Goal: Browse casually: Explore the website without a specific task or goal

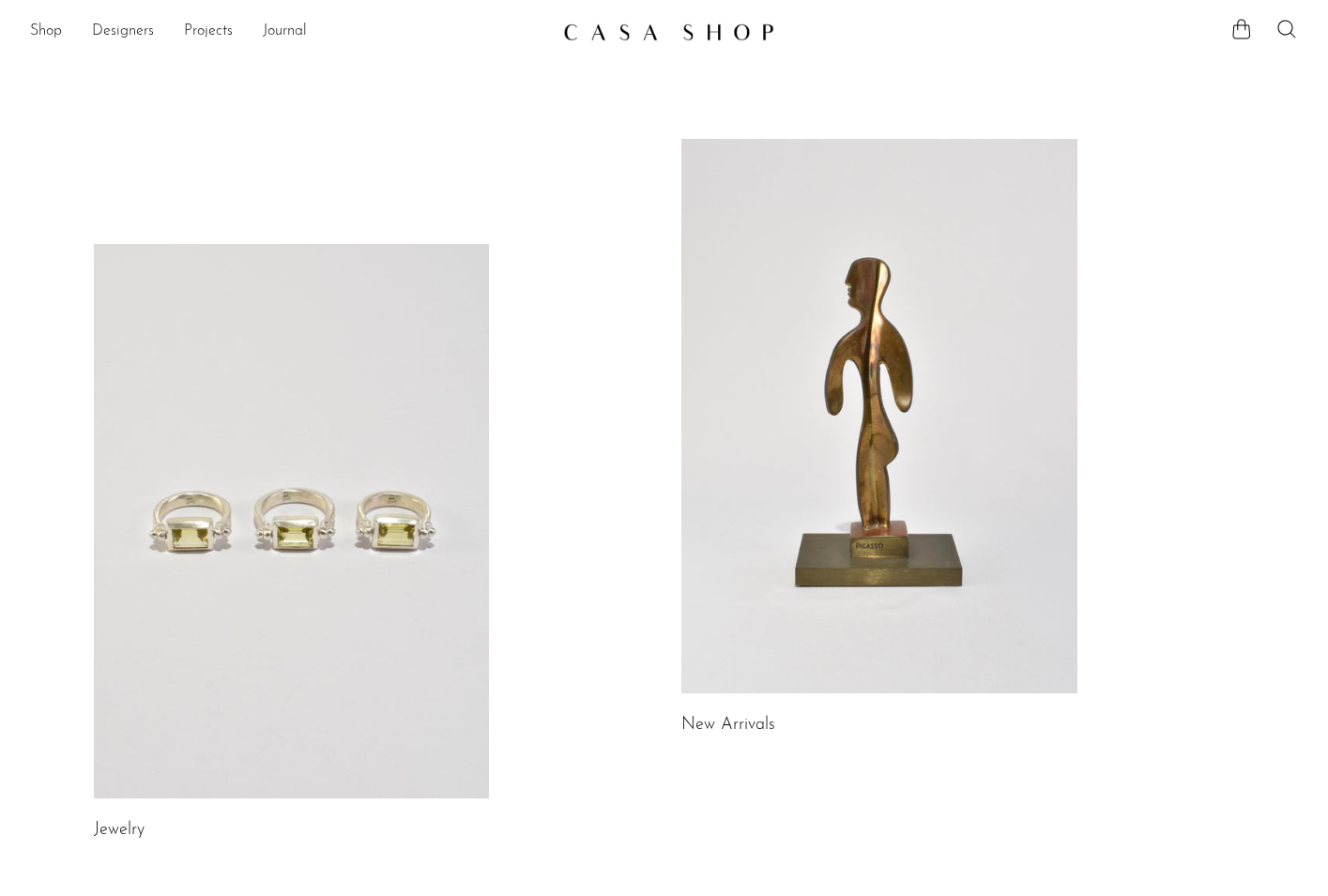
click at [752, 342] on link at bounding box center [879, 416] width 396 height 554
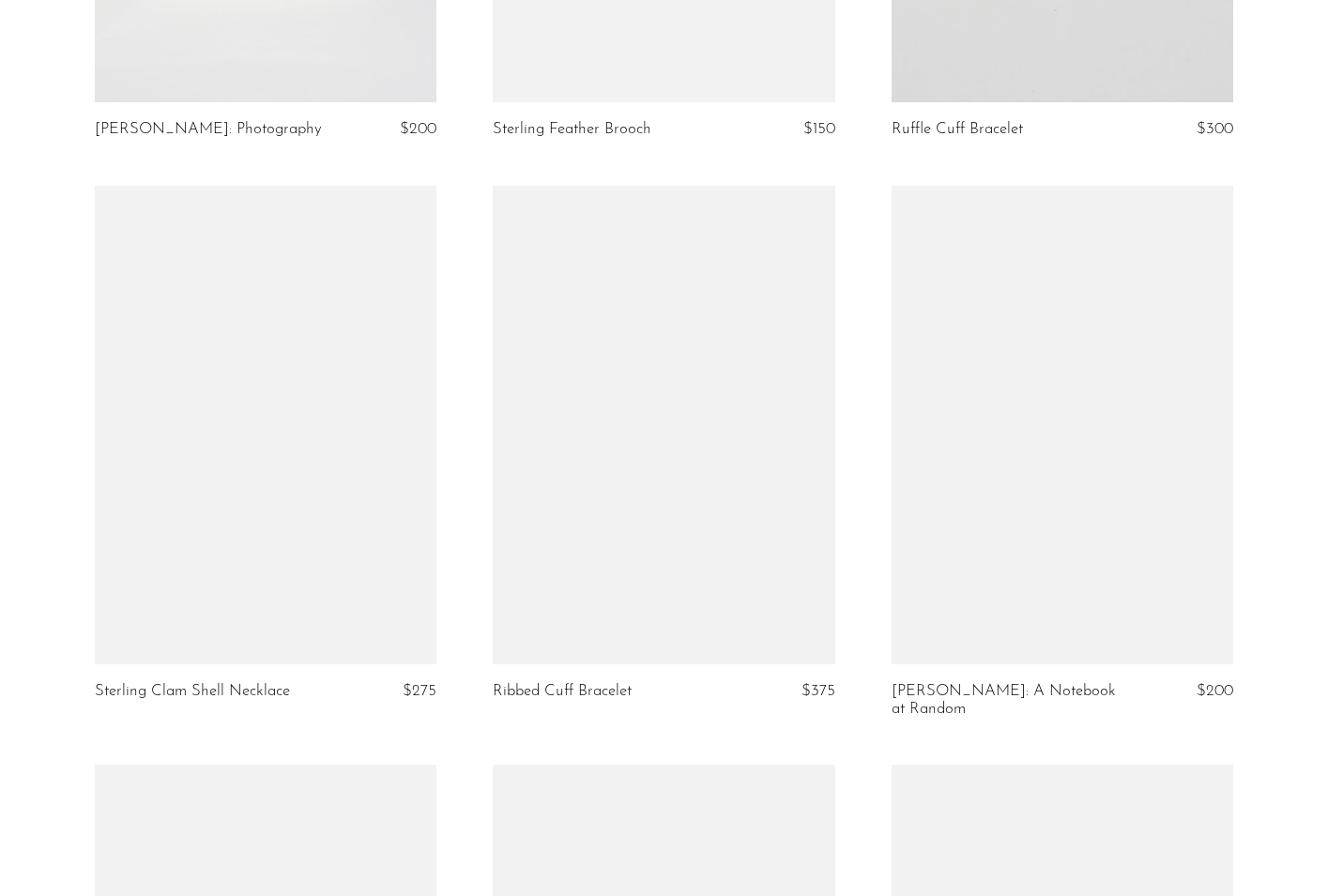
scroll to position [4523, 0]
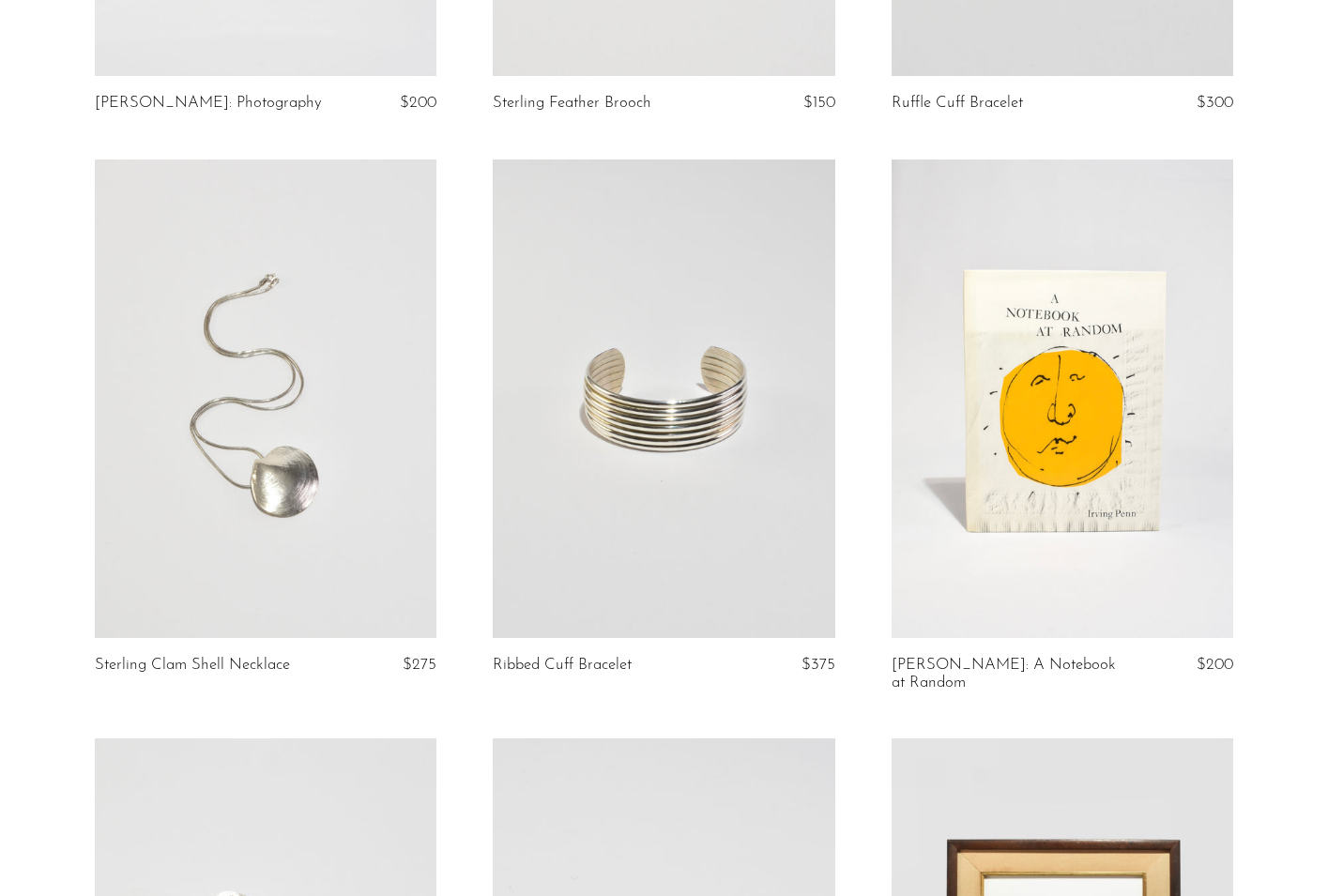
click at [471, 159] on article "Ribbed Cuff Bracelet $375" at bounding box center [664, 448] width 398 height 579
click at [539, 179] on link at bounding box center [664, 399] width 342 height 478
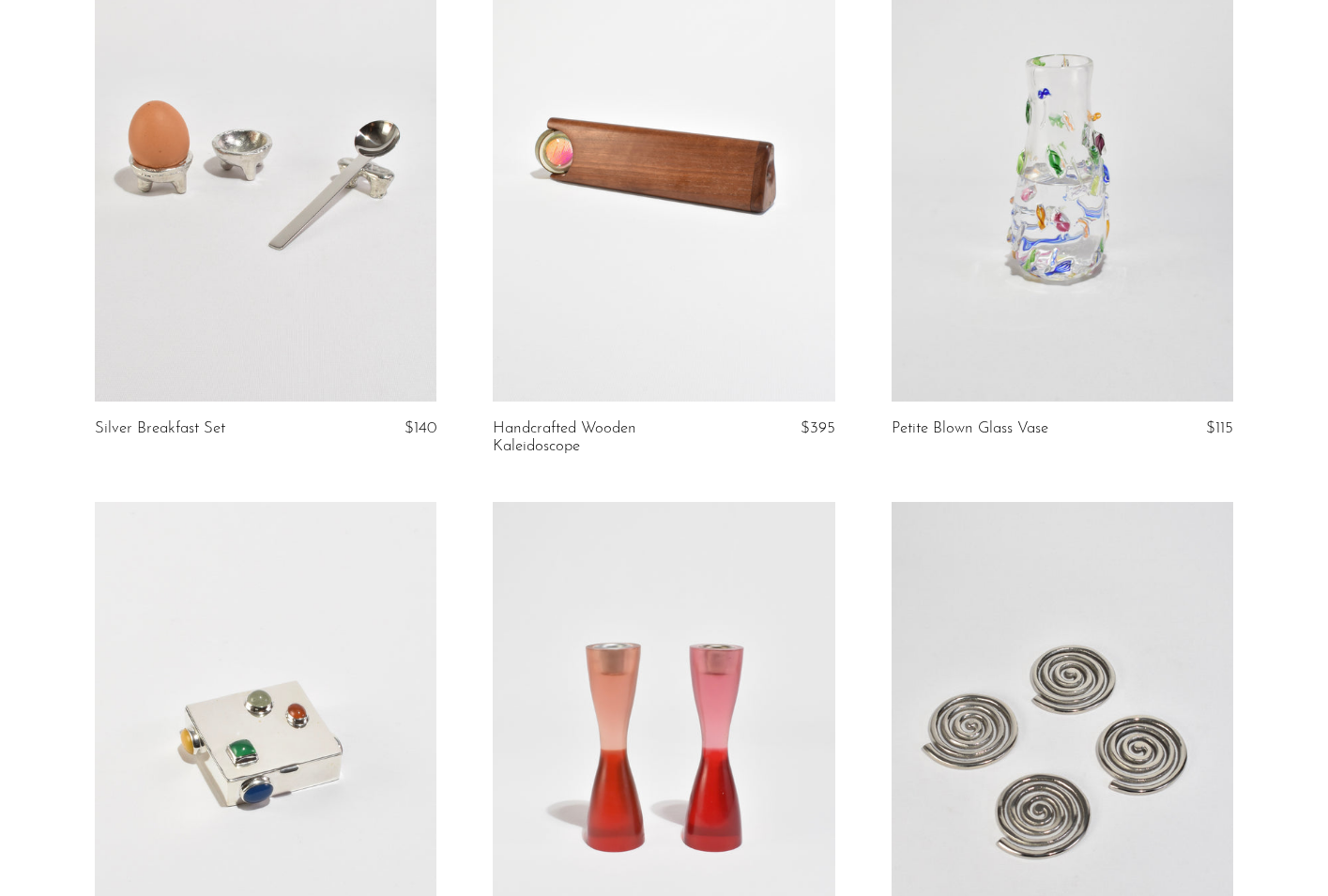
scroll to position [6218, 0]
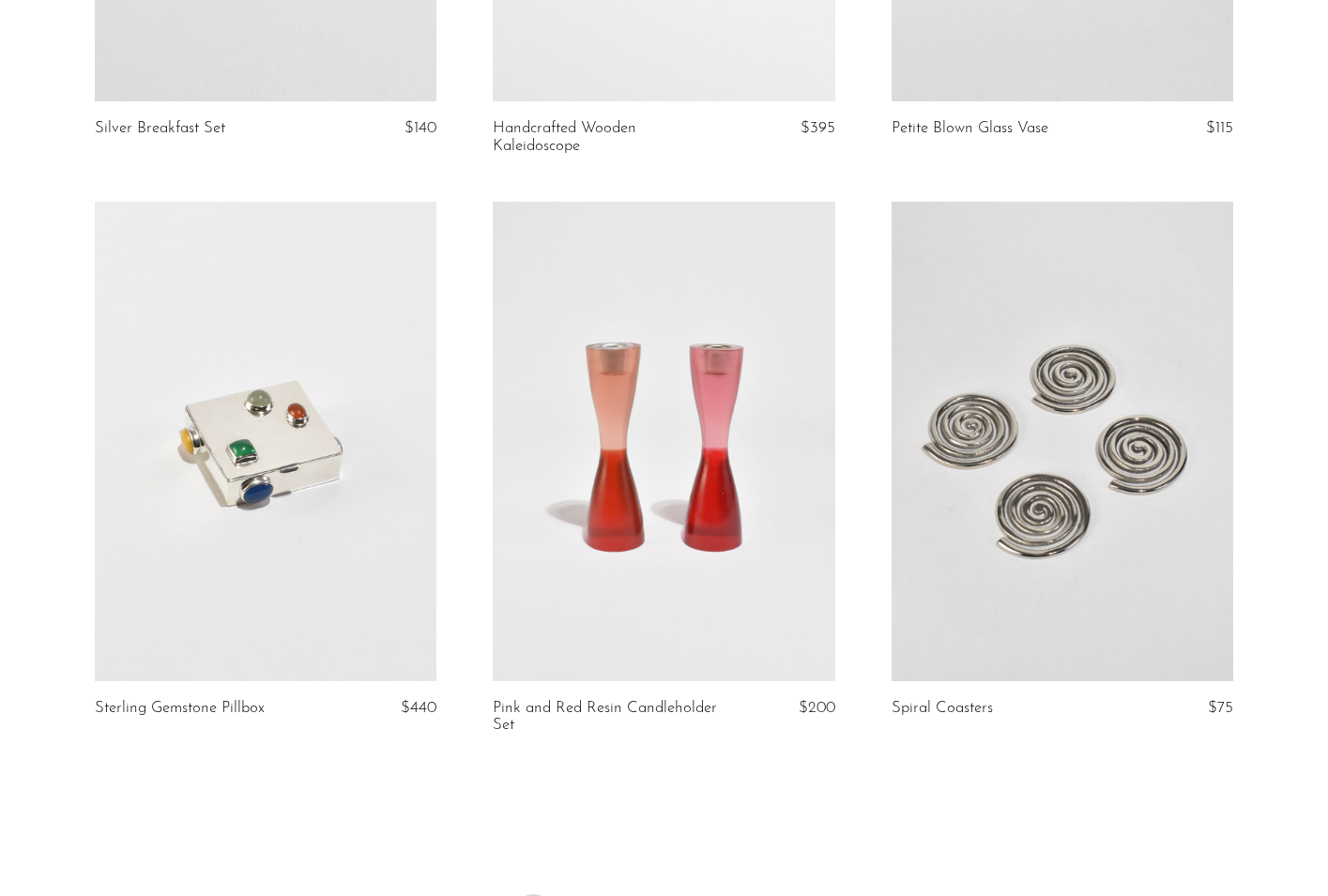
click at [307, 470] on link at bounding box center [266, 441] width 342 height 478
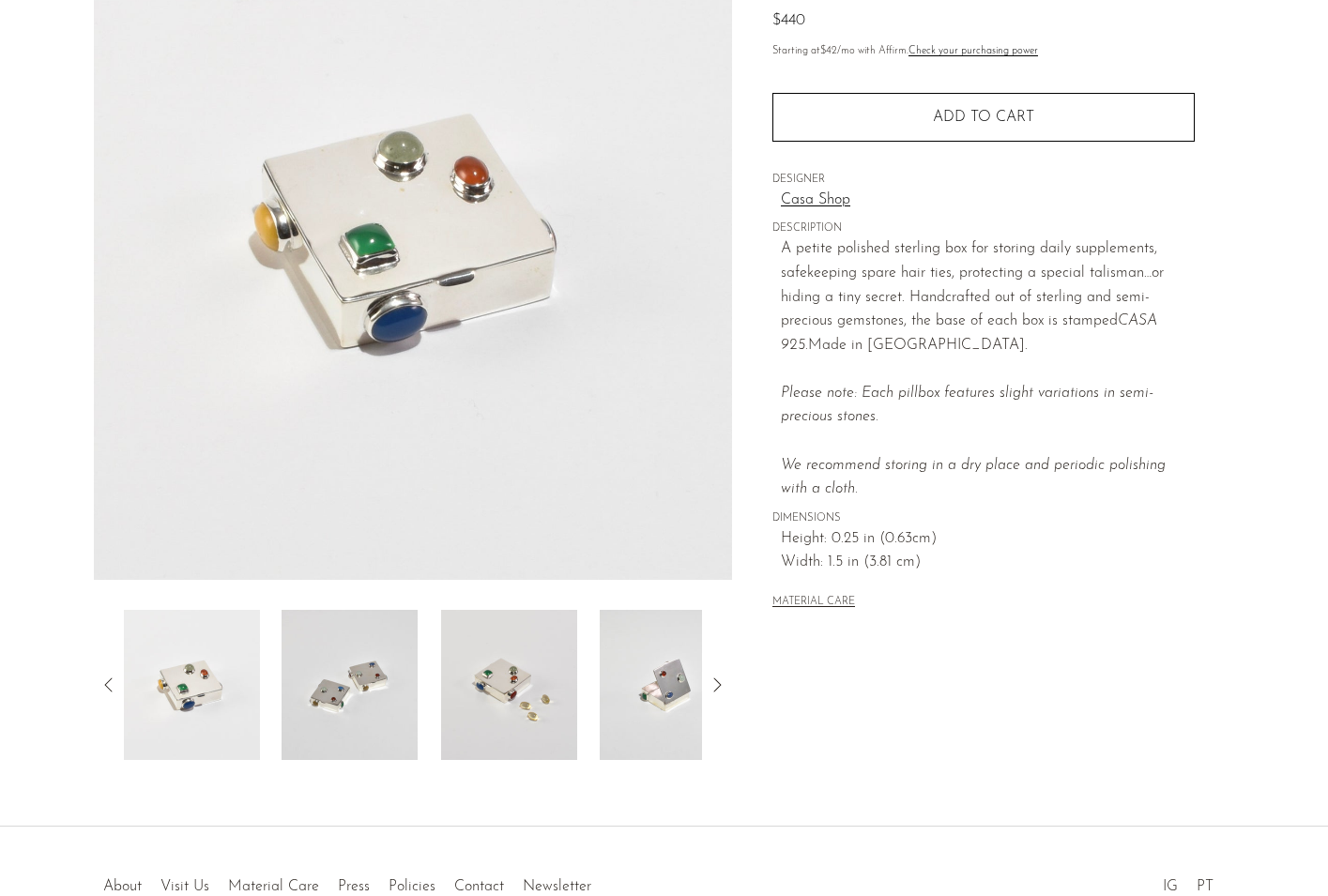
scroll to position [215, 0]
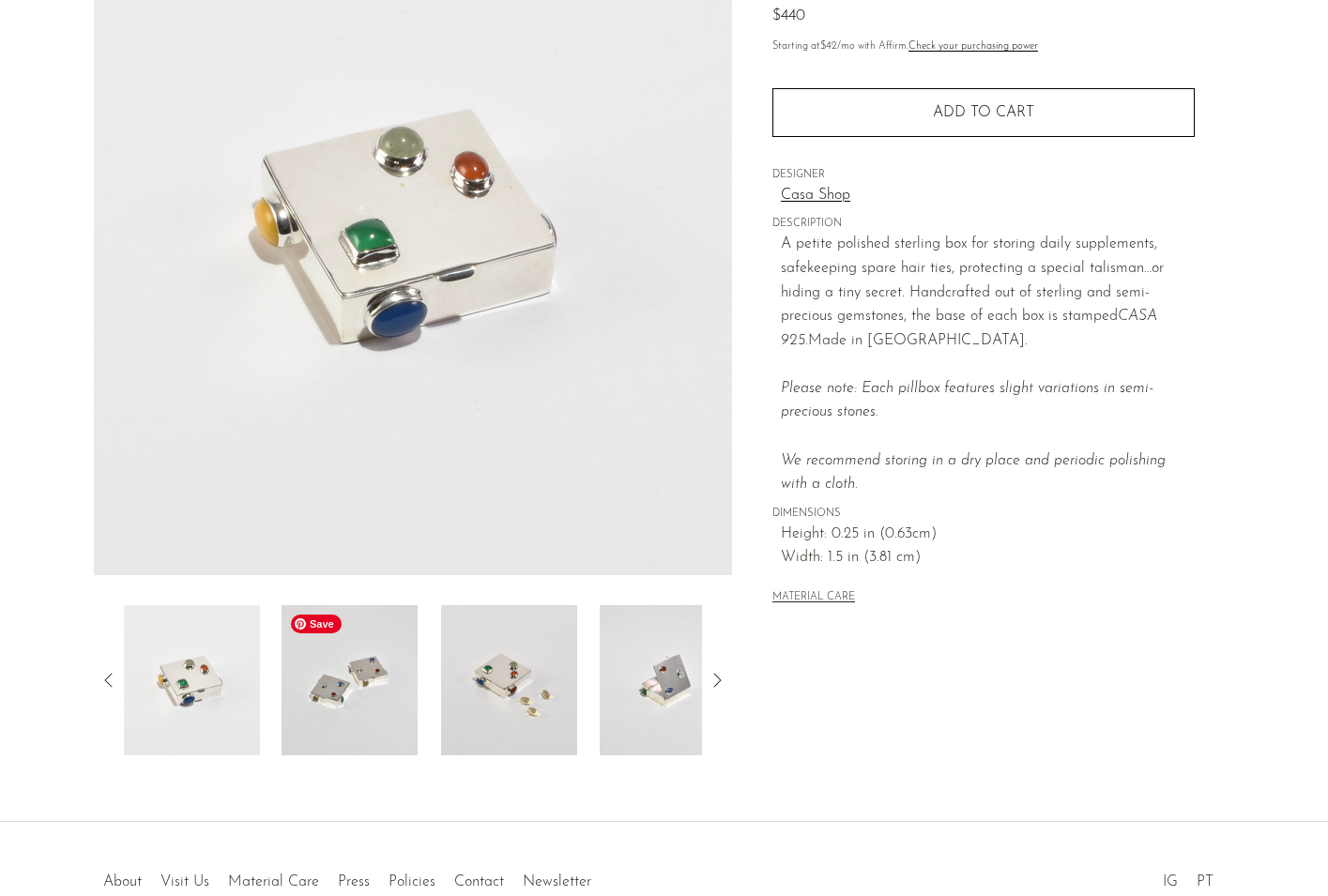
click at [349, 711] on img at bounding box center [349, 680] width 136 height 150
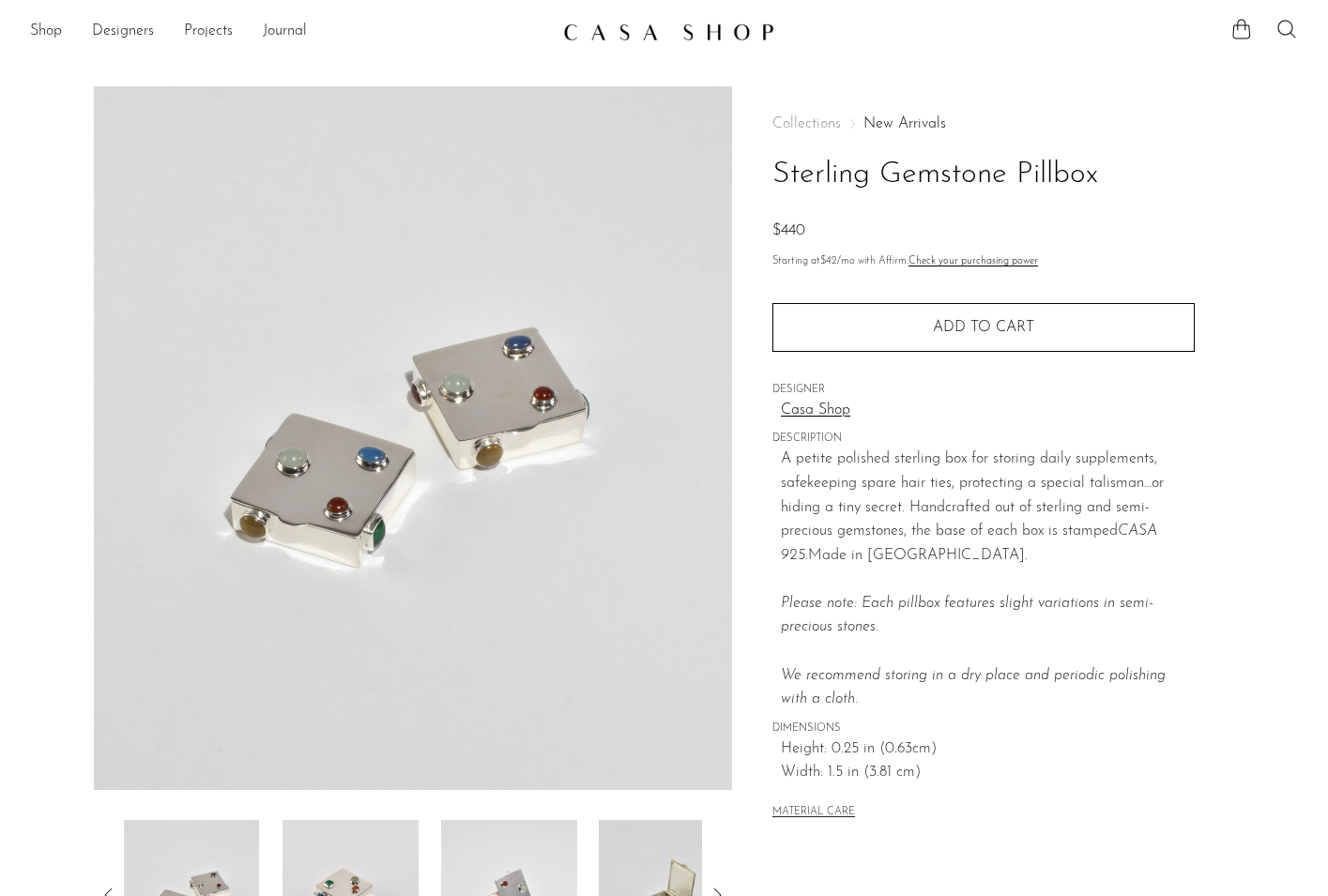
scroll to position [231, 0]
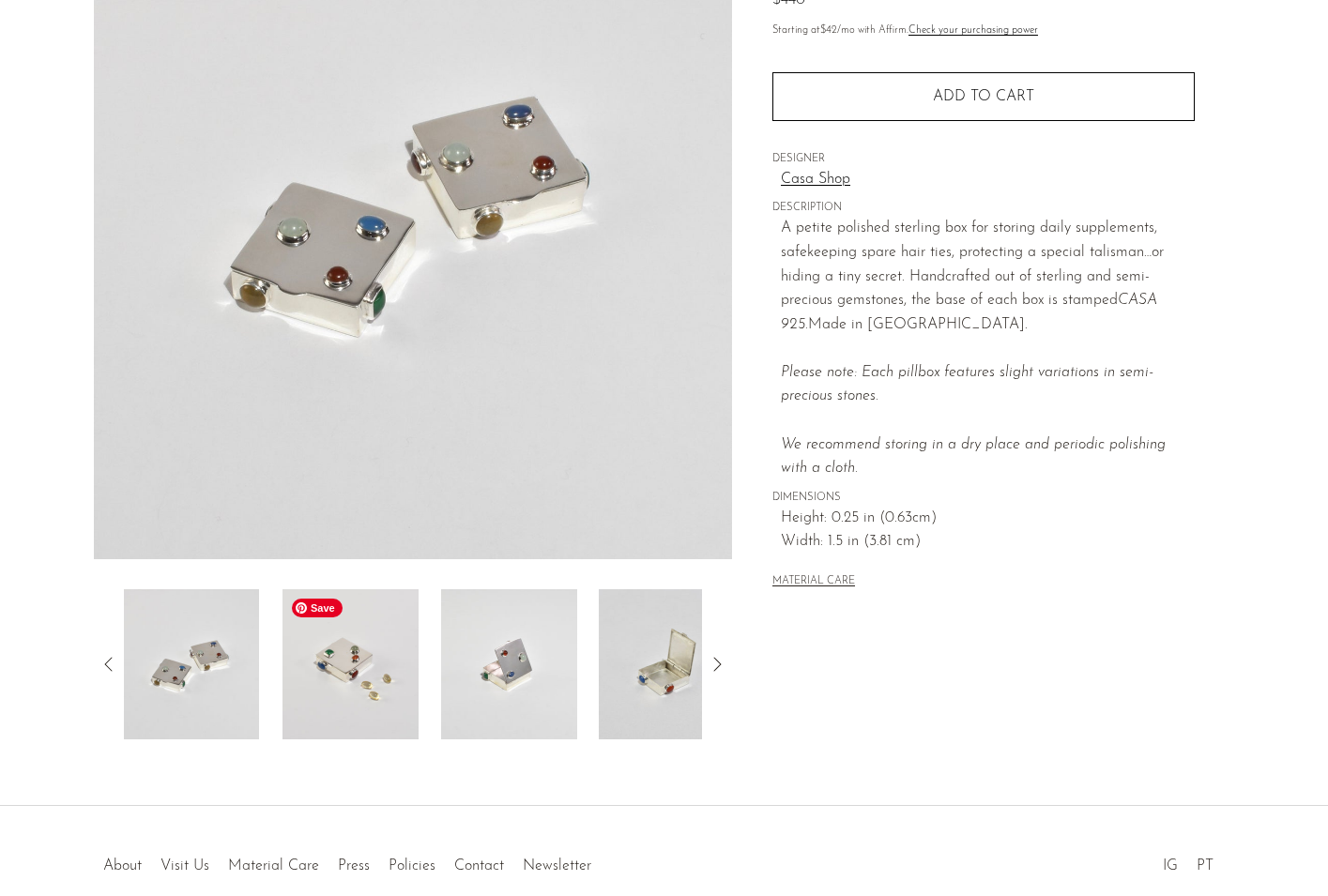
click at [359, 657] on img at bounding box center [350, 664] width 136 height 150
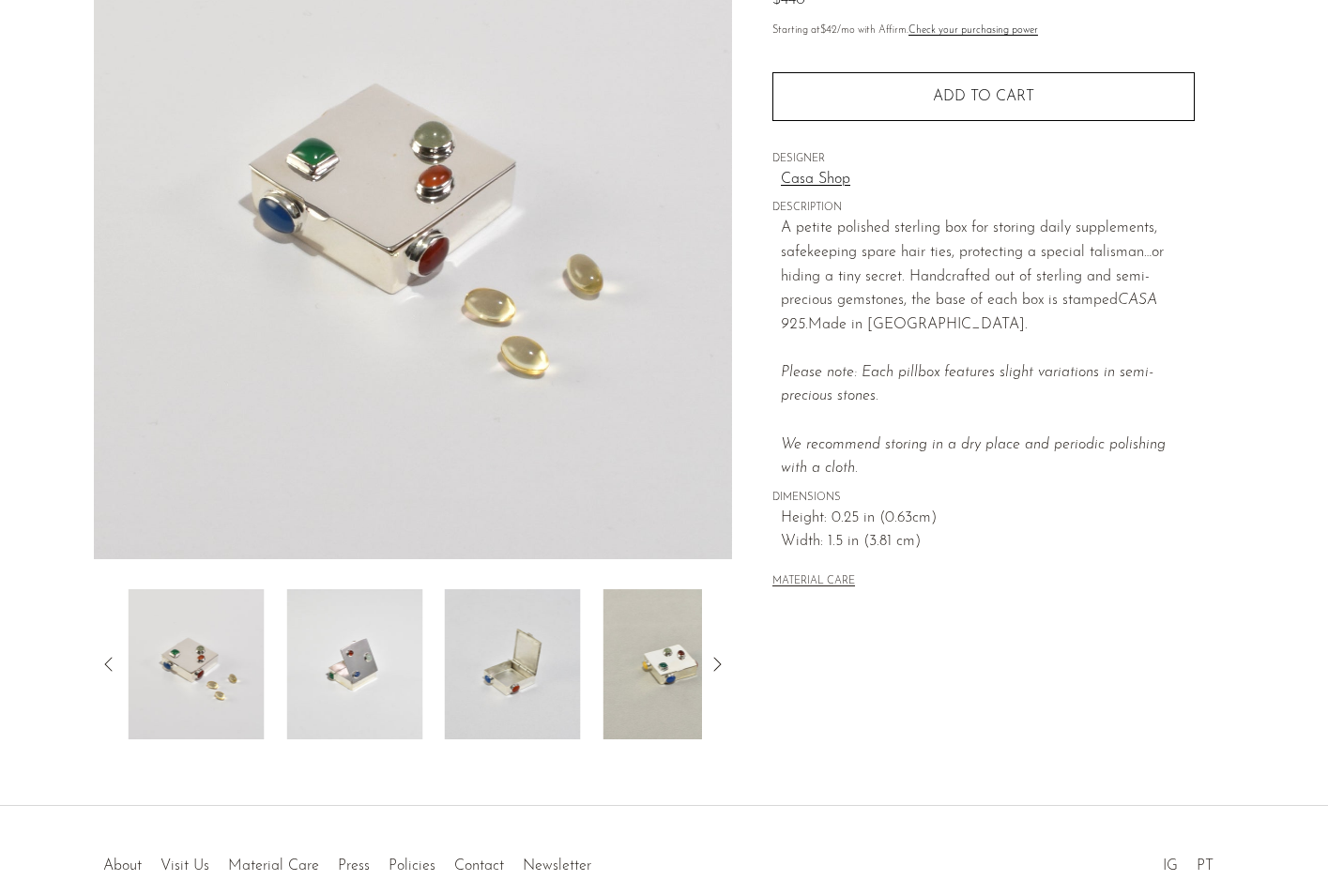
scroll to position [0, 0]
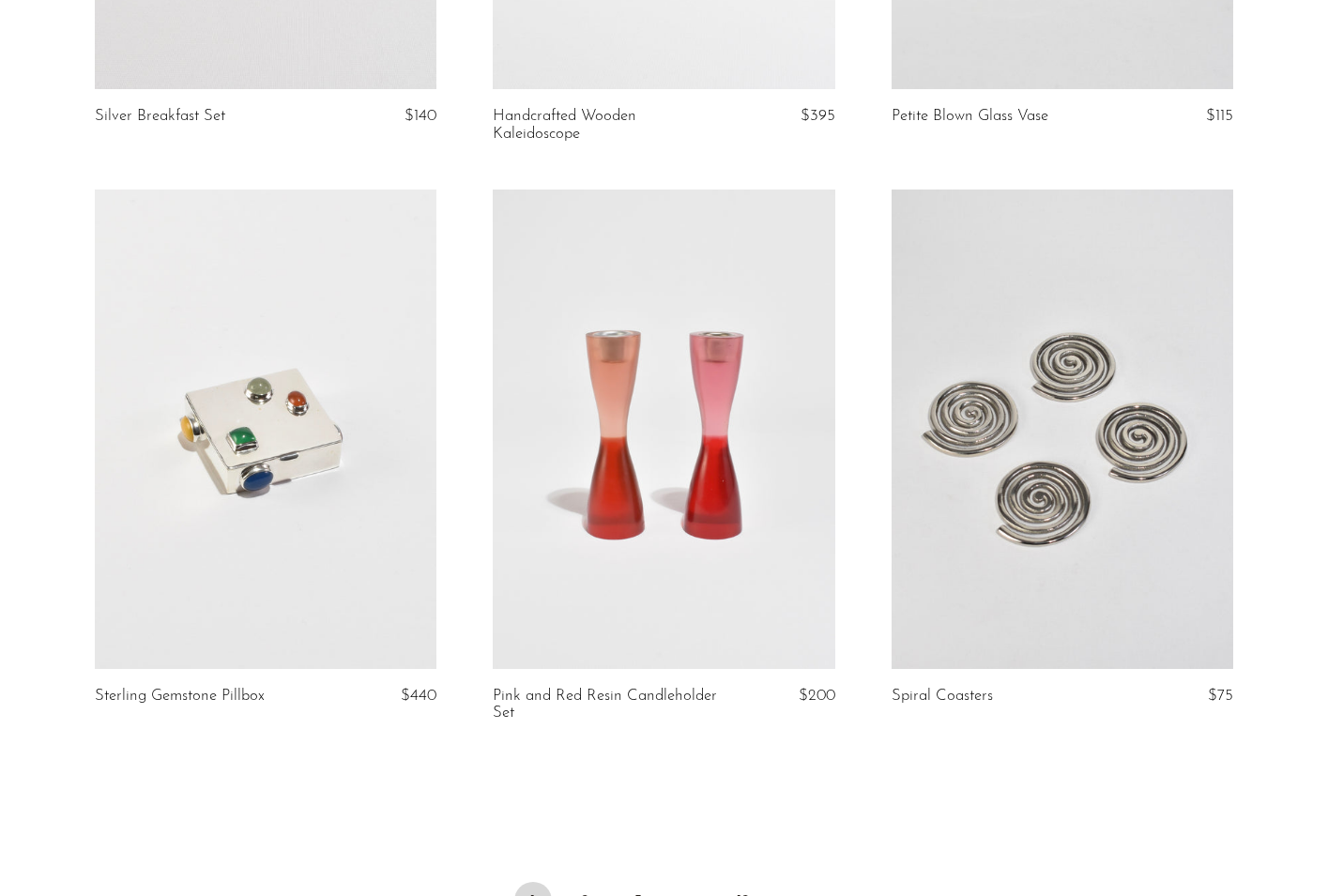
scroll to position [6325, 0]
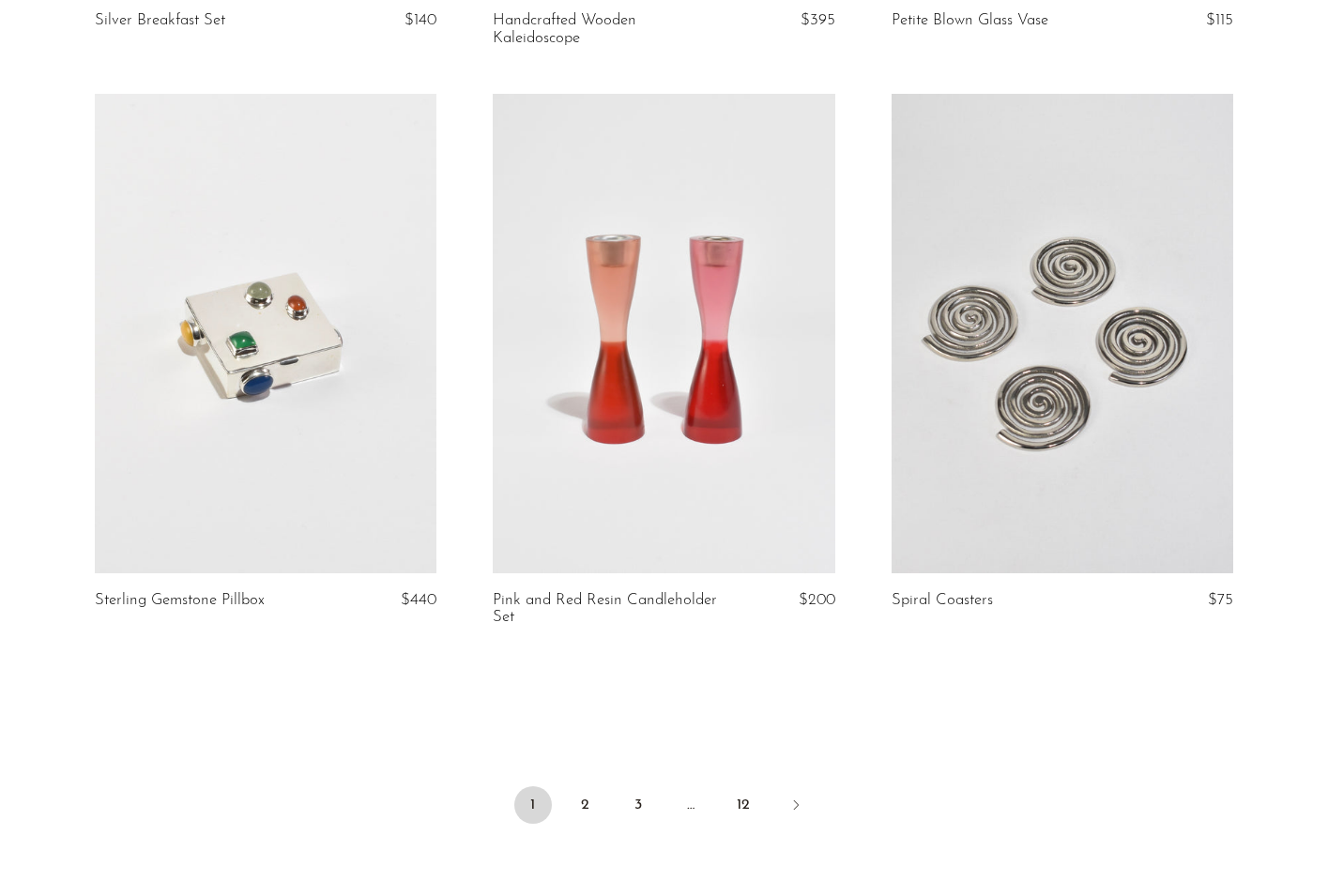
click at [955, 284] on link at bounding box center [1062, 333] width 342 height 478
click at [588, 787] on link "2" at bounding box center [586, 806] width 38 height 38
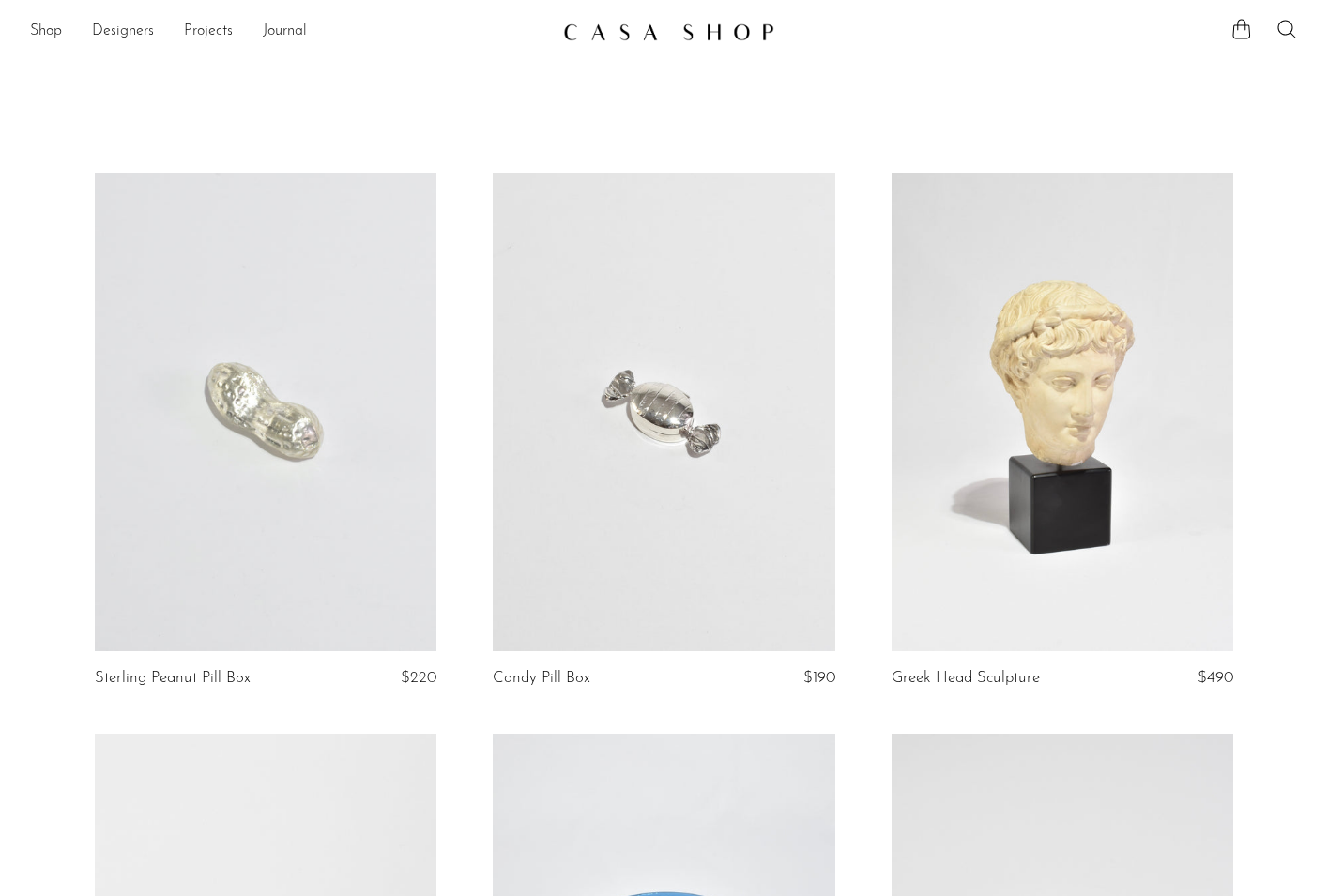
click at [584, 310] on link at bounding box center [664, 412] width 342 height 478
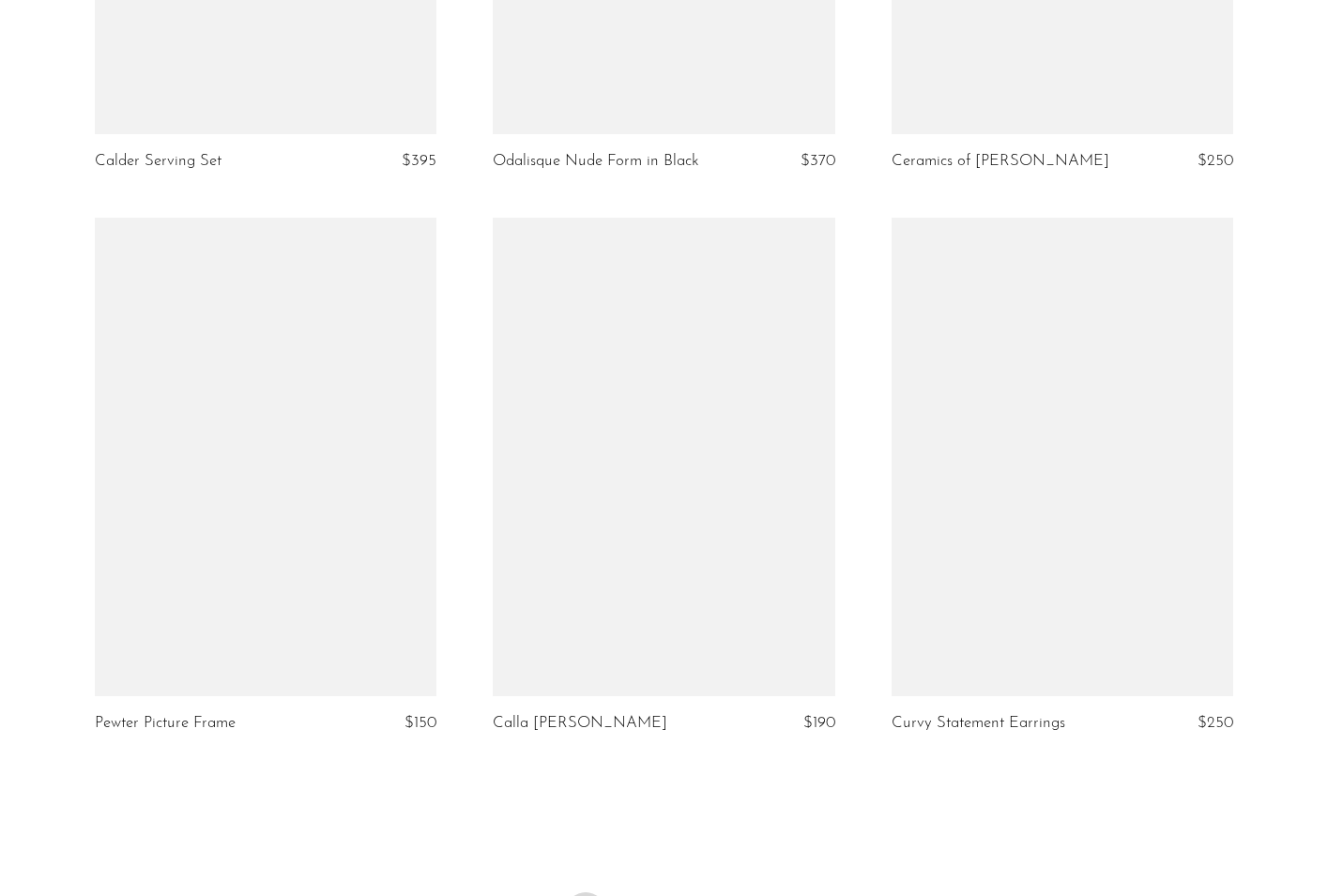
scroll to position [6505, 0]
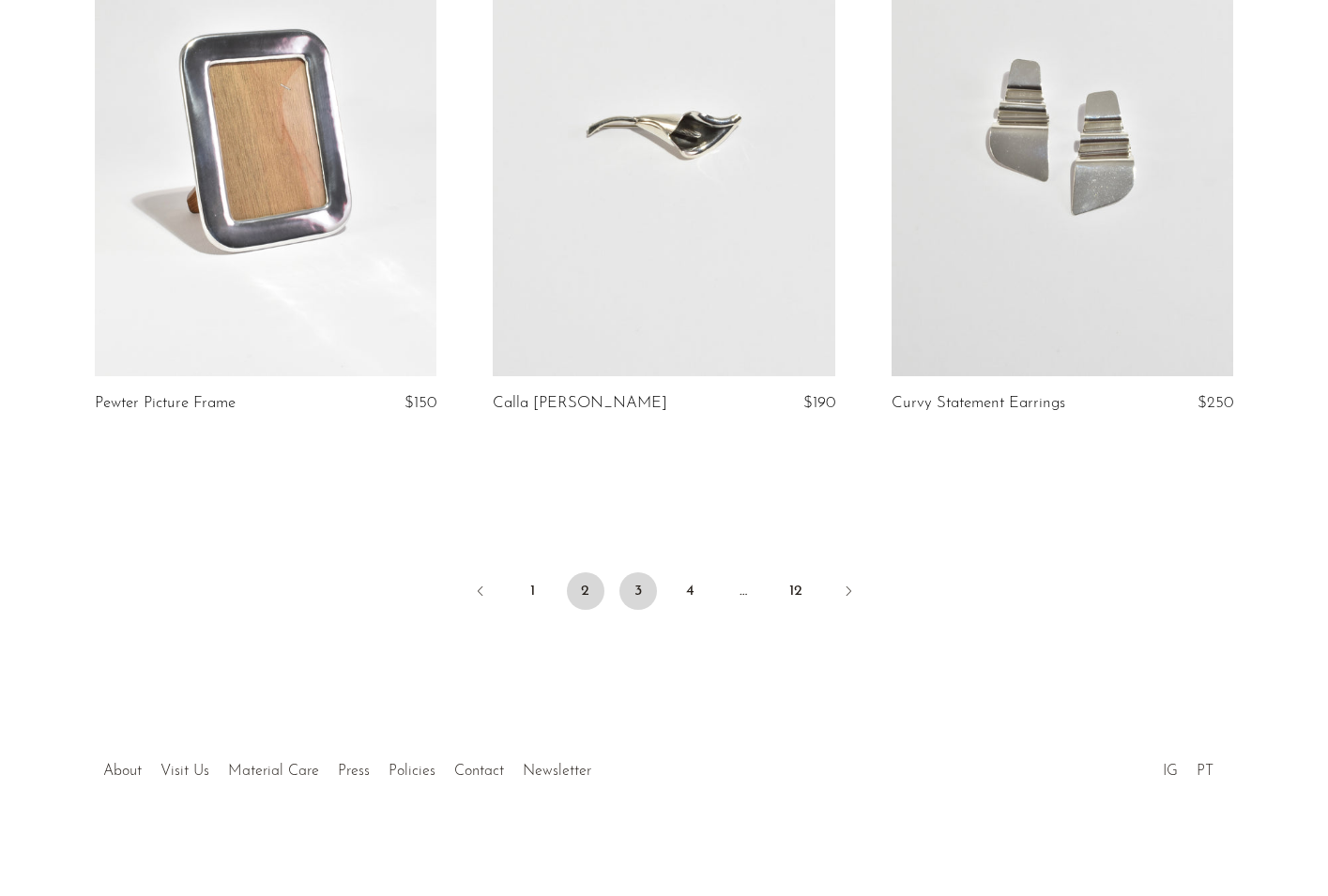
click at [632, 590] on link "3" at bounding box center [638, 591] width 38 height 38
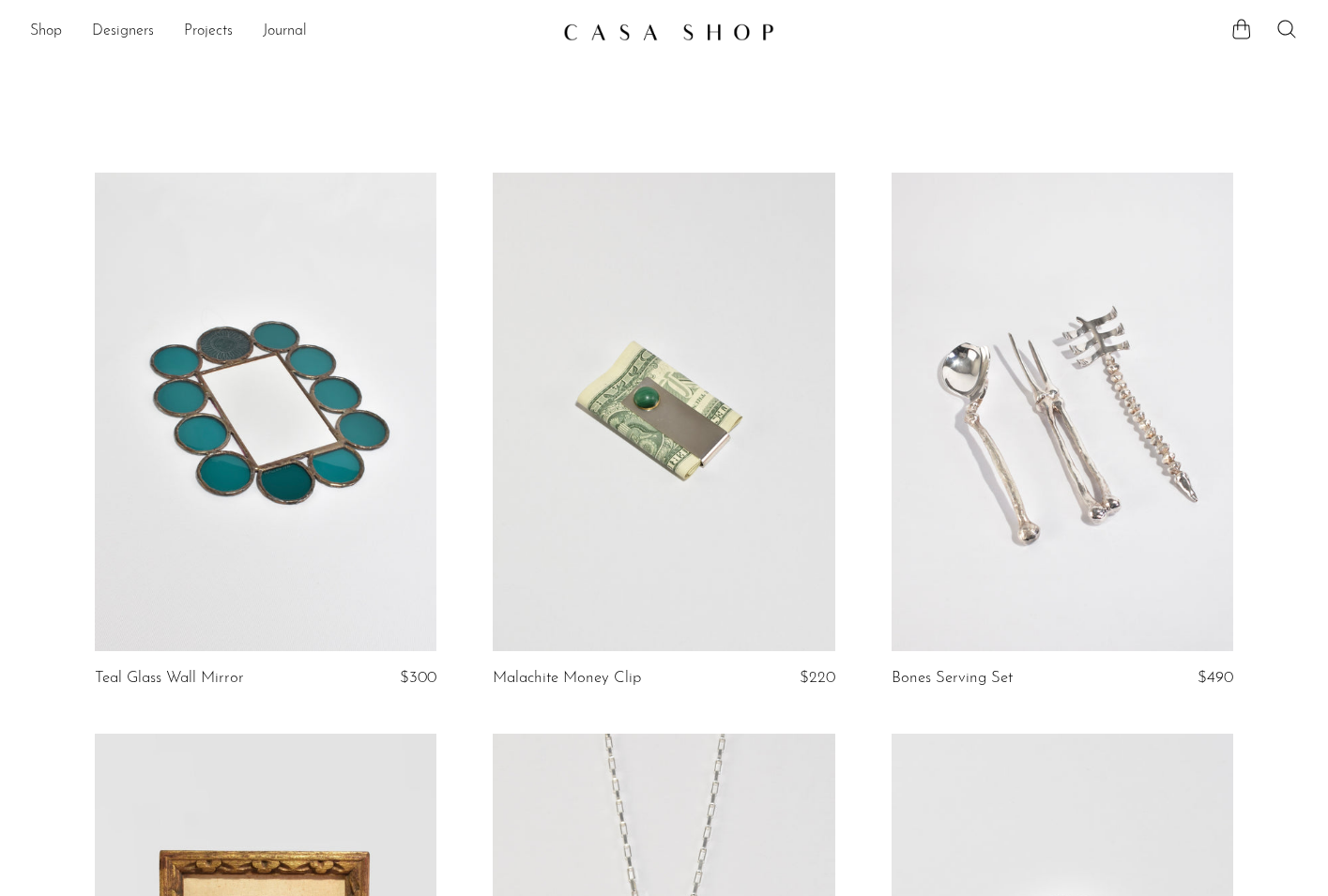
click at [1015, 416] on link at bounding box center [1062, 412] width 342 height 478
click at [697, 451] on link at bounding box center [664, 412] width 342 height 478
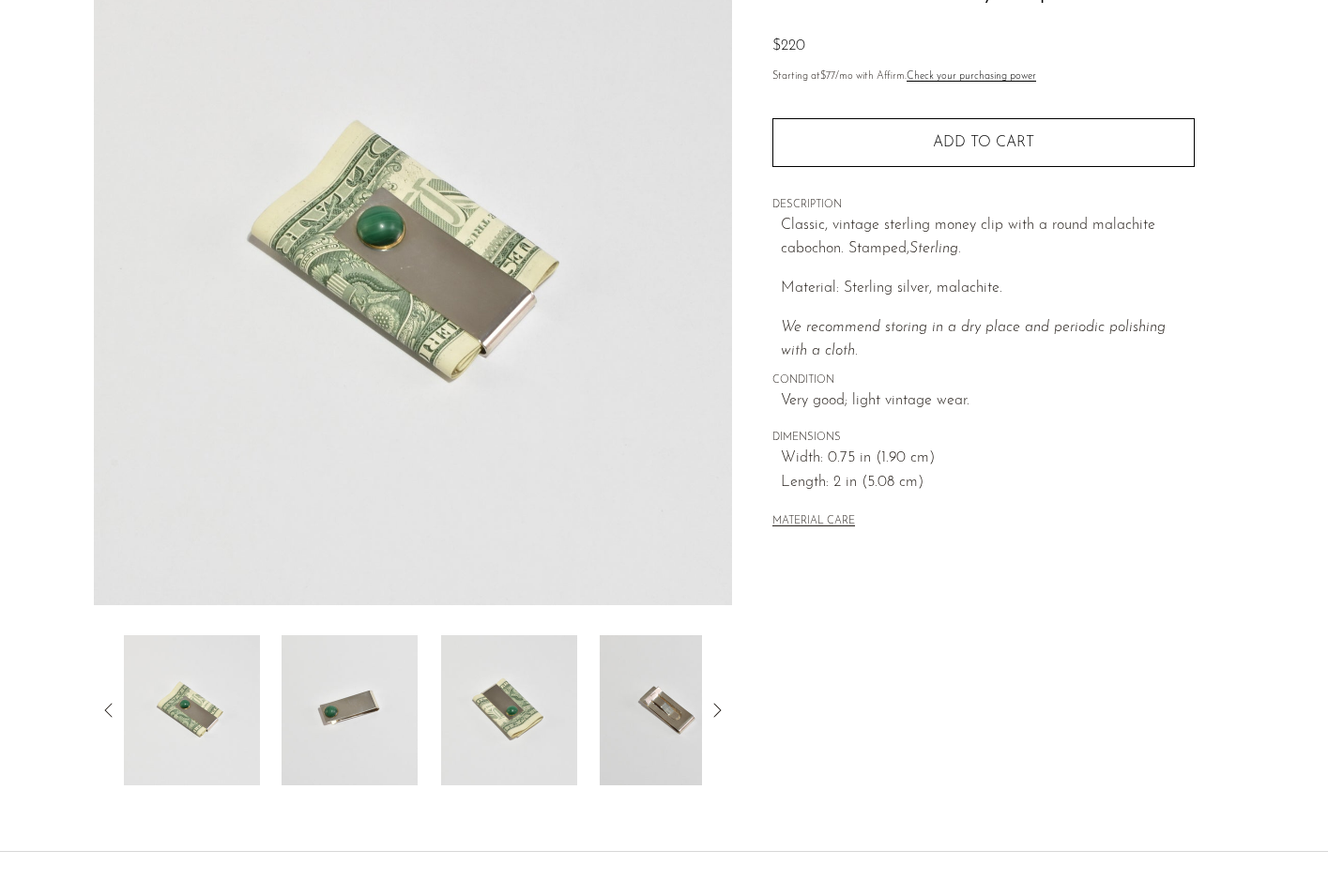
scroll to position [192, 0]
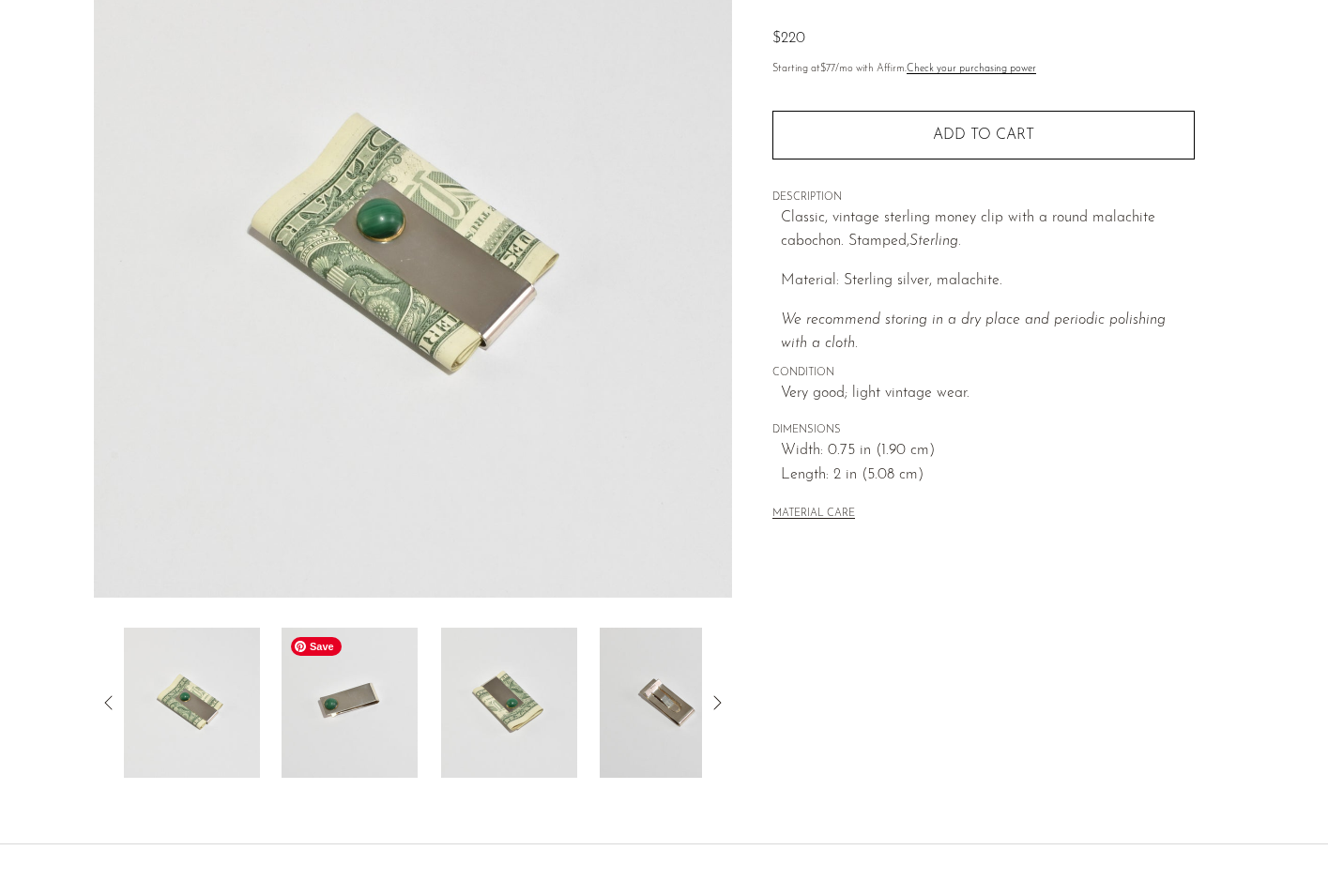
click at [351, 719] on img at bounding box center [349, 703] width 136 height 150
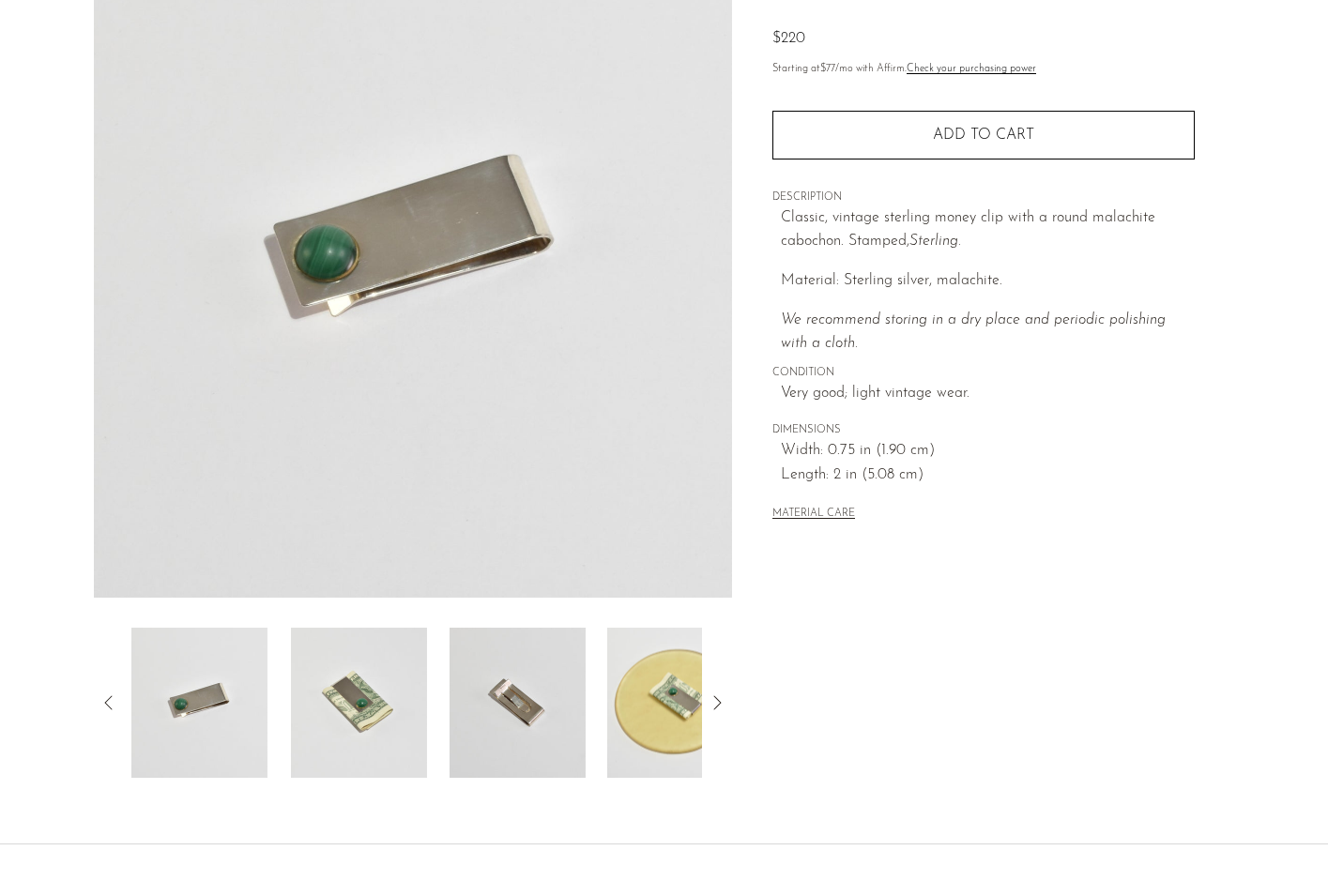
scroll to position [0, 0]
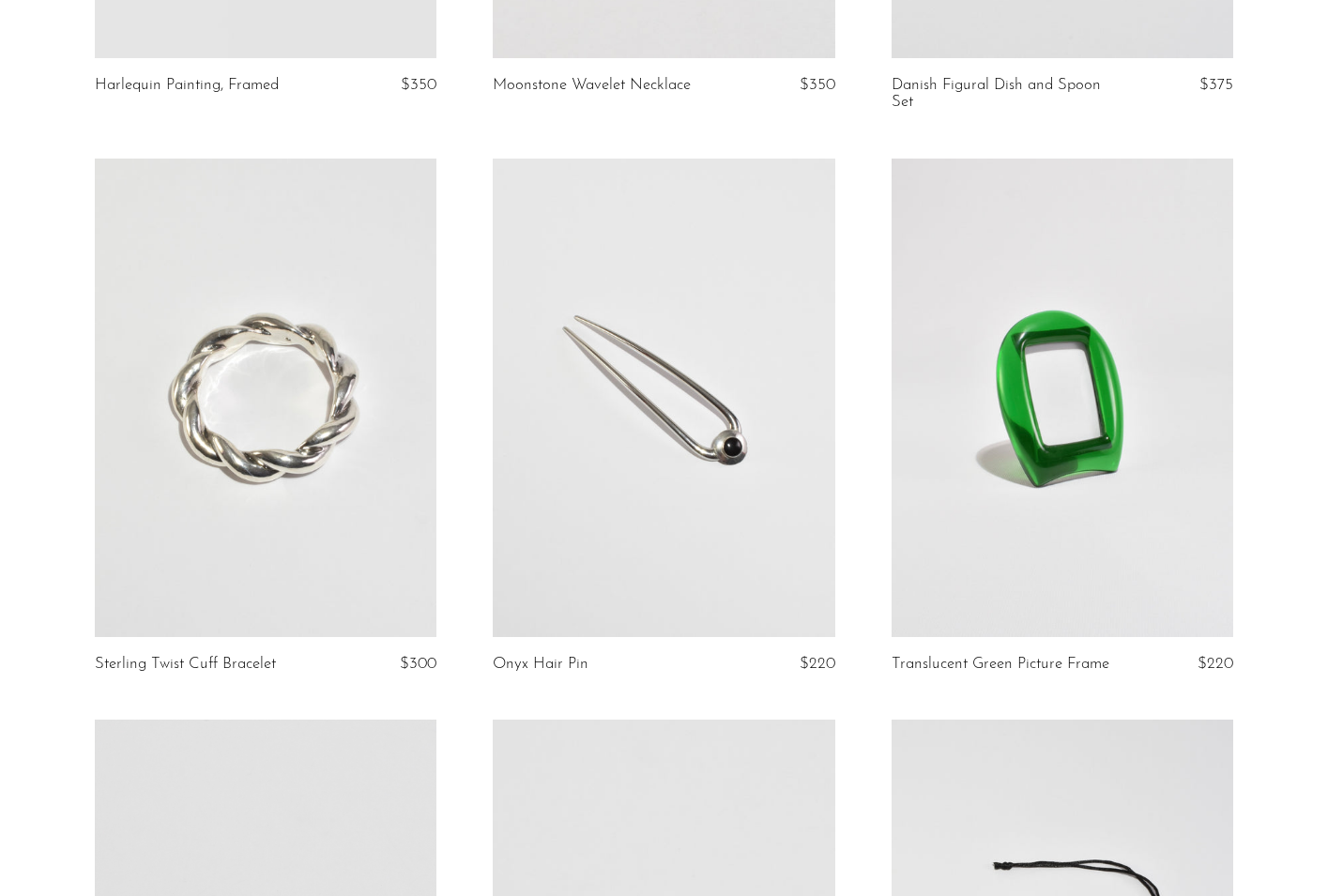
scroll to position [1158, 0]
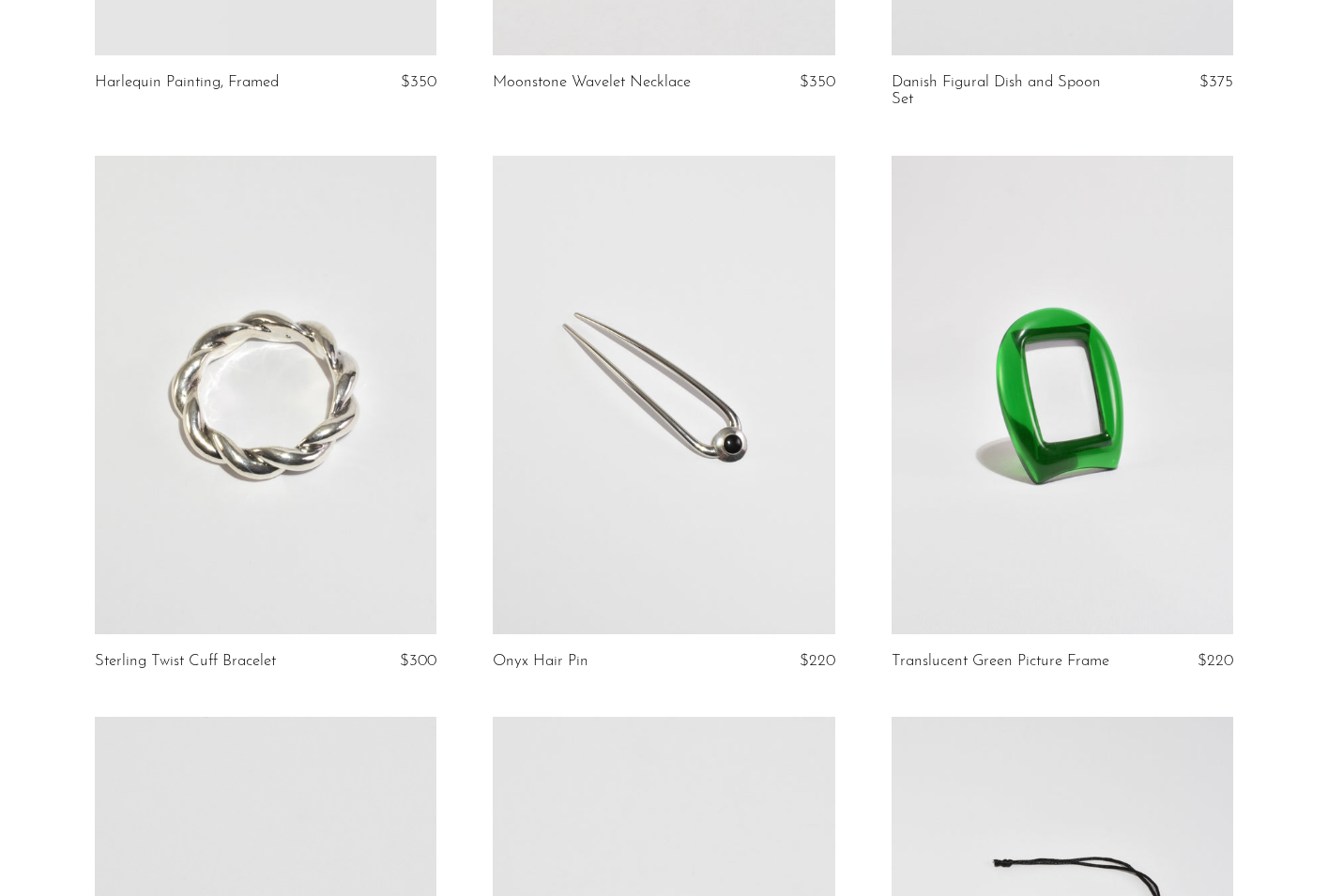
click at [699, 419] on link at bounding box center [664, 395] width 342 height 478
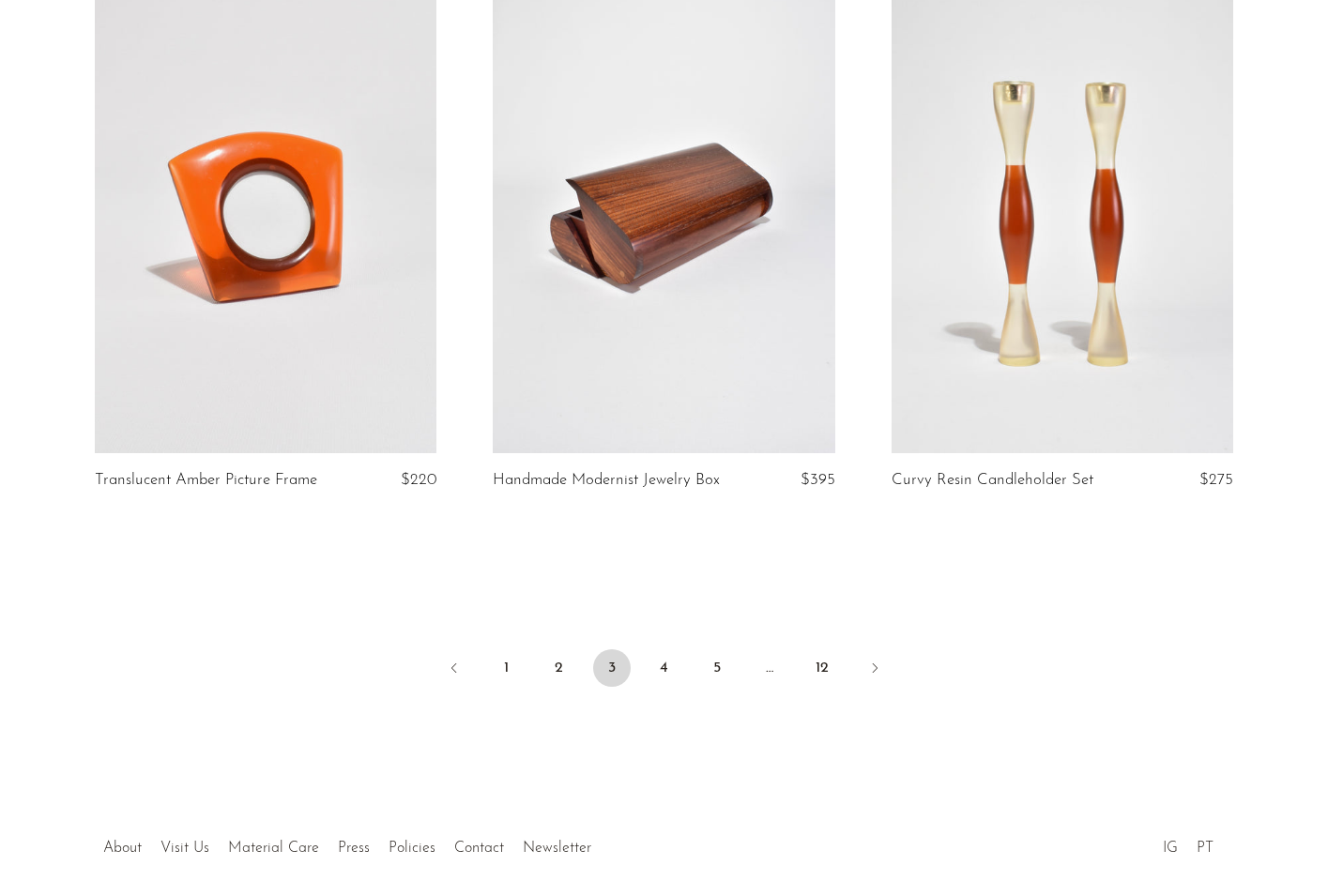
scroll to position [6446, 0]
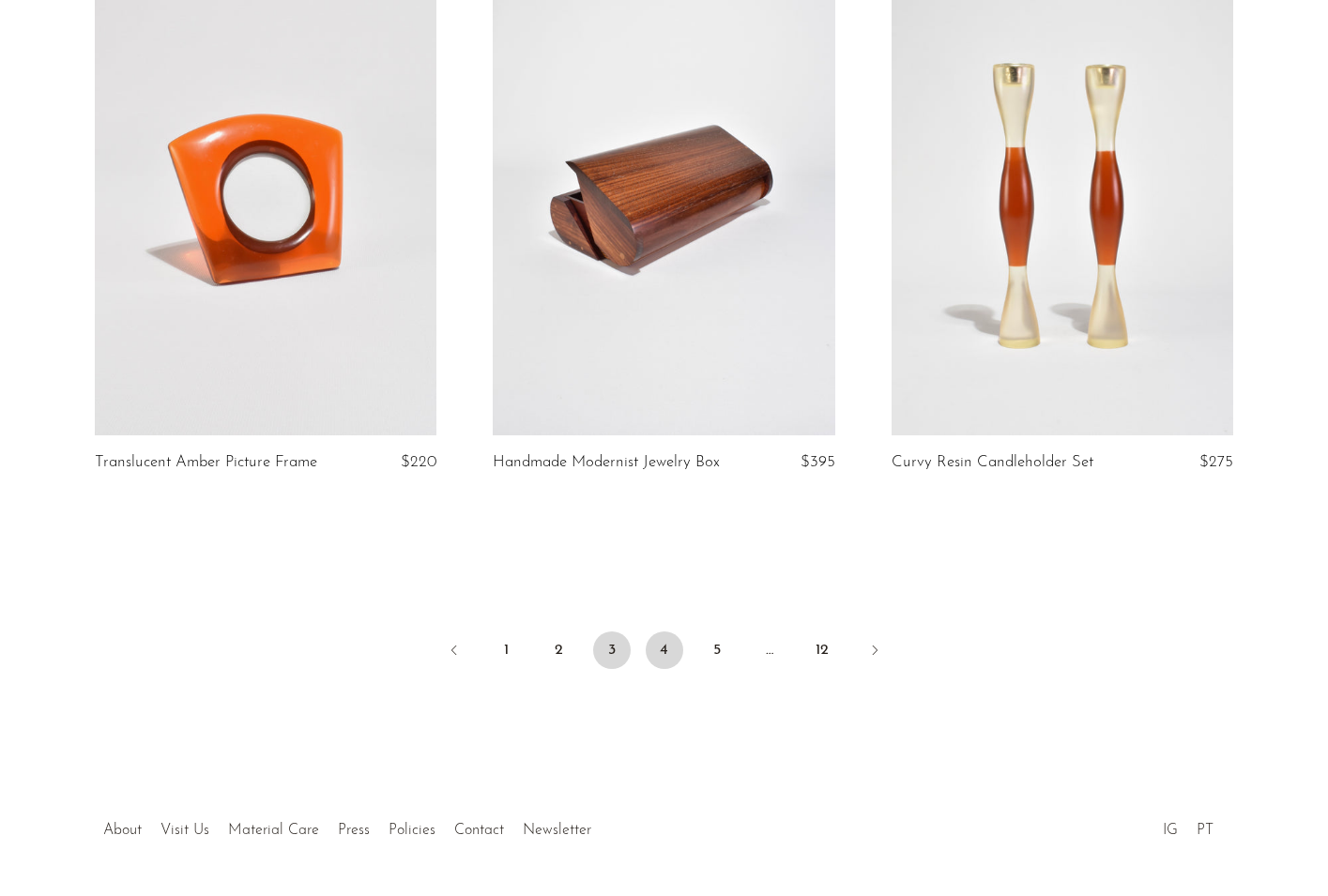
click at [674, 631] on link "4" at bounding box center [664, 650] width 38 height 38
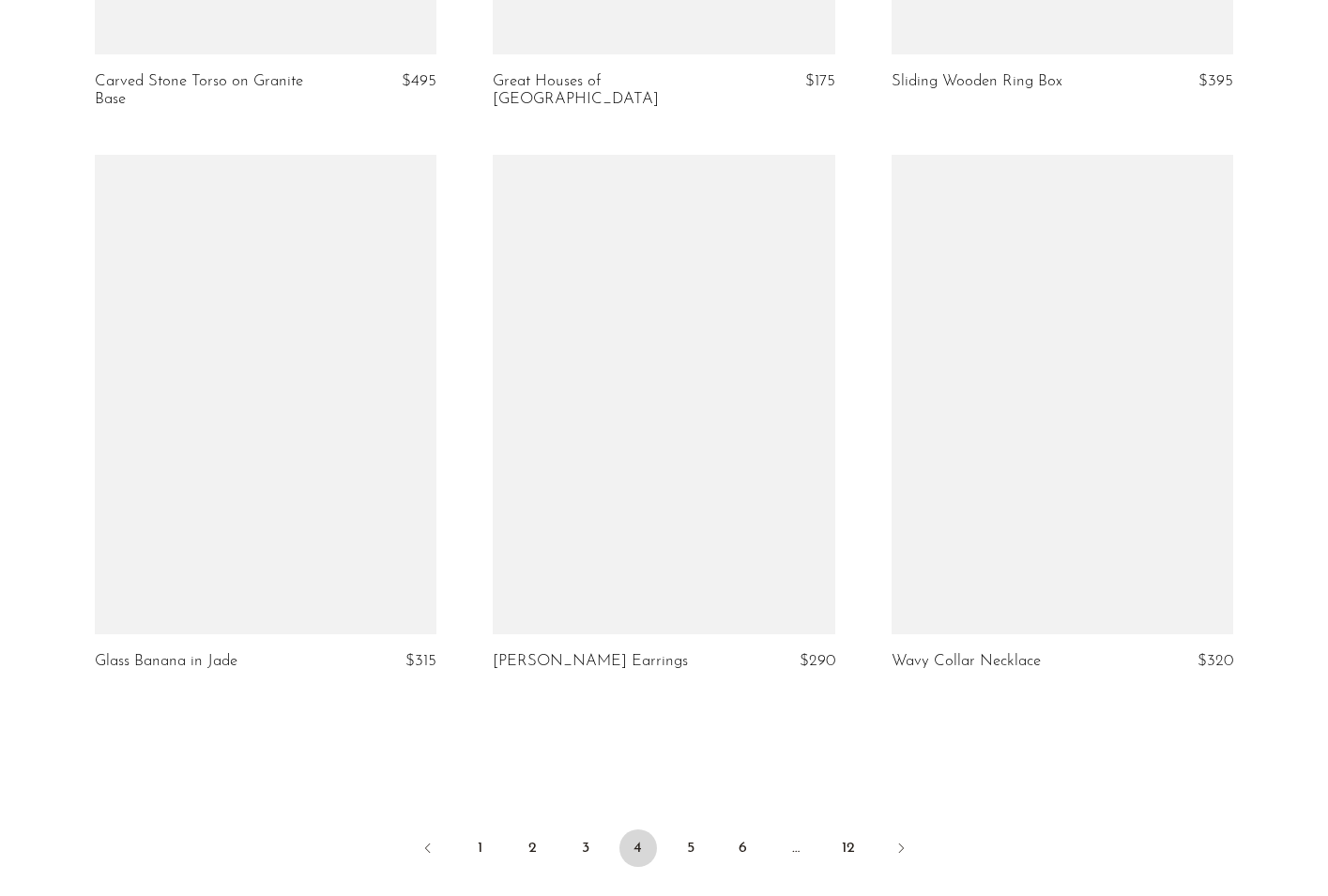
scroll to position [6266, 0]
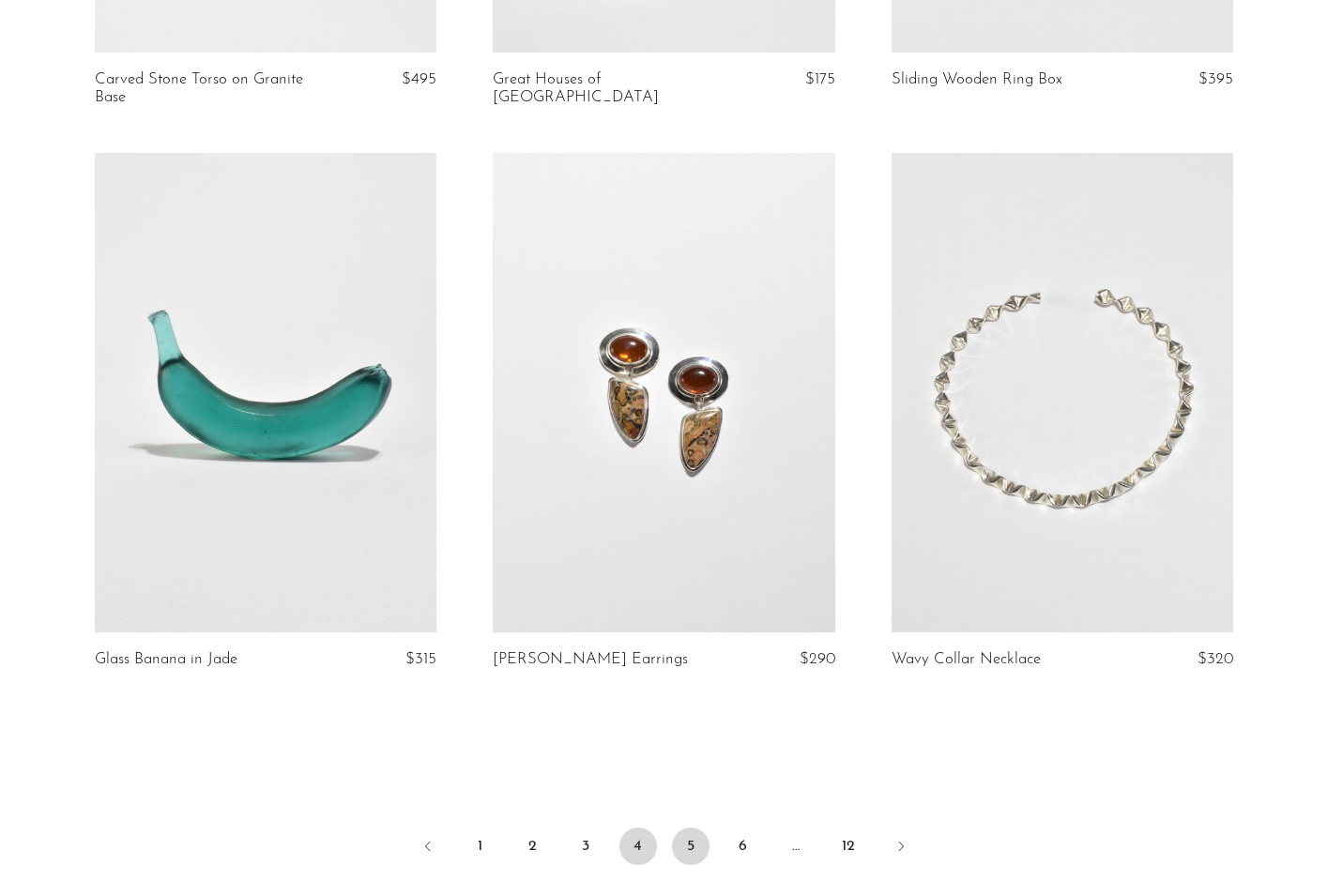
click at [685, 855] on link "5" at bounding box center [691, 846] width 38 height 38
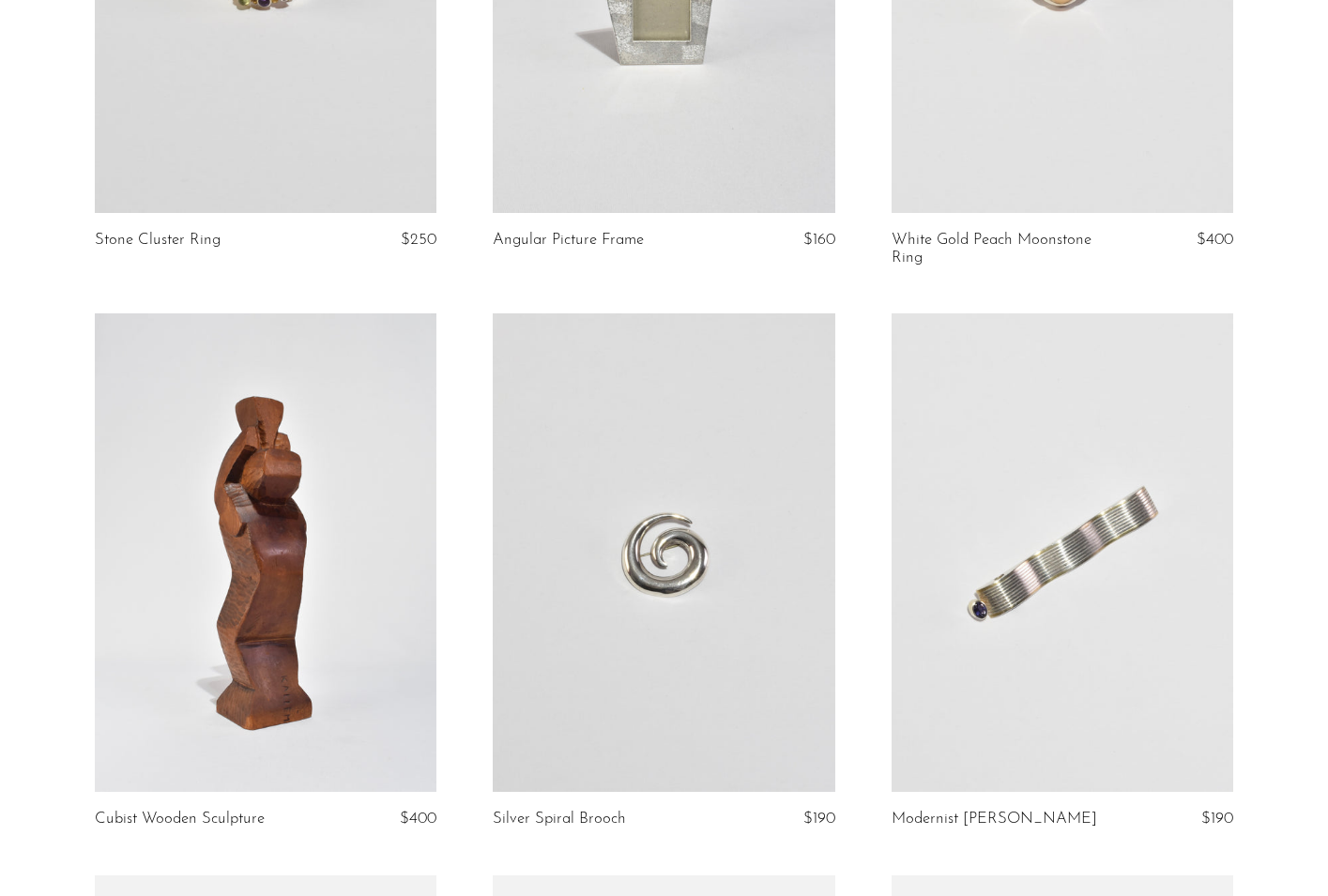
scroll to position [2127, 0]
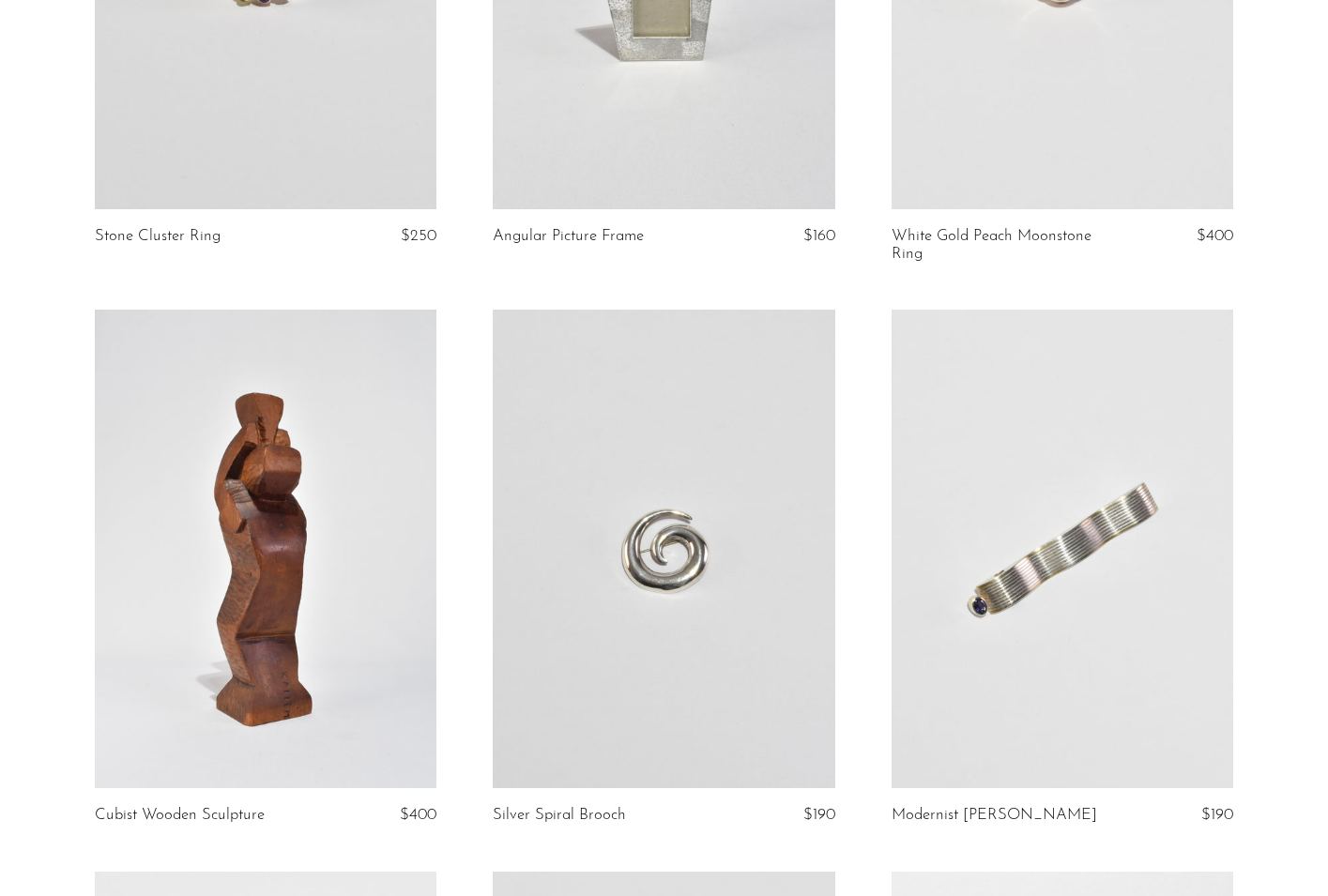
click at [246, 491] on link at bounding box center [266, 549] width 342 height 478
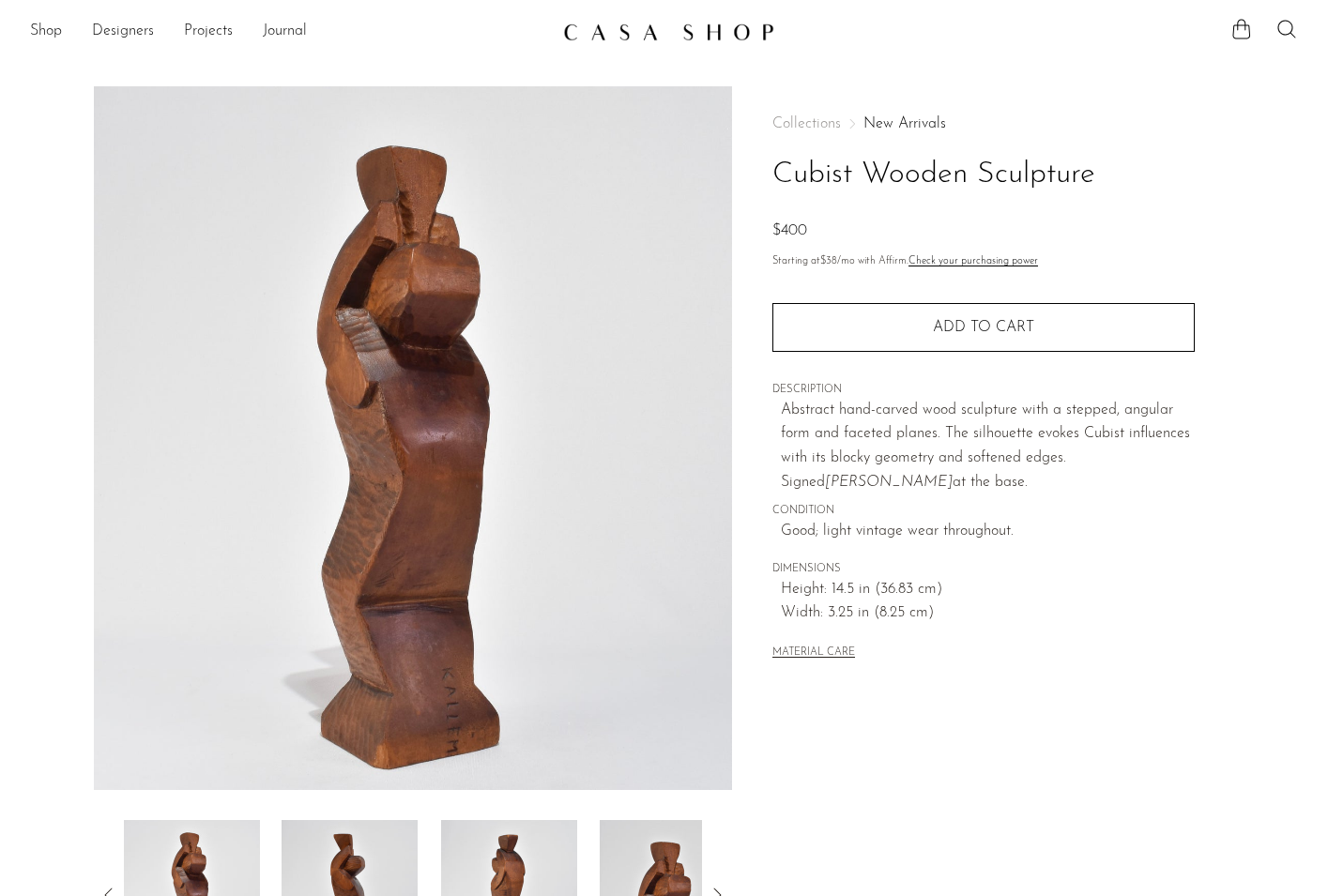
scroll to position [173, 0]
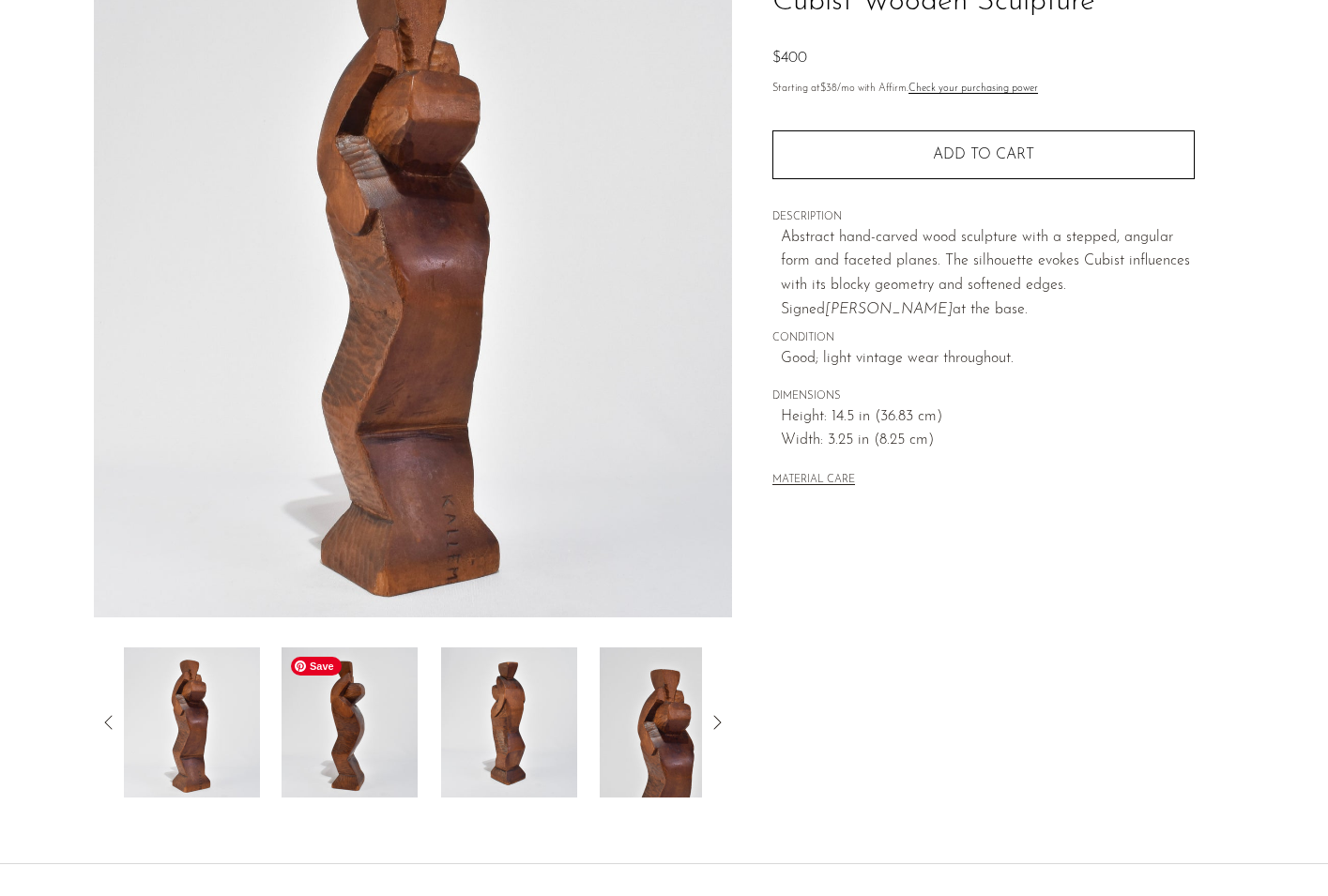
click at [336, 675] on img at bounding box center [349, 722] width 136 height 150
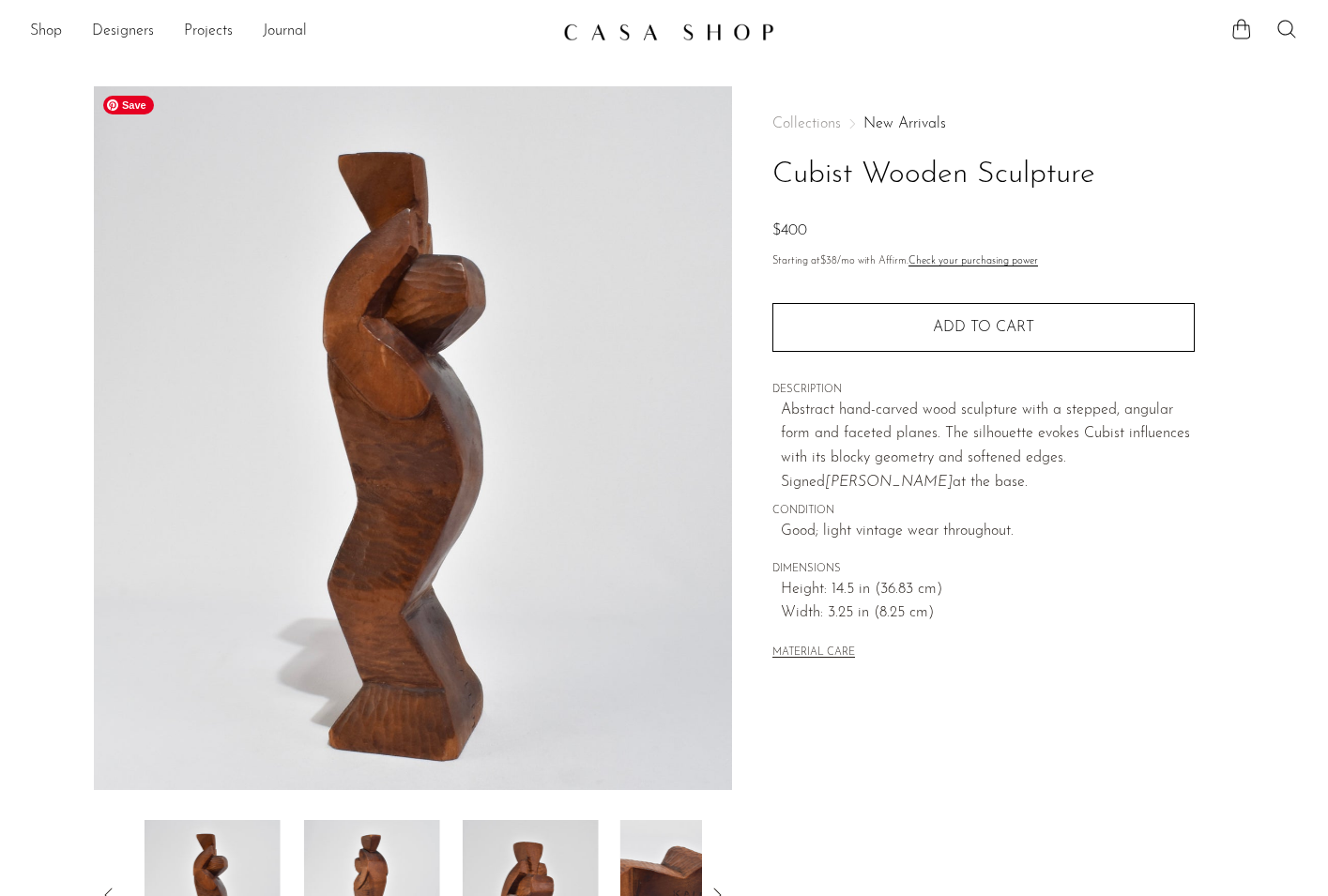
scroll to position [0, 0]
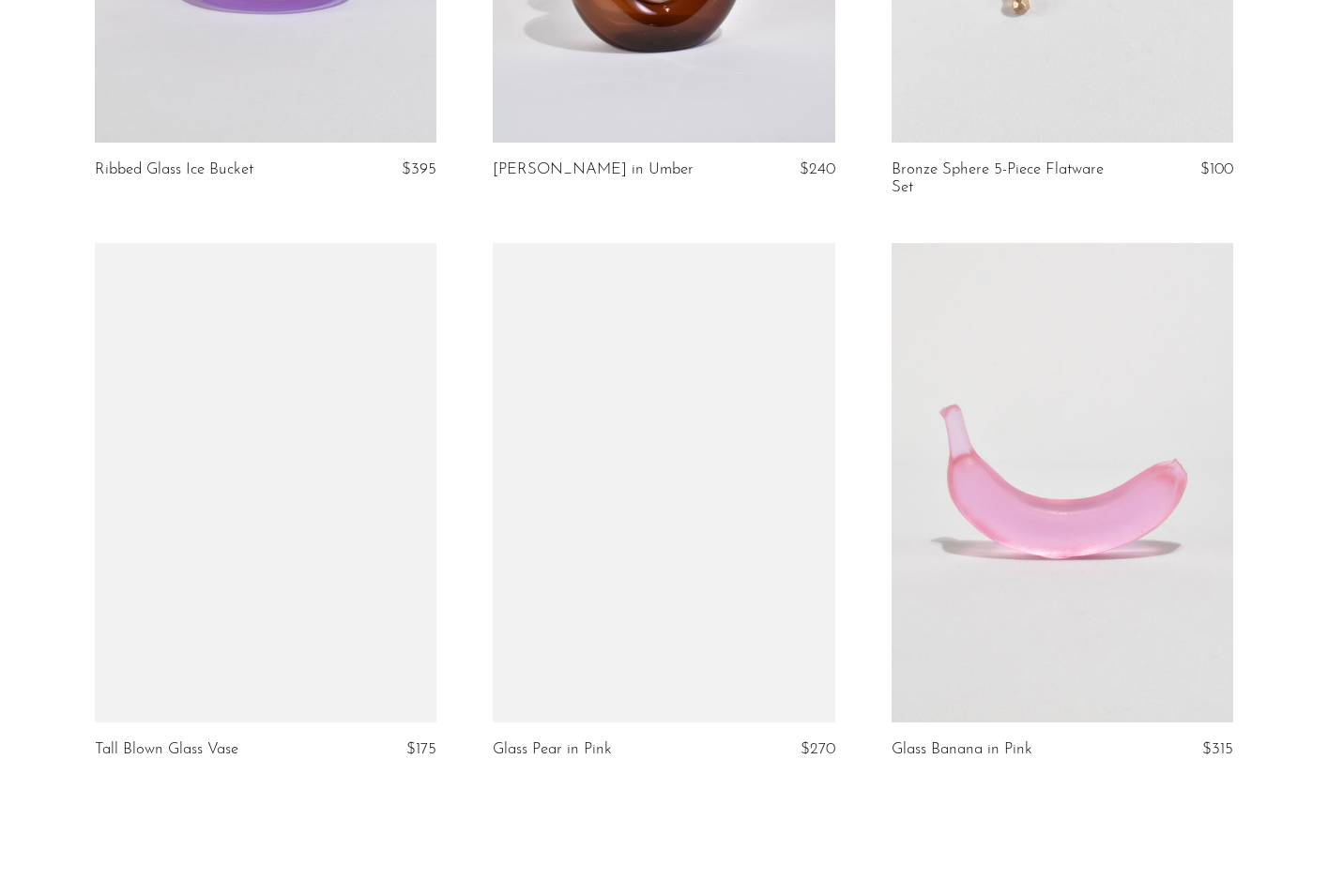
scroll to position [6523, 0]
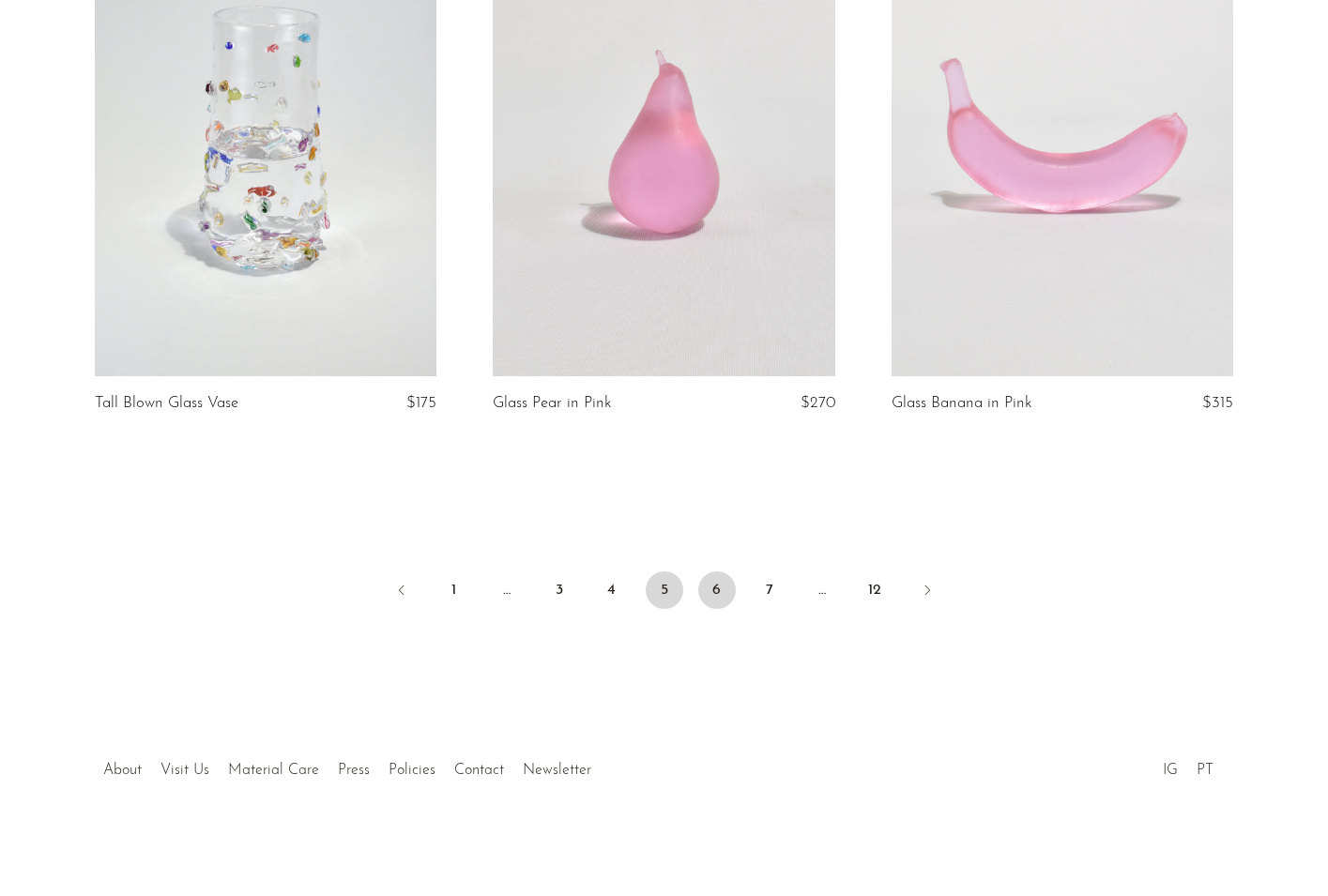
click at [715, 595] on link "6" at bounding box center [717, 590] width 38 height 38
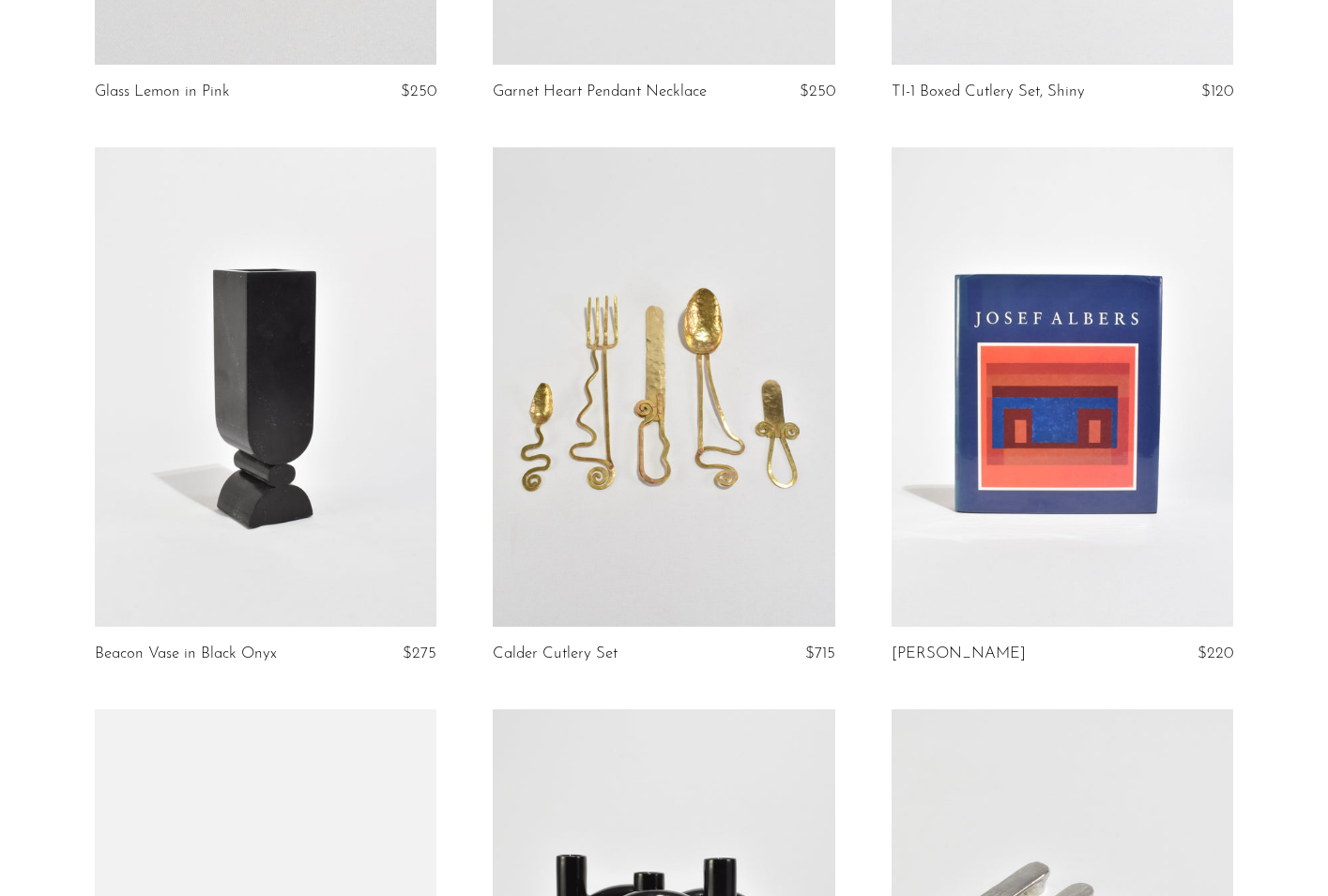
scroll to position [648, 0]
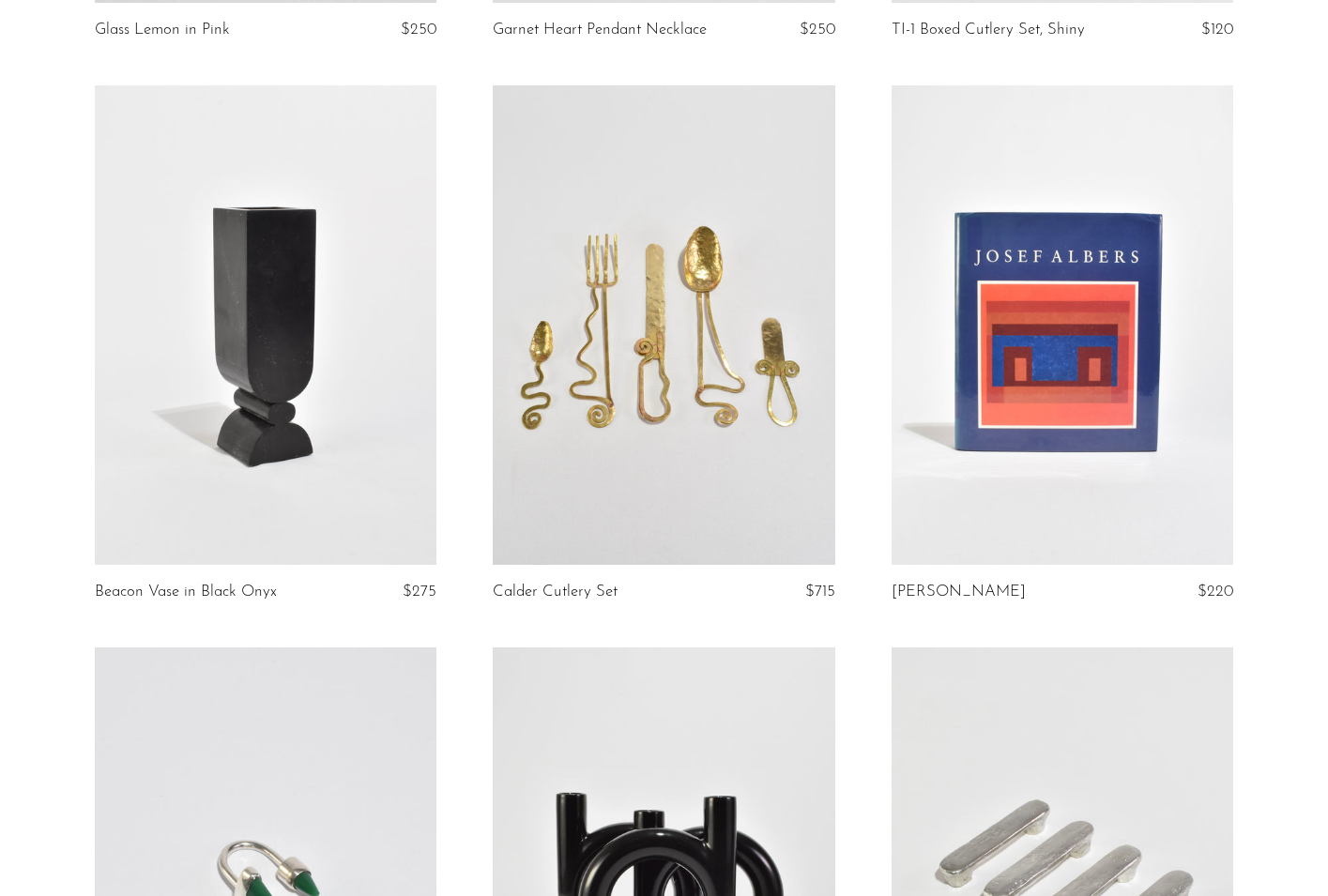
click at [199, 253] on link at bounding box center [266, 325] width 342 height 478
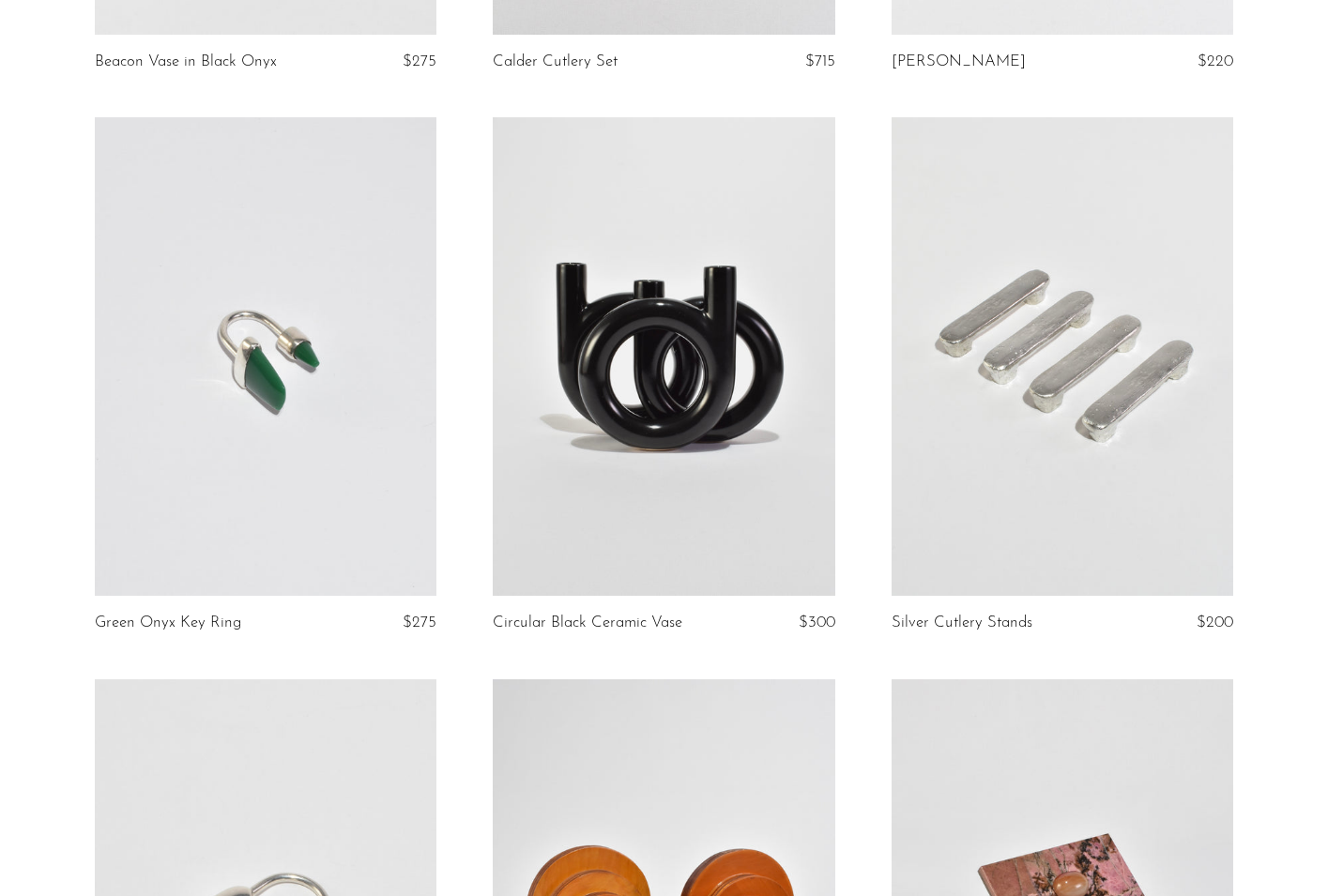
scroll to position [1186, 0]
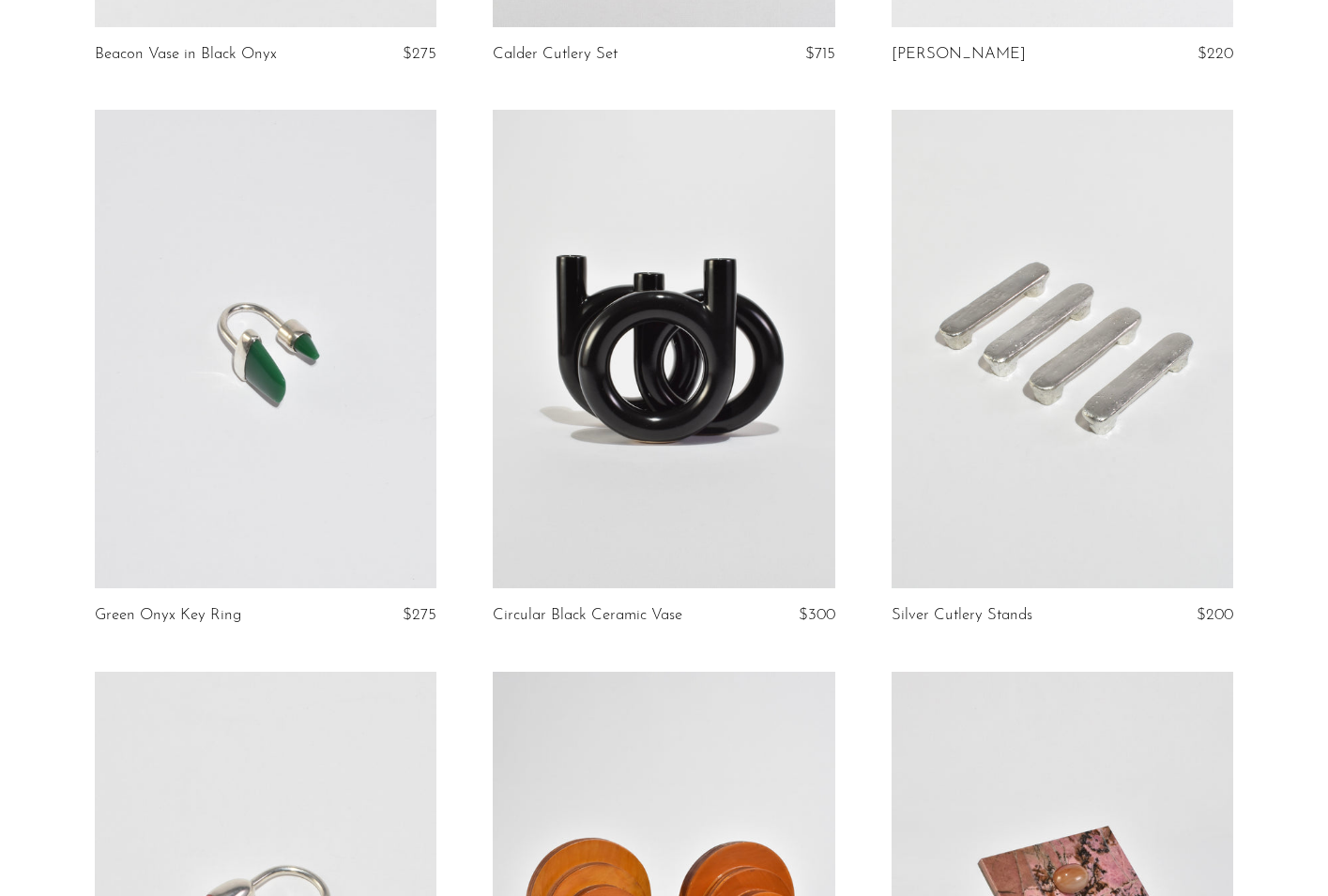
click at [950, 165] on link at bounding box center [1062, 349] width 342 height 478
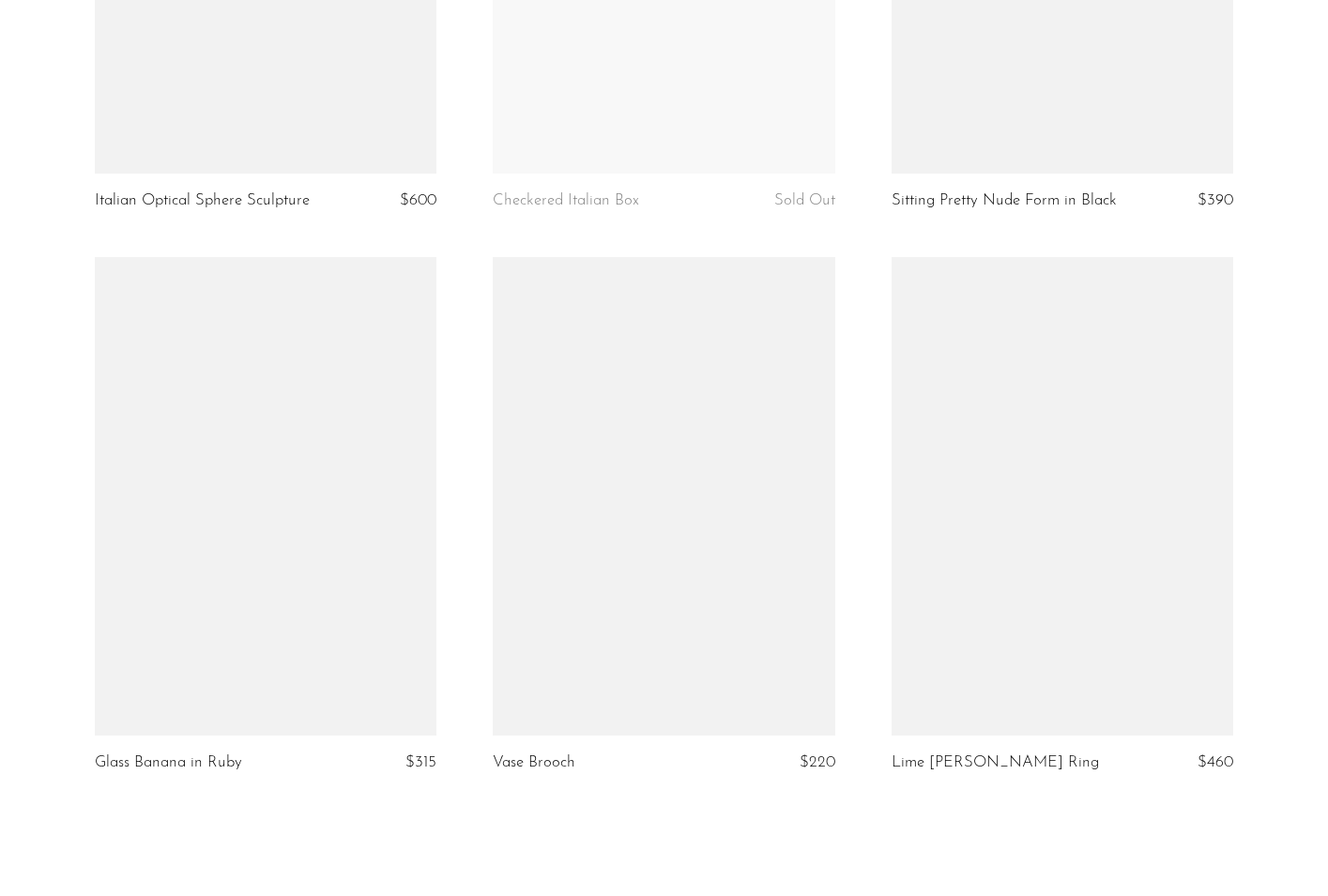
scroll to position [6453, 0]
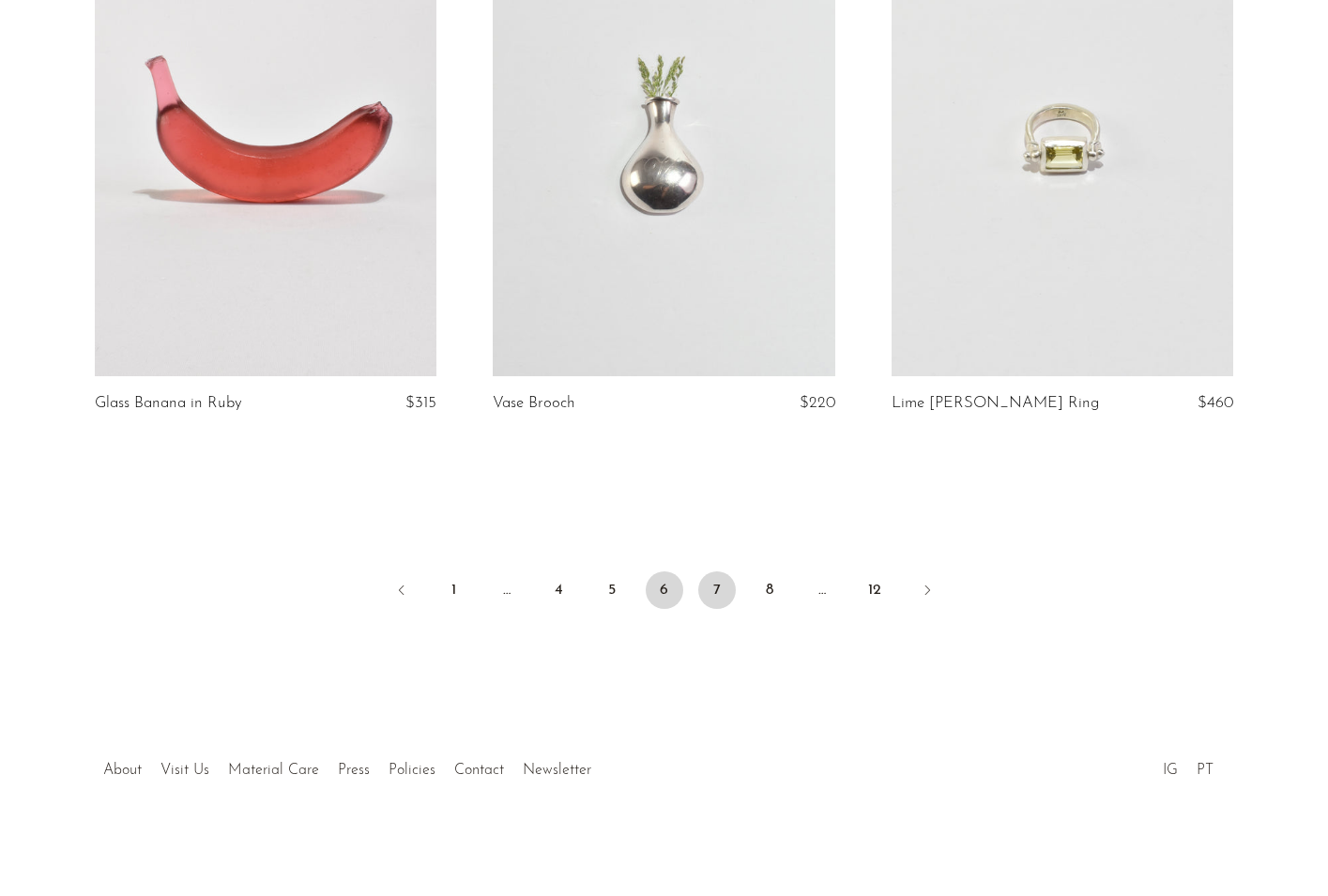
click at [715, 596] on link "7" at bounding box center [717, 590] width 38 height 38
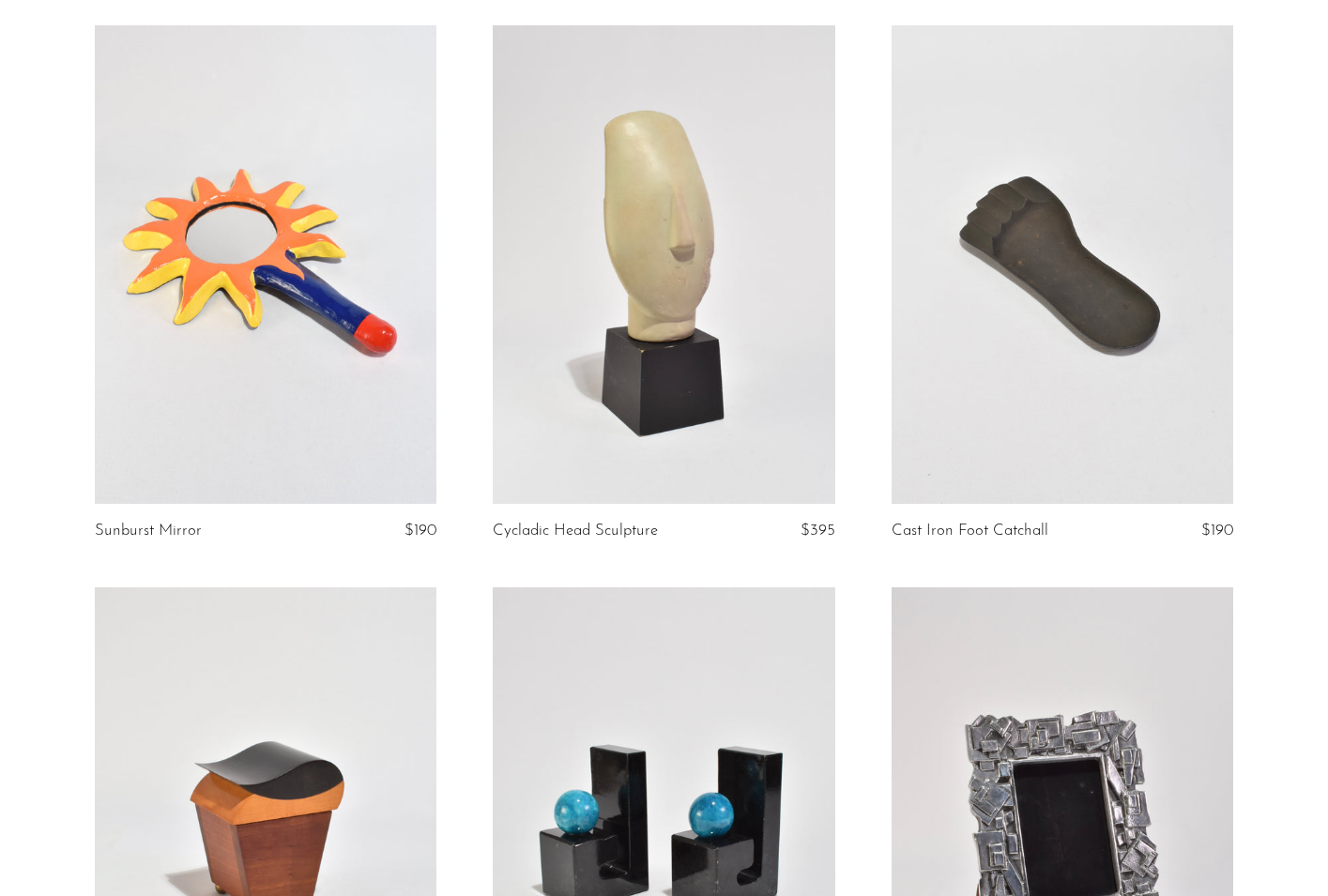
scroll to position [4112, 0]
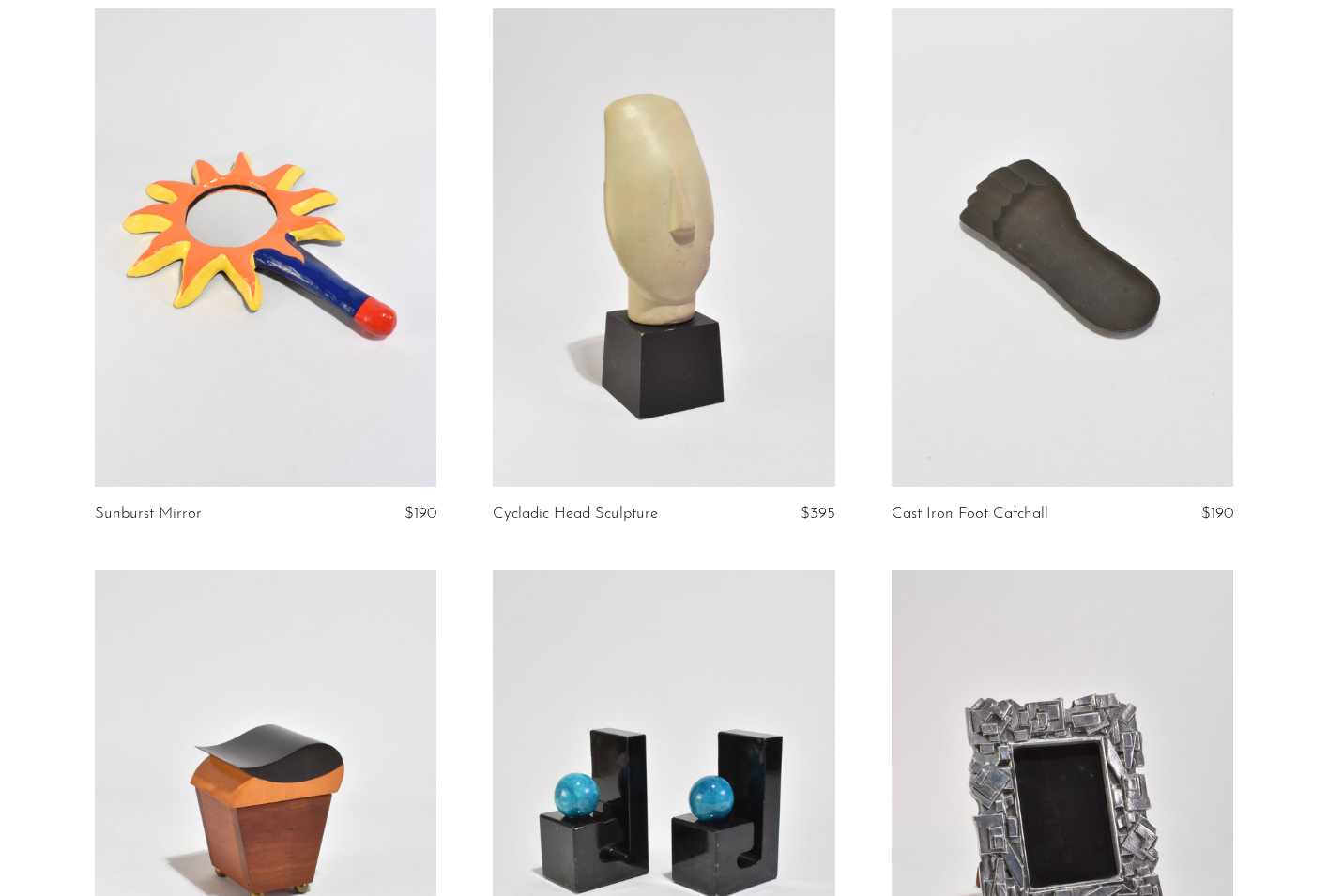
click at [713, 212] on link at bounding box center [664, 248] width 342 height 478
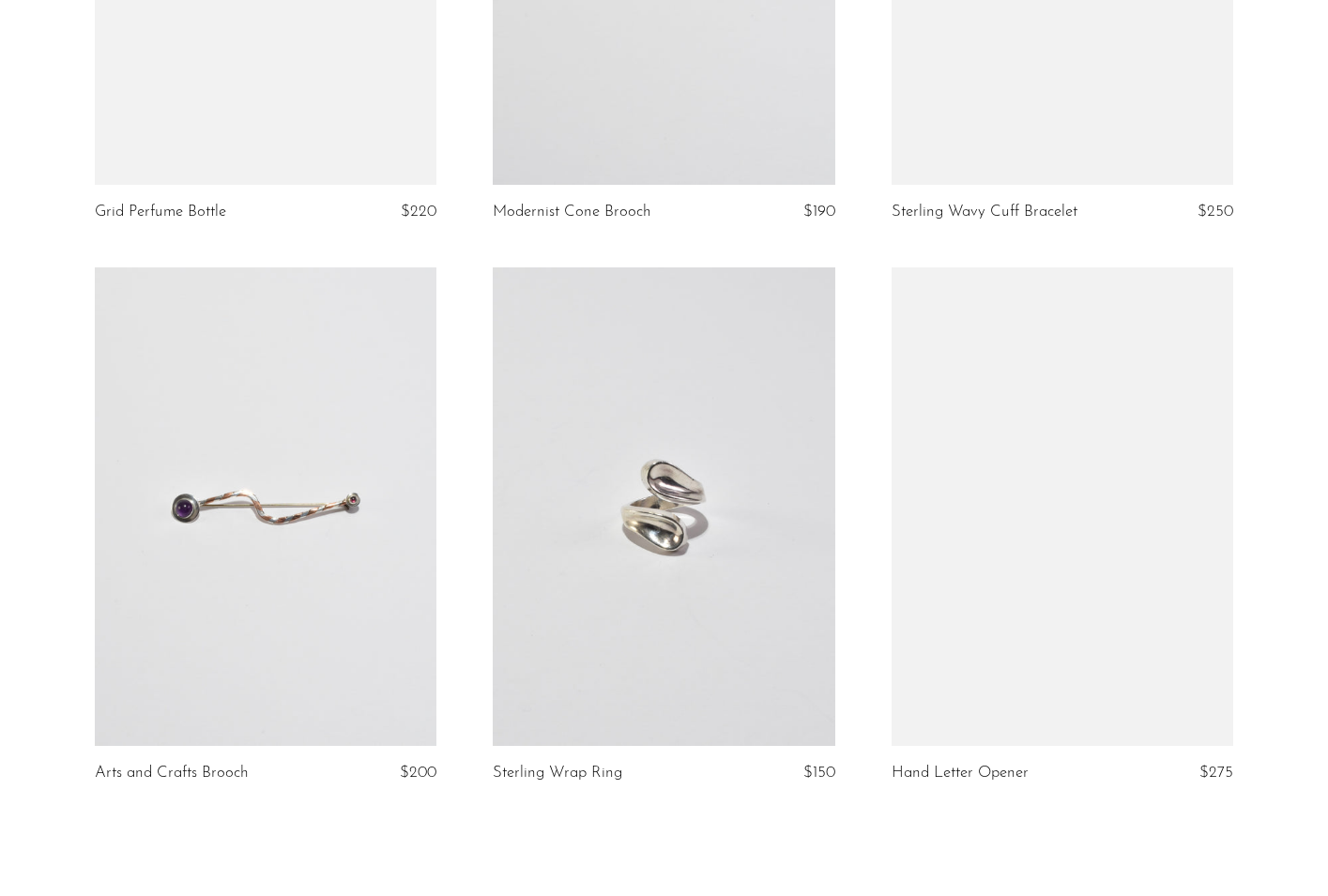
scroll to position [6470, 0]
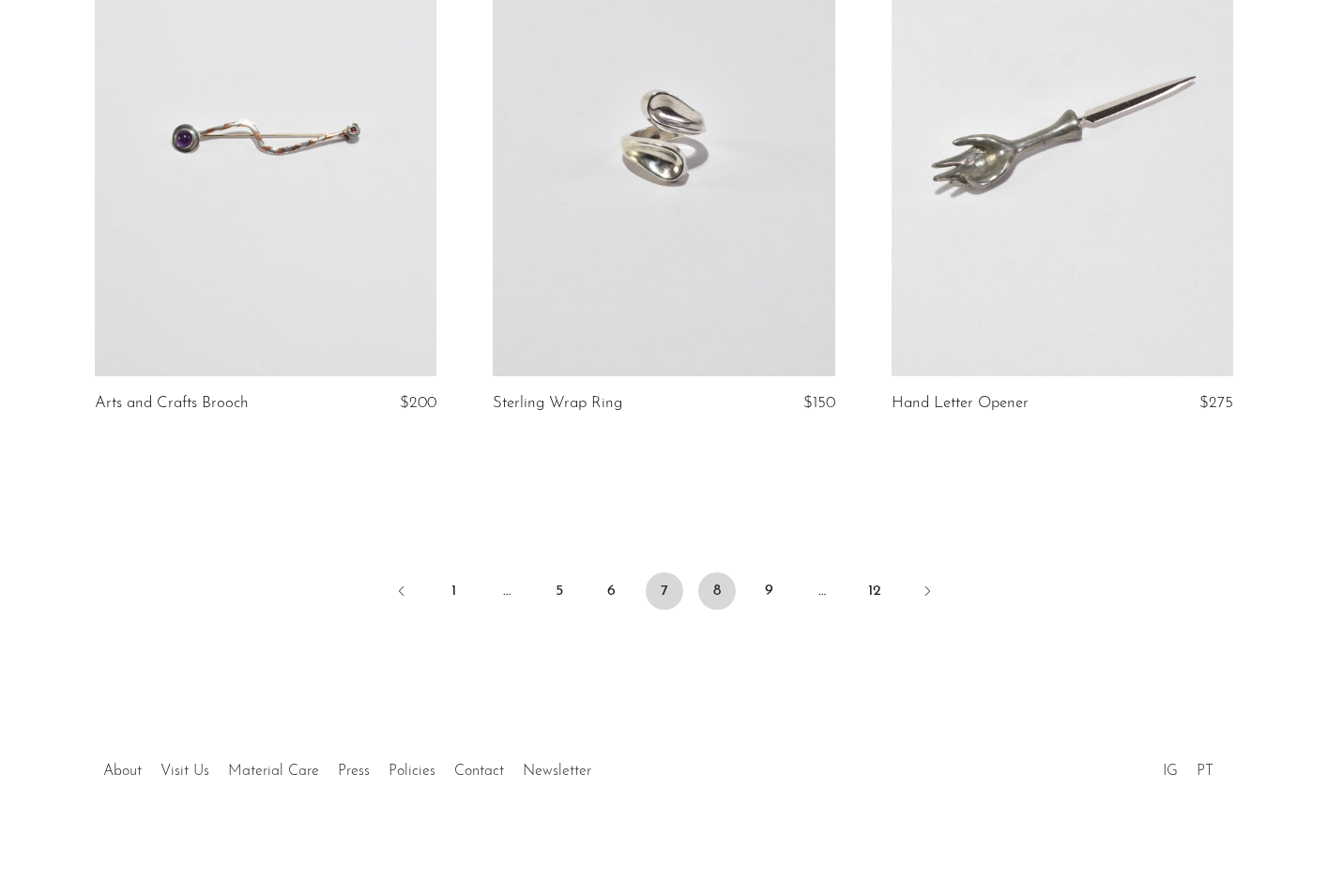
click at [717, 579] on link "8" at bounding box center [717, 591] width 38 height 38
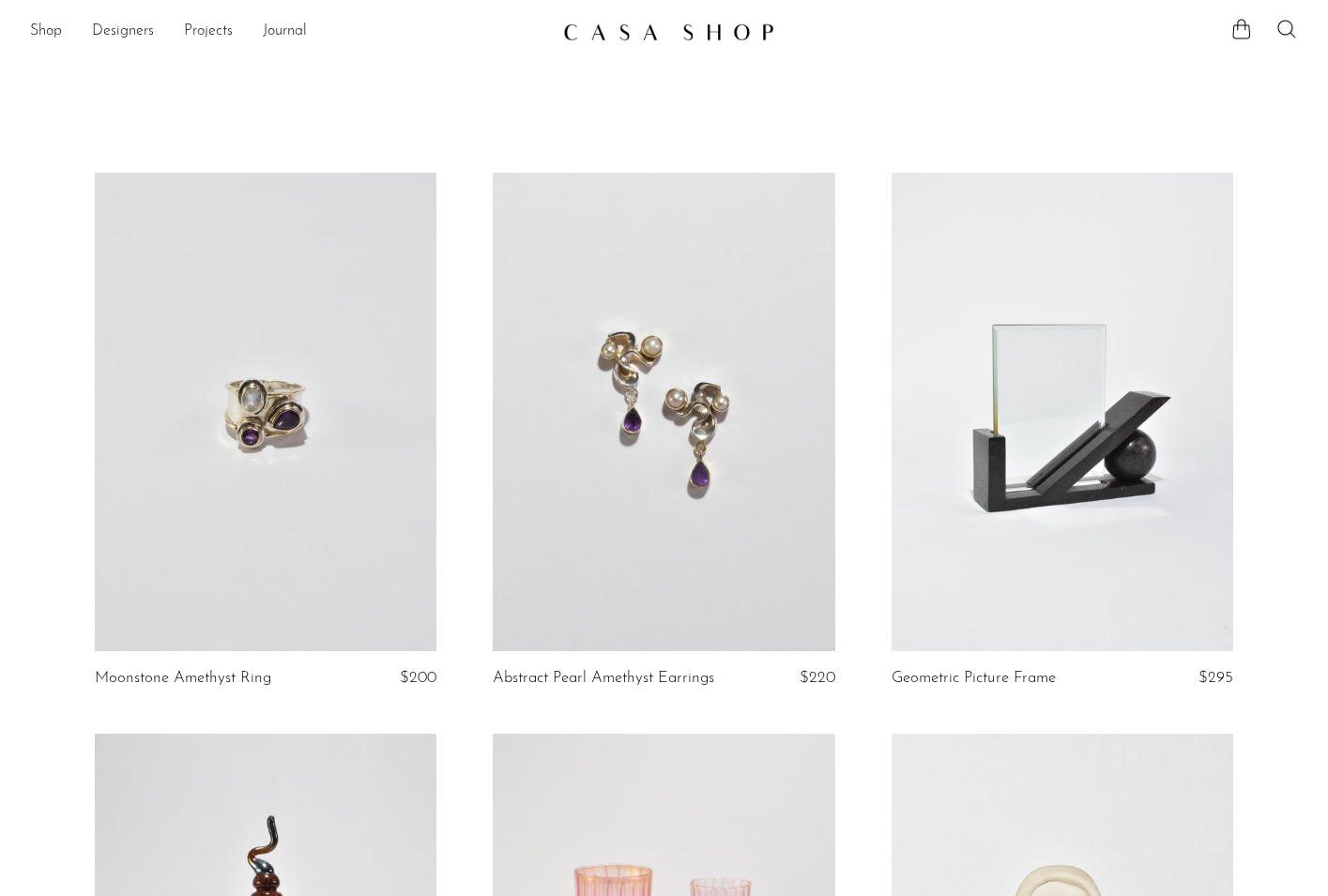
scroll to position [7, 0]
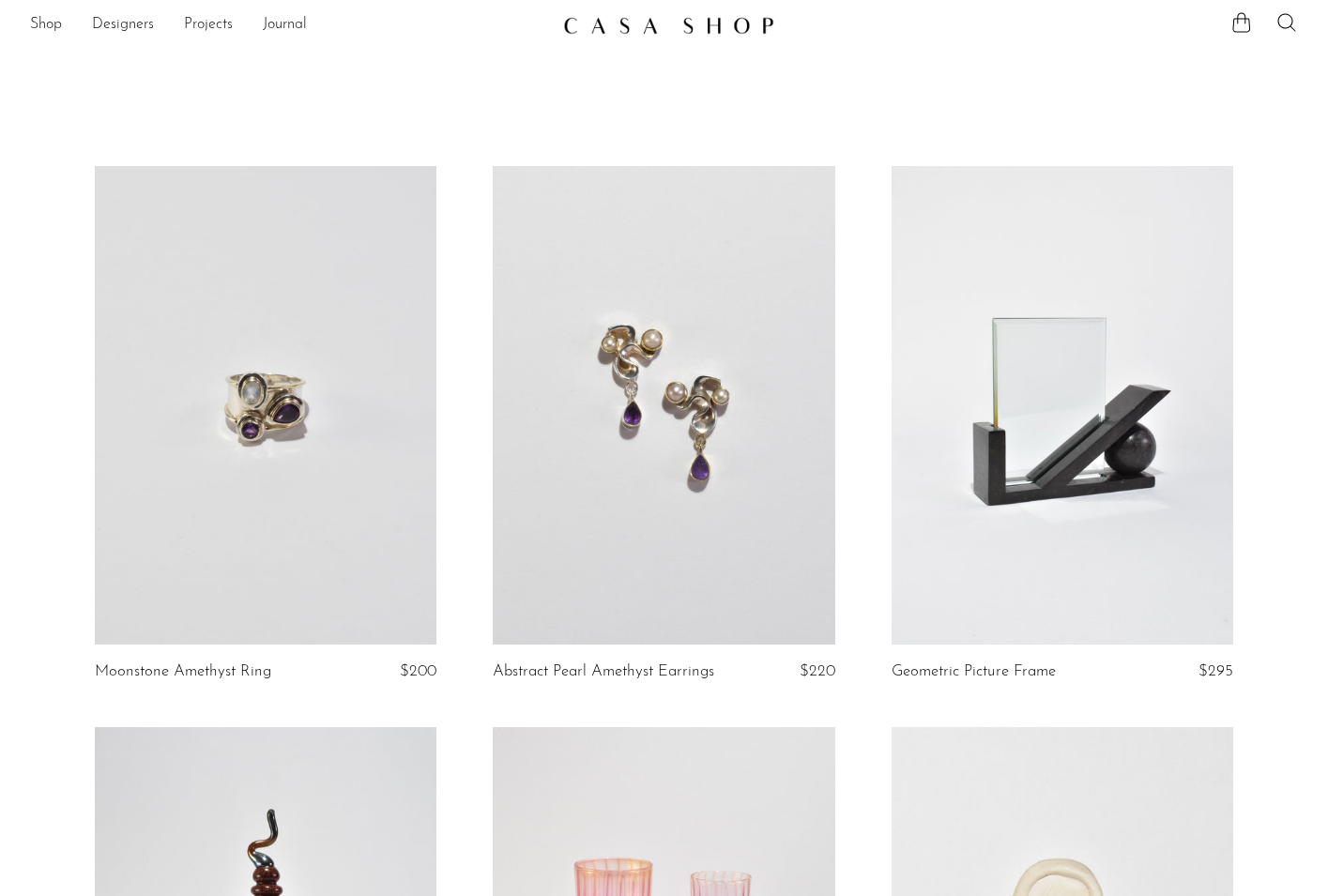
click at [1030, 462] on link at bounding box center [1062, 405] width 342 height 478
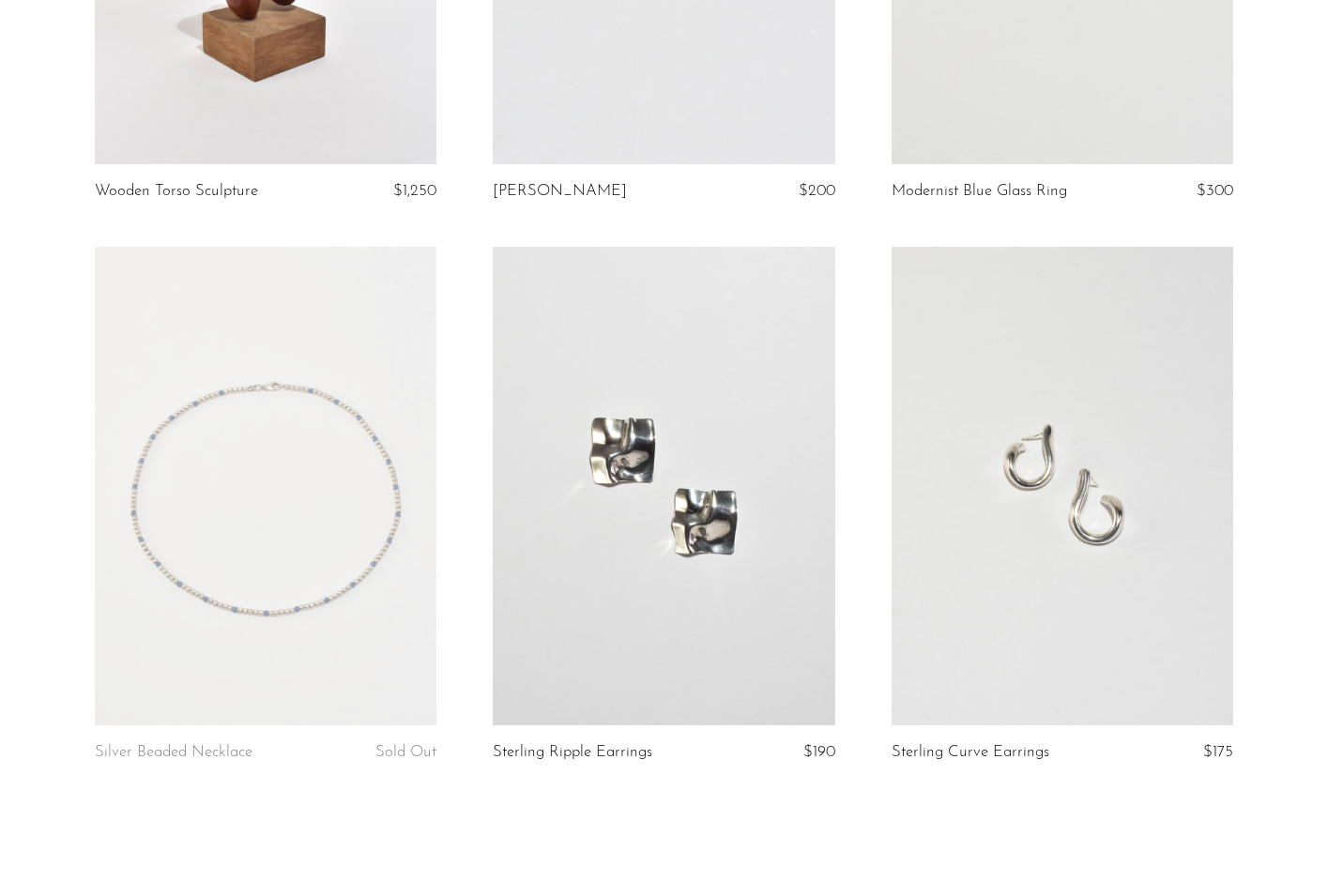
scroll to position [6453, 0]
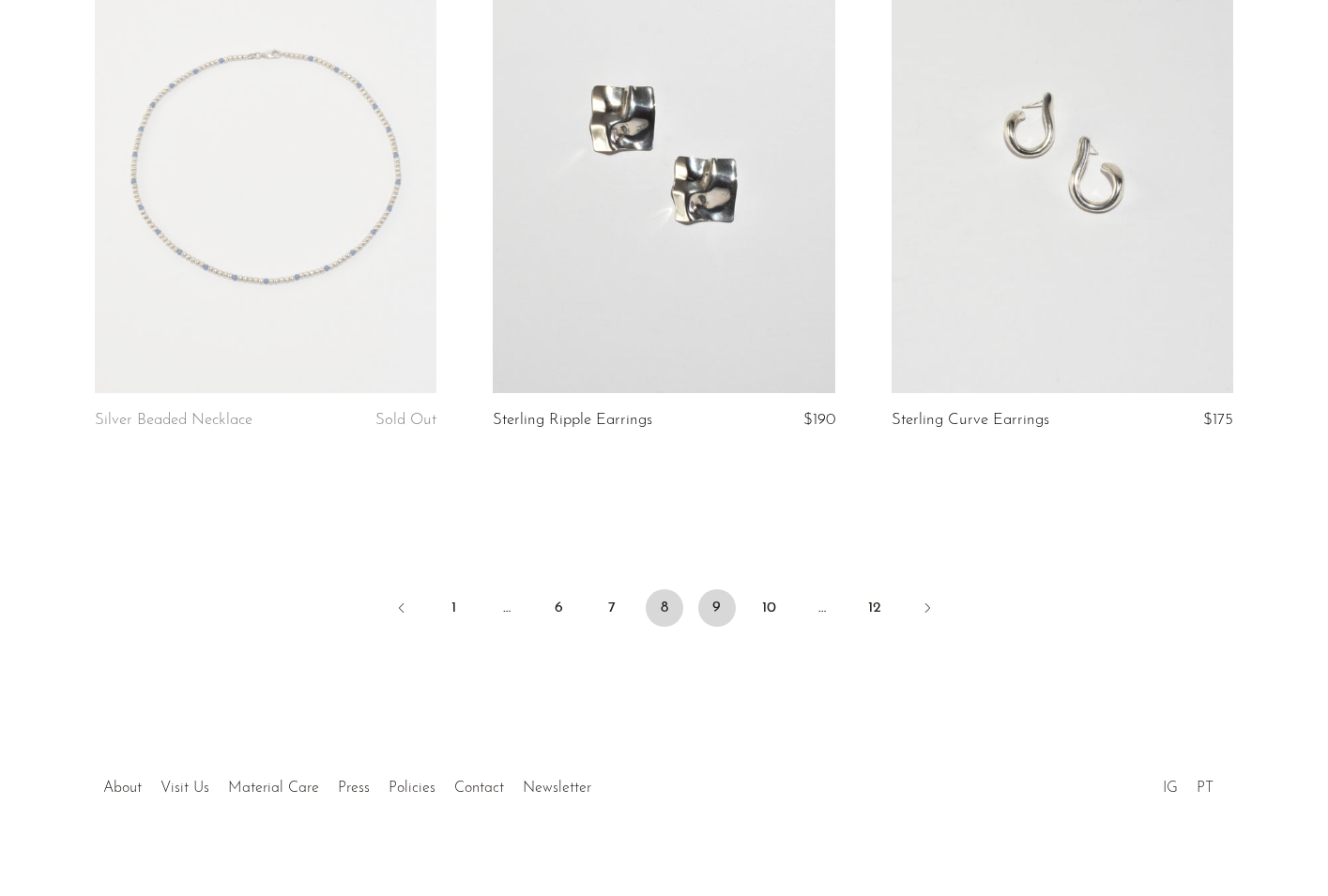
click at [712, 589] on link "9" at bounding box center [717, 608] width 38 height 38
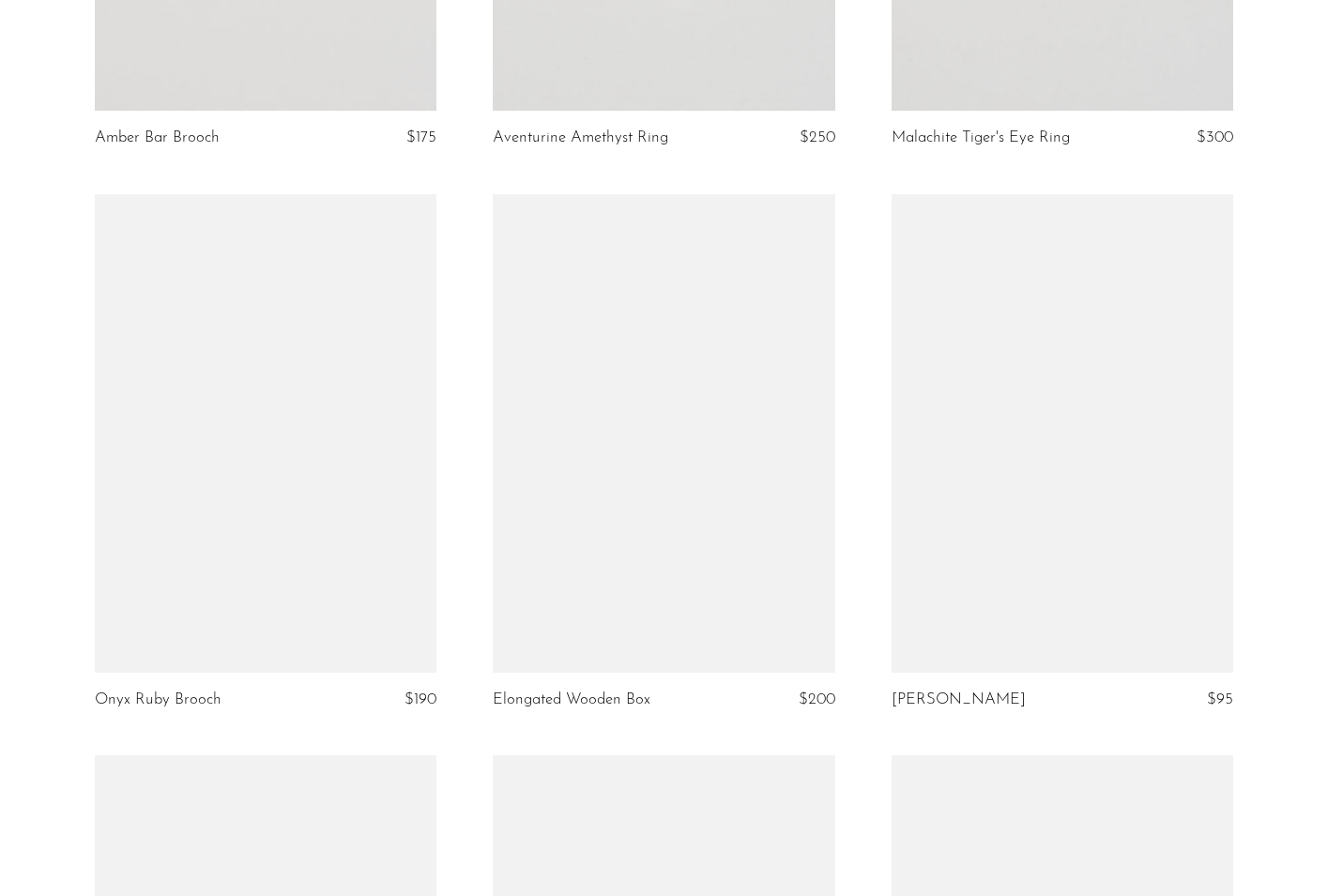
scroll to position [1214, 0]
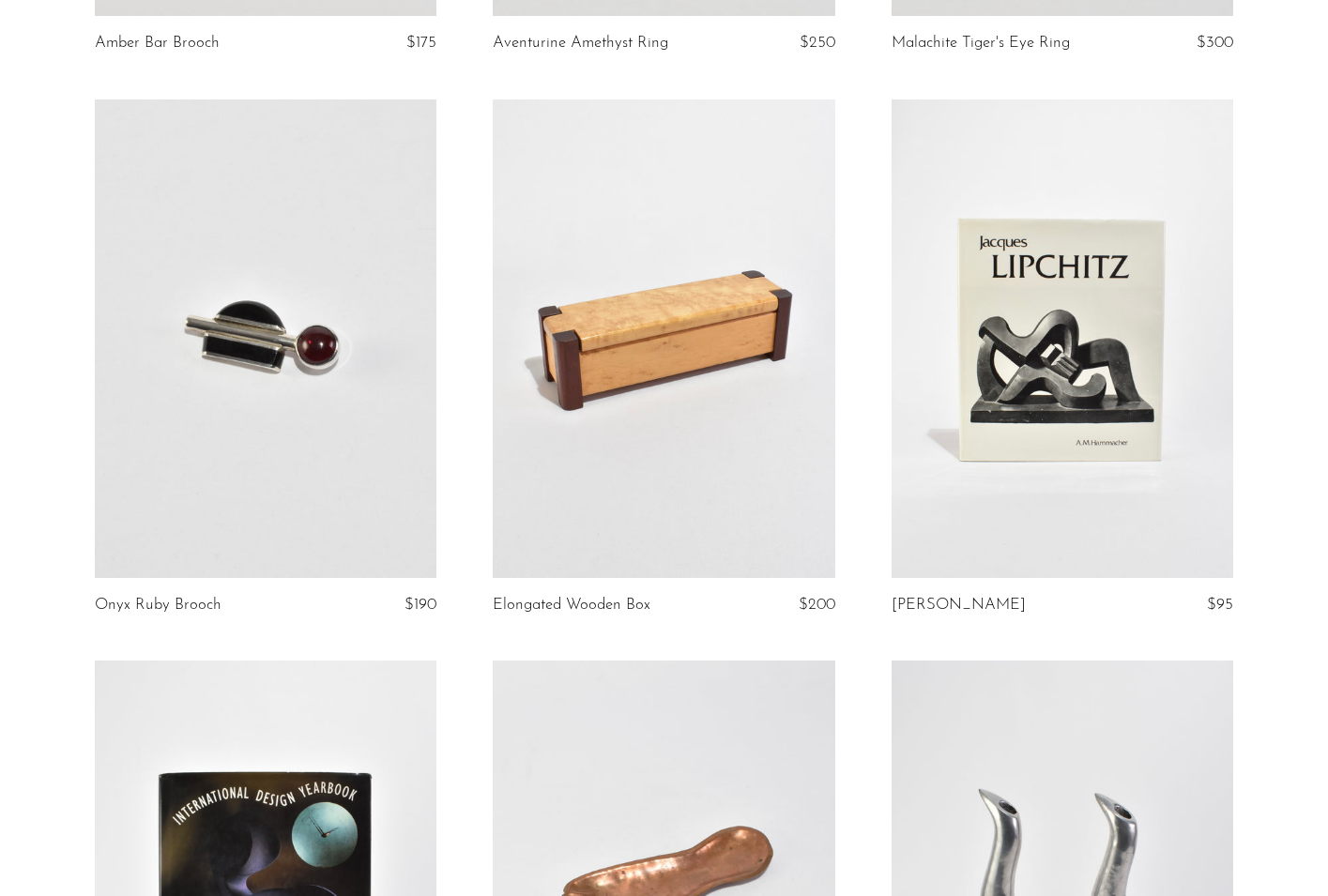
click at [1105, 370] on link at bounding box center [1062, 339] width 342 height 478
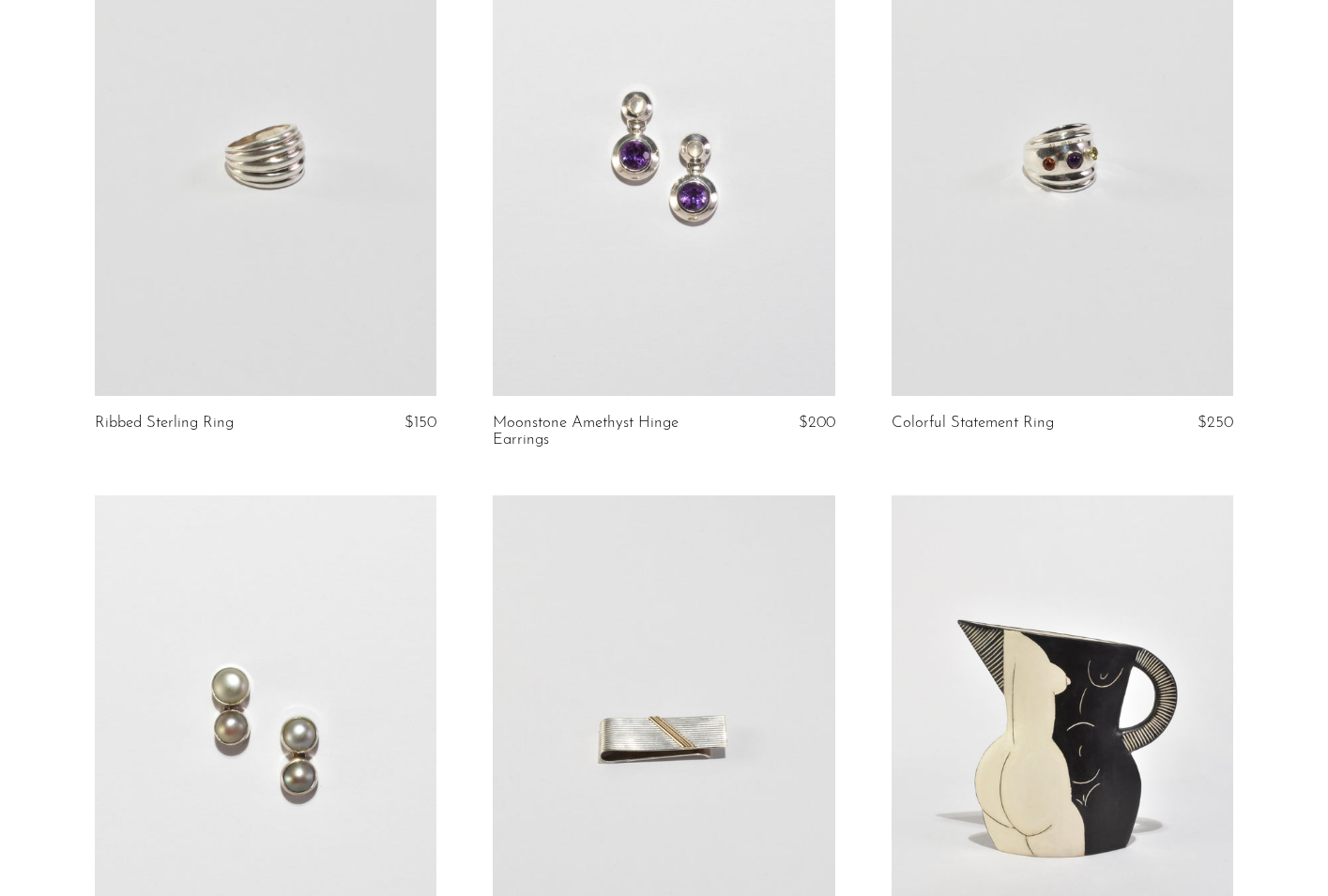
scroll to position [6470, 0]
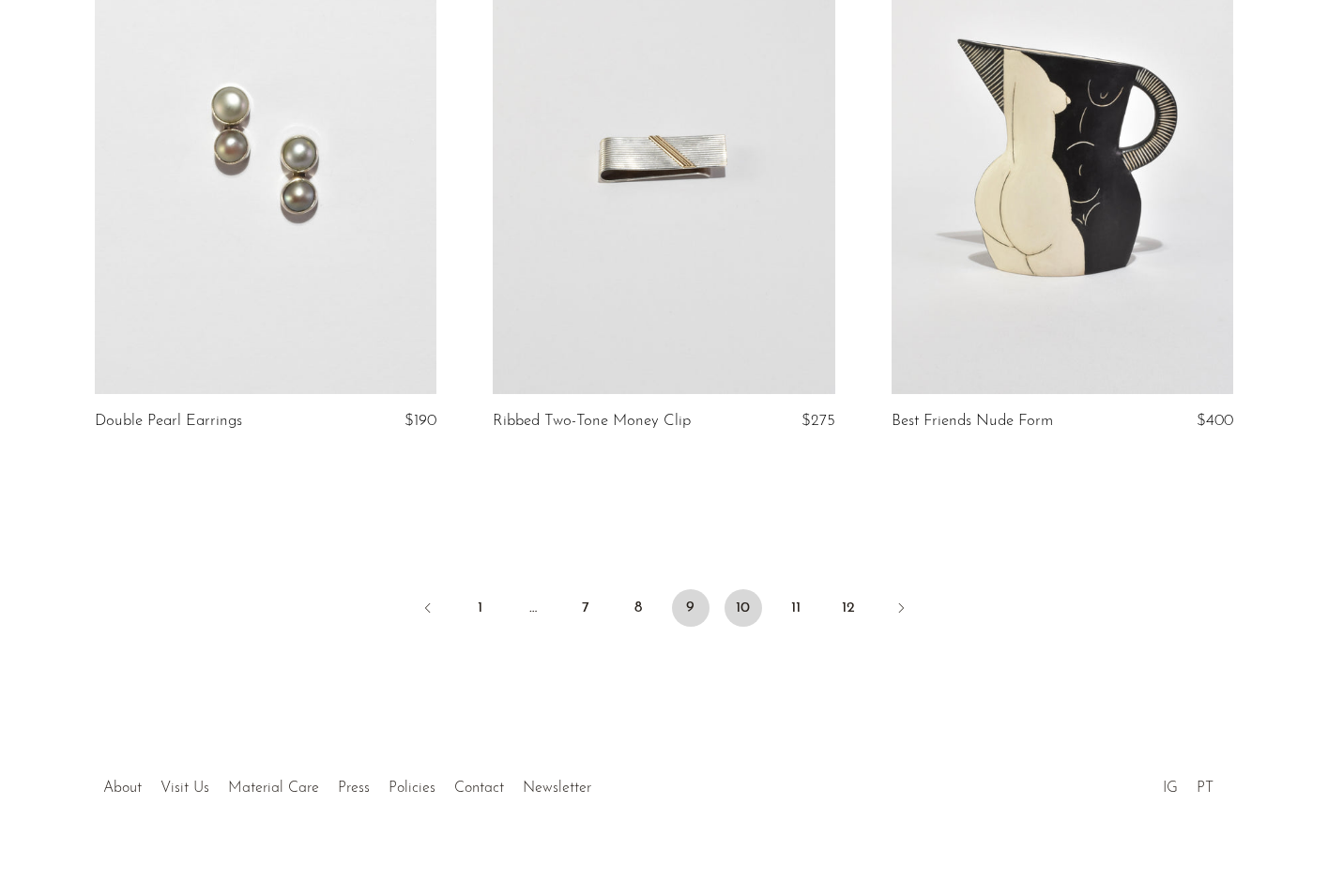
click at [738, 591] on link "10" at bounding box center [743, 608] width 38 height 38
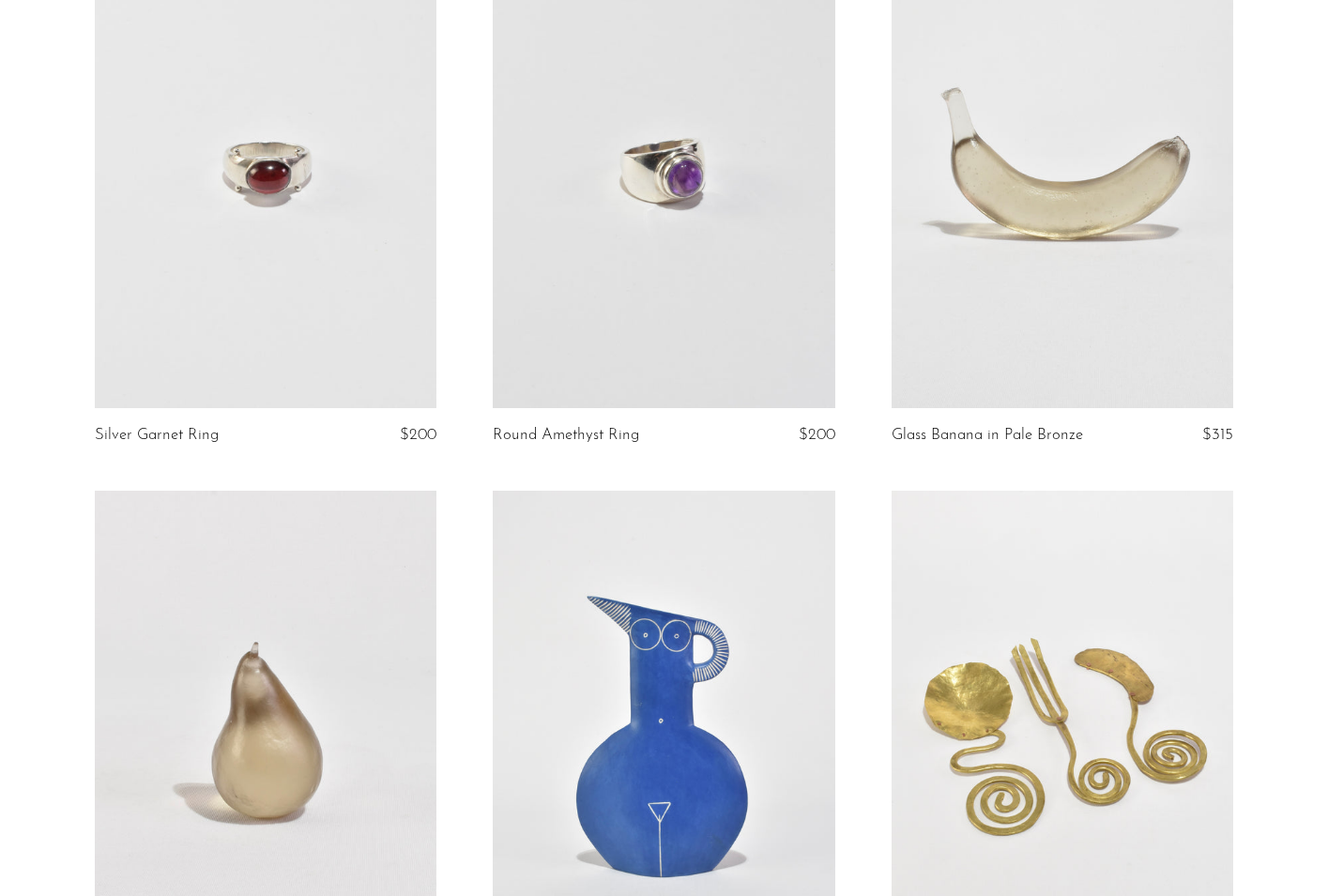
scroll to position [3594, 0]
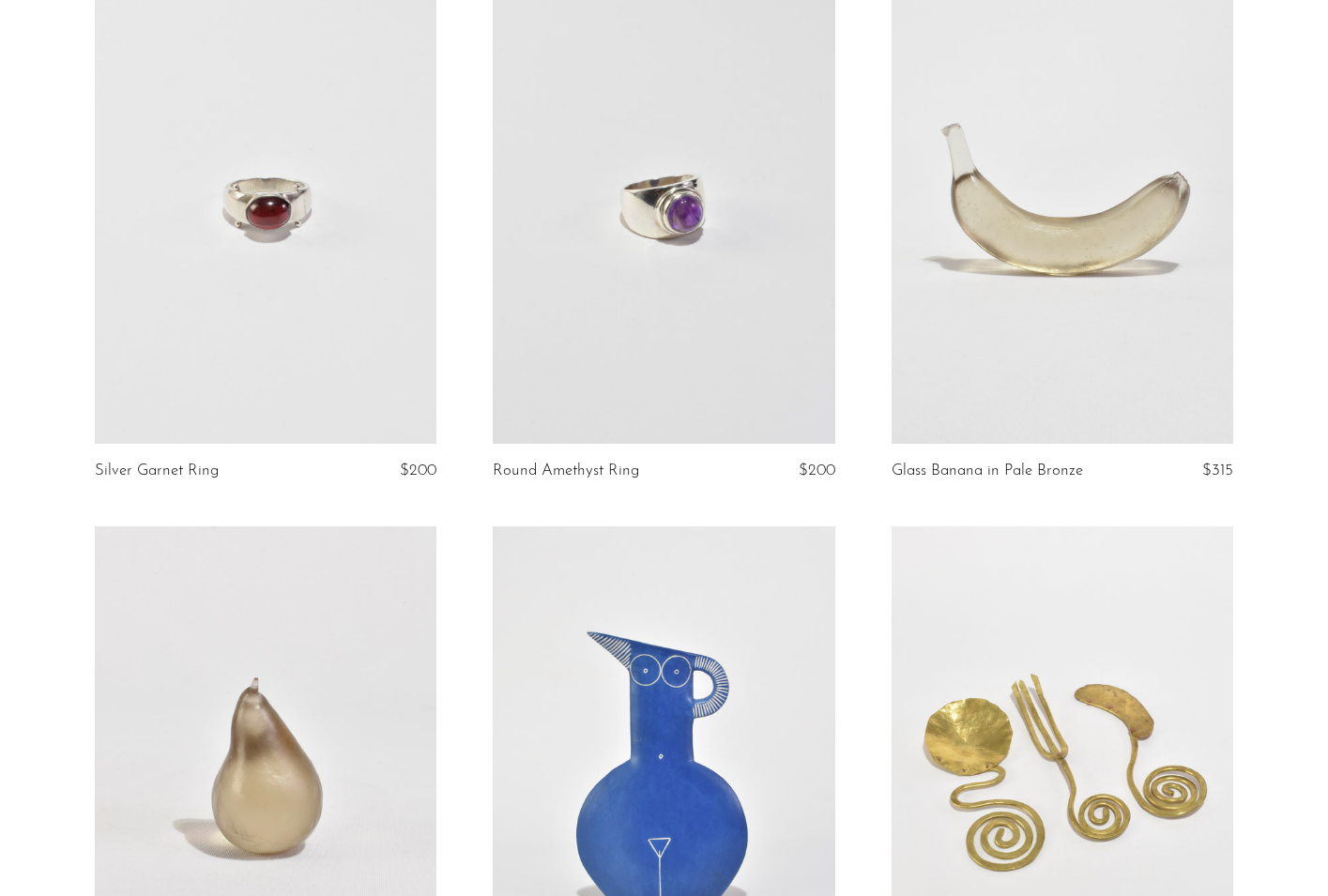
click at [1014, 182] on link at bounding box center [1062, 204] width 342 height 478
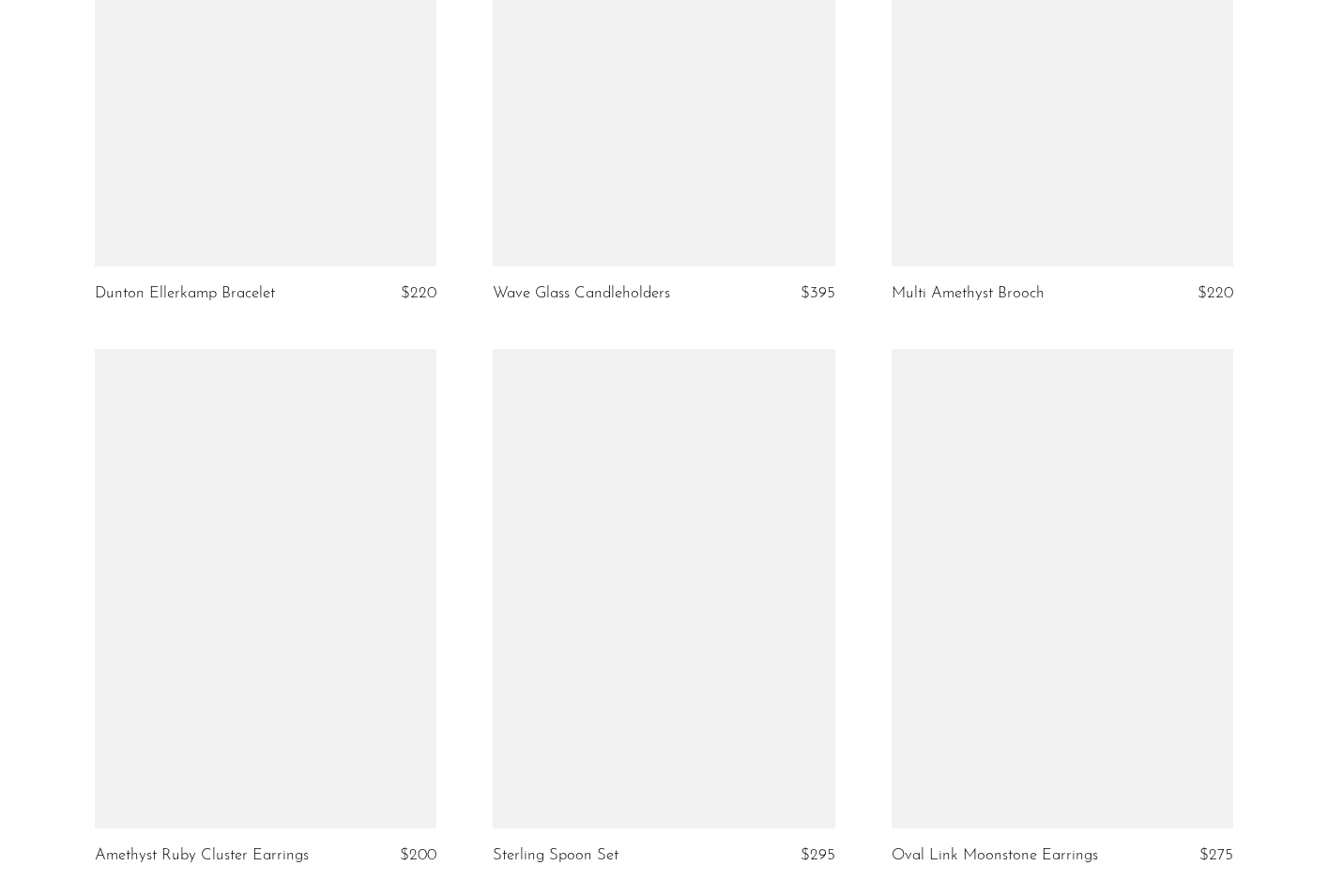
scroll to position [6488, 0]
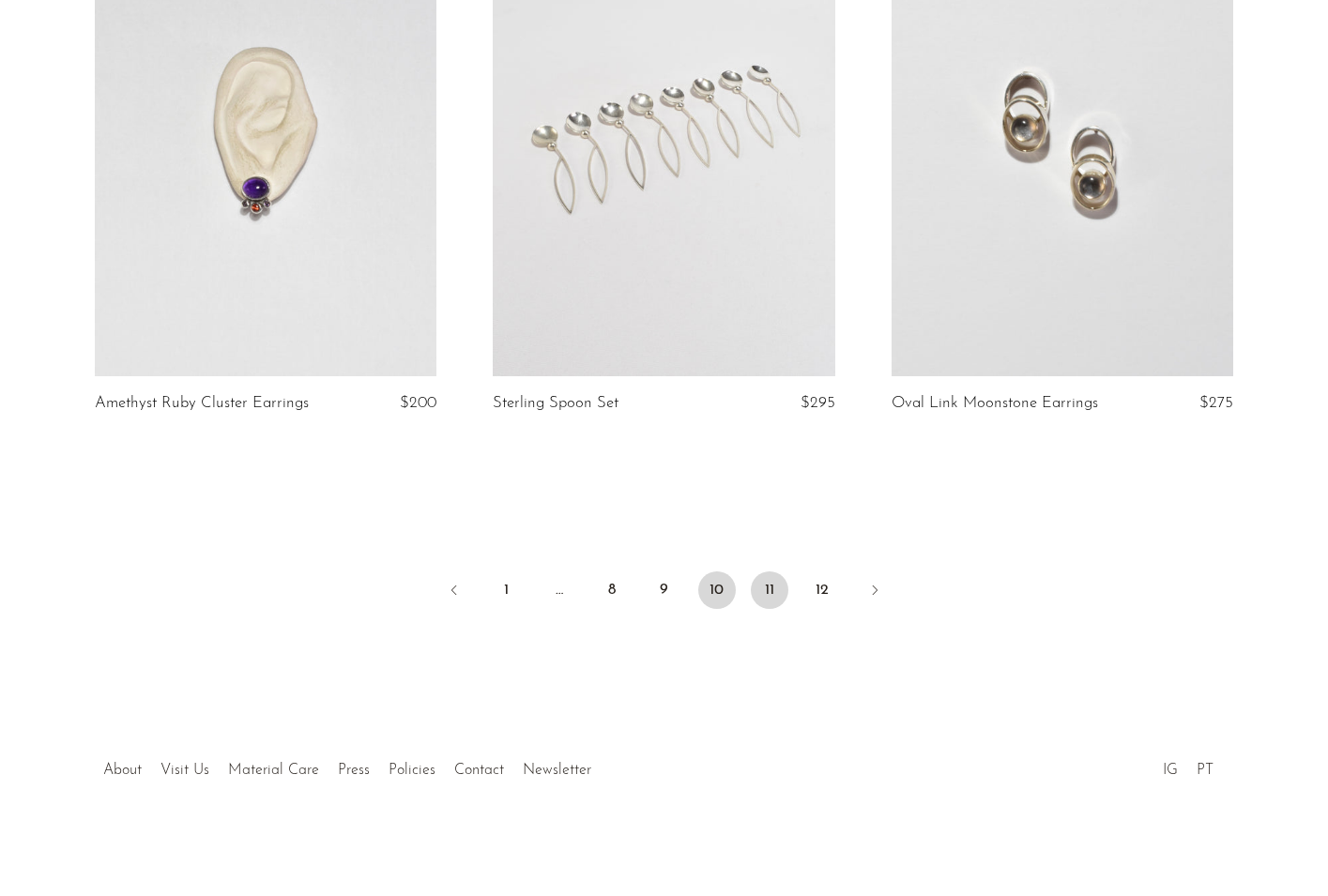
click at [772, 582] on link "11" at bounding box center [770, 590] width 38 height 38
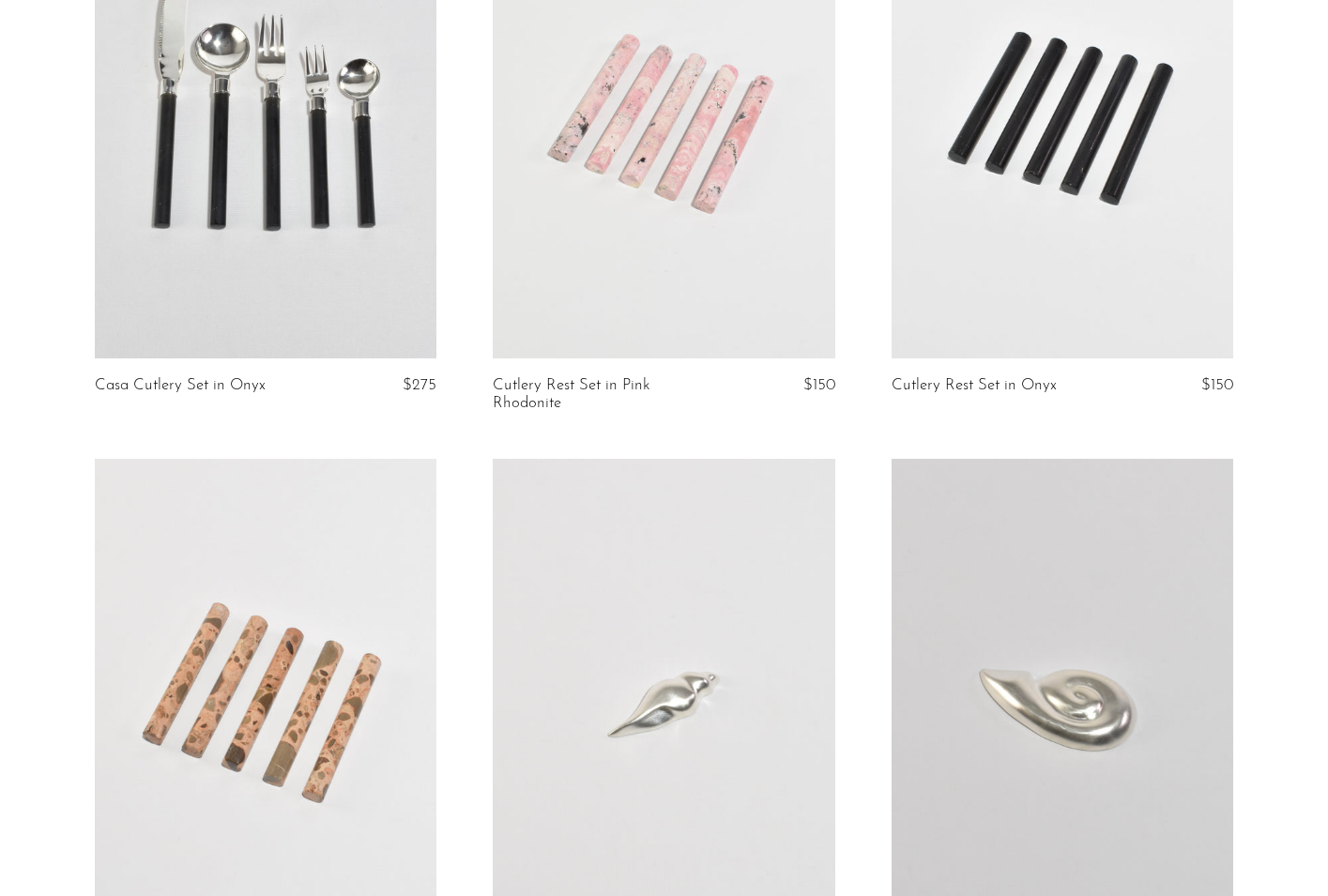
scroll to position [3130, 0]
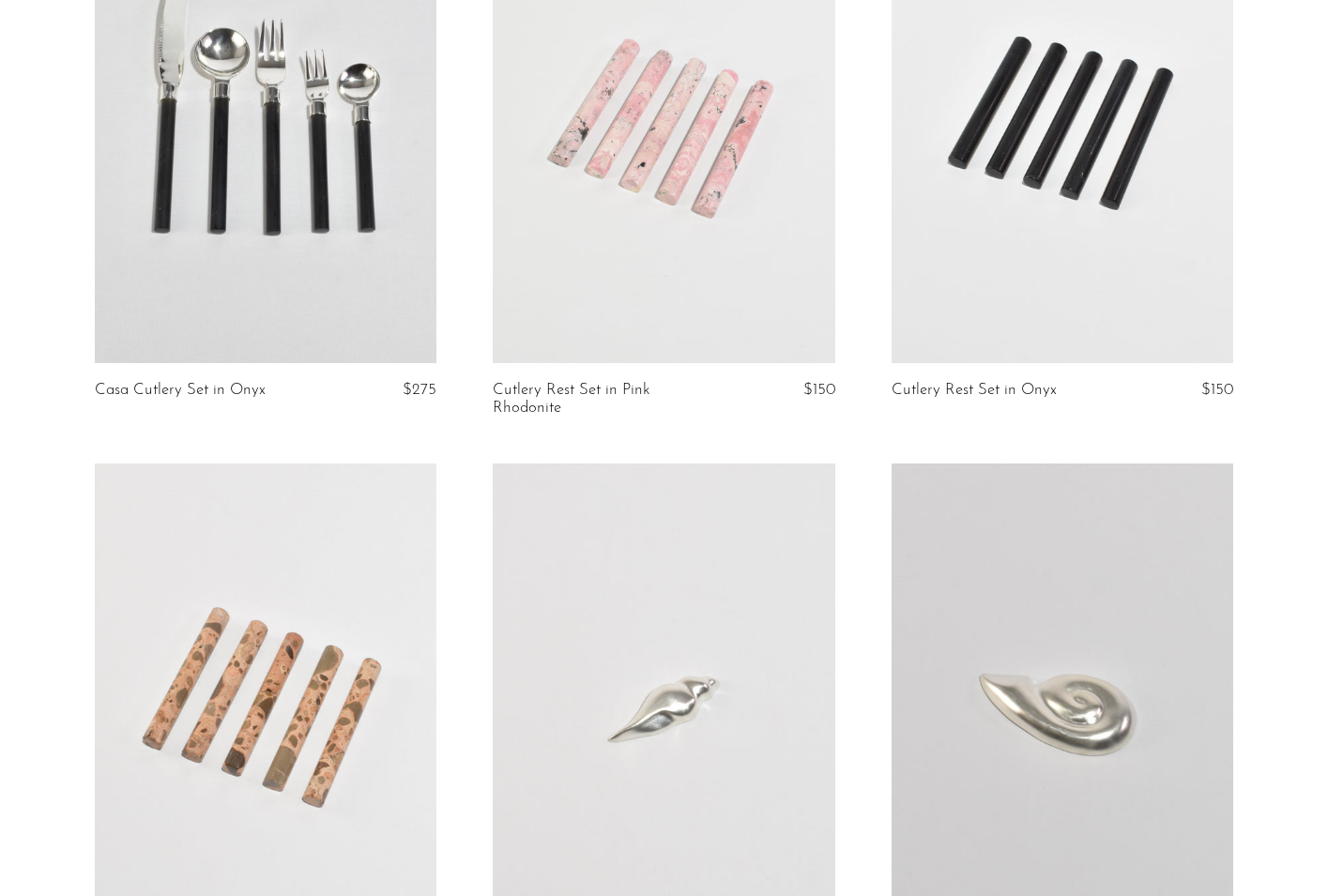
click at [948, 178] on link at bounding box center [1062, 124] width 342 height 478
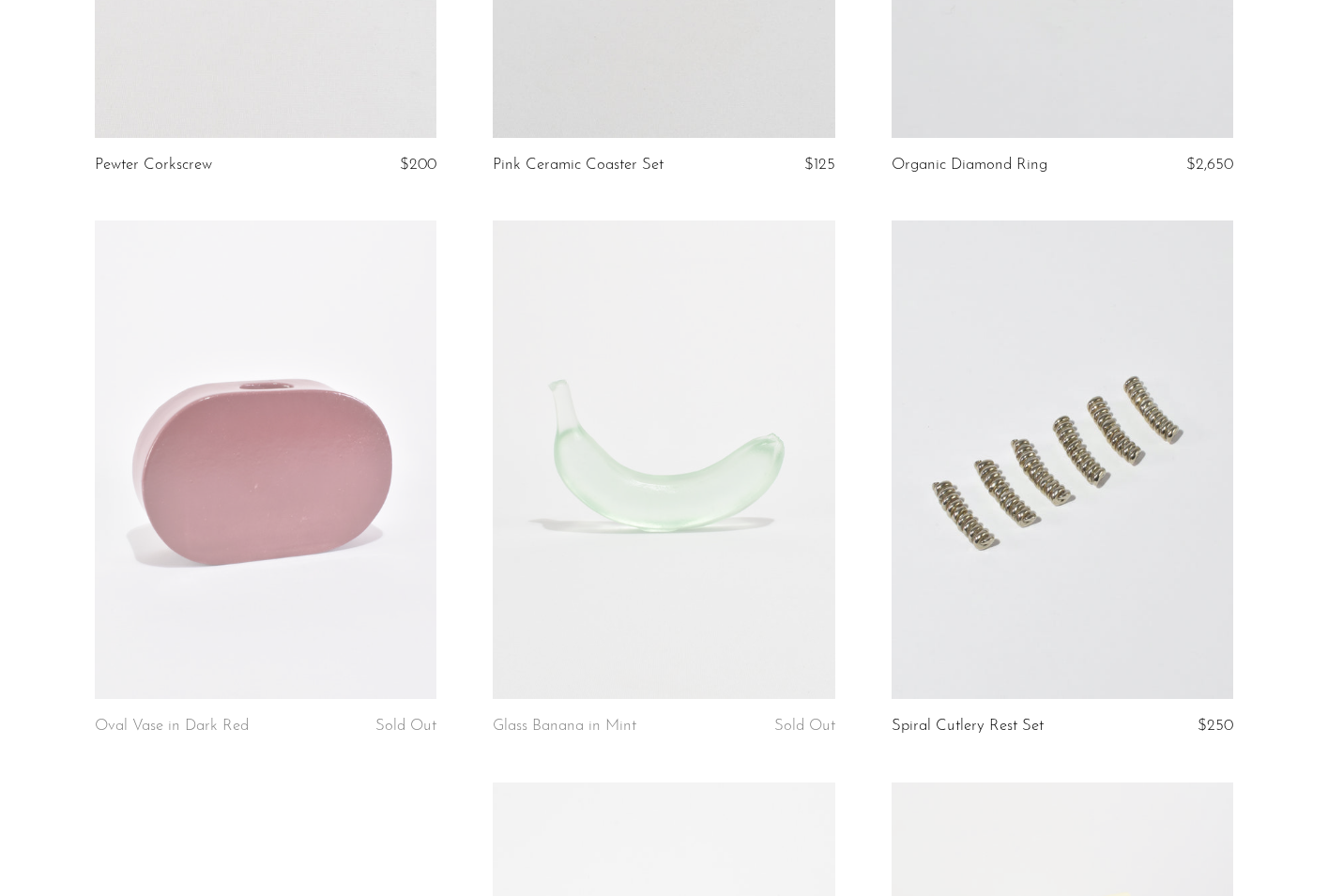
scroll to position [5081, 0]
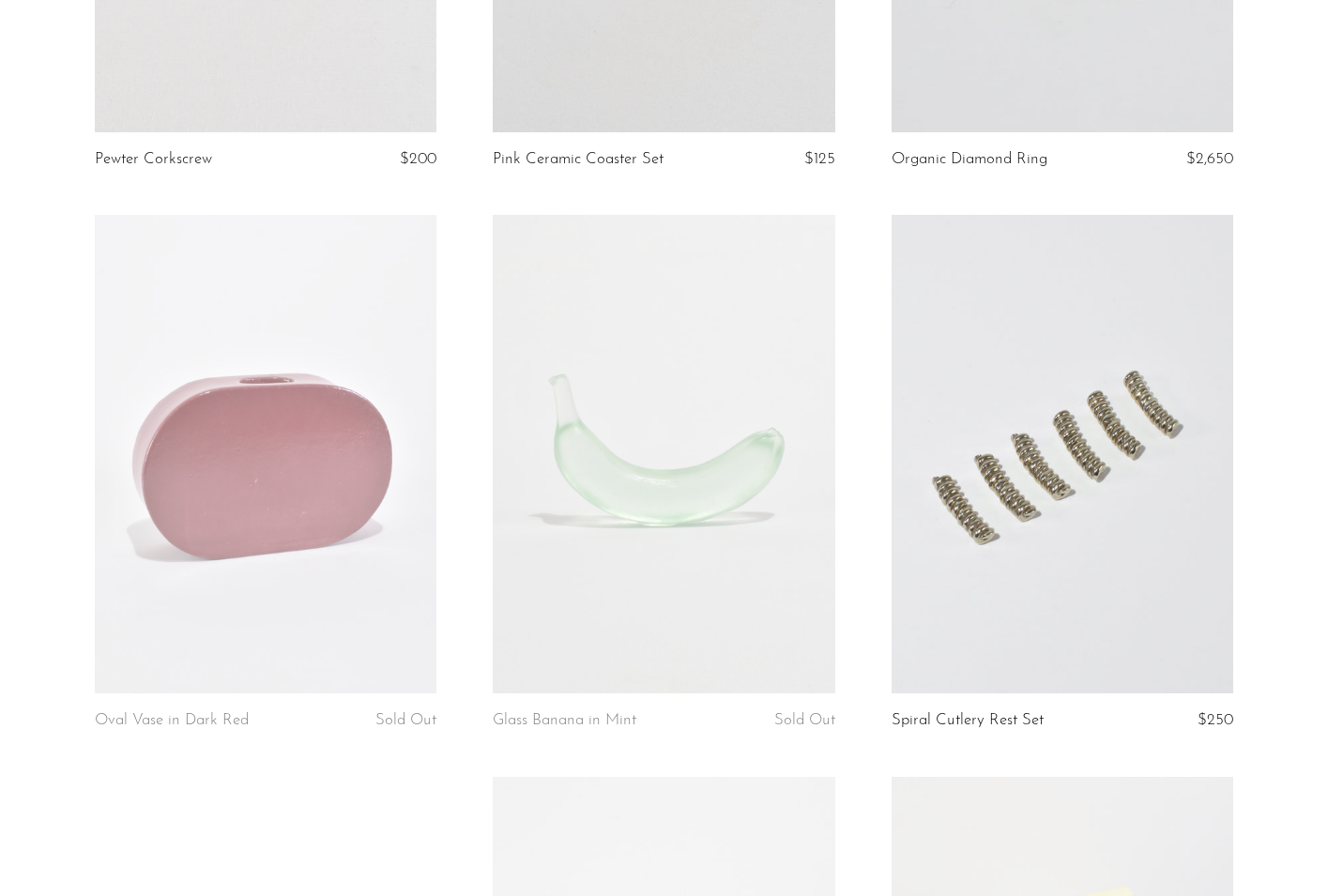
click at [1076, 436] on link at bounding box center [1062, 454] width 342 height 478
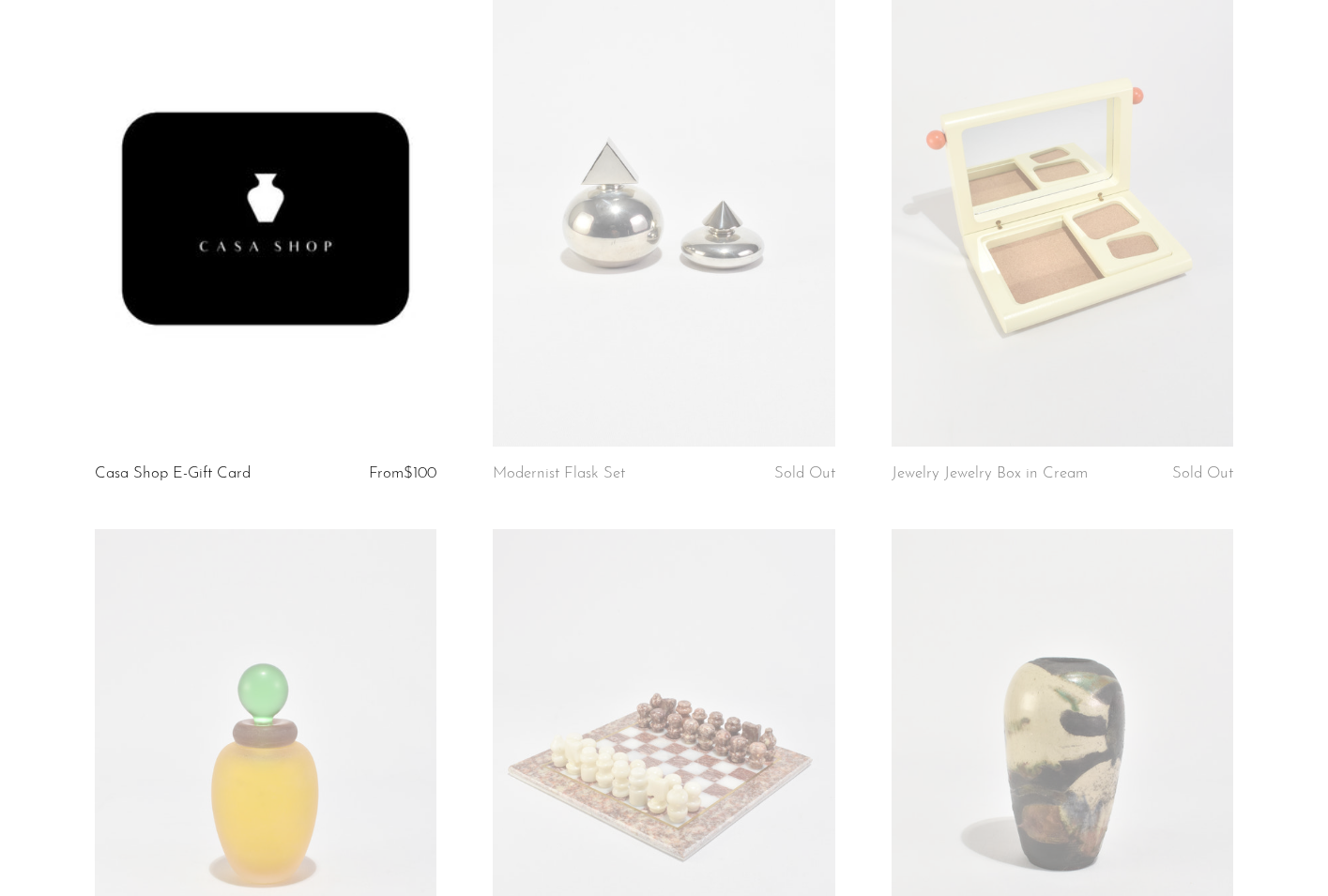
scroll to position [6505, 0]
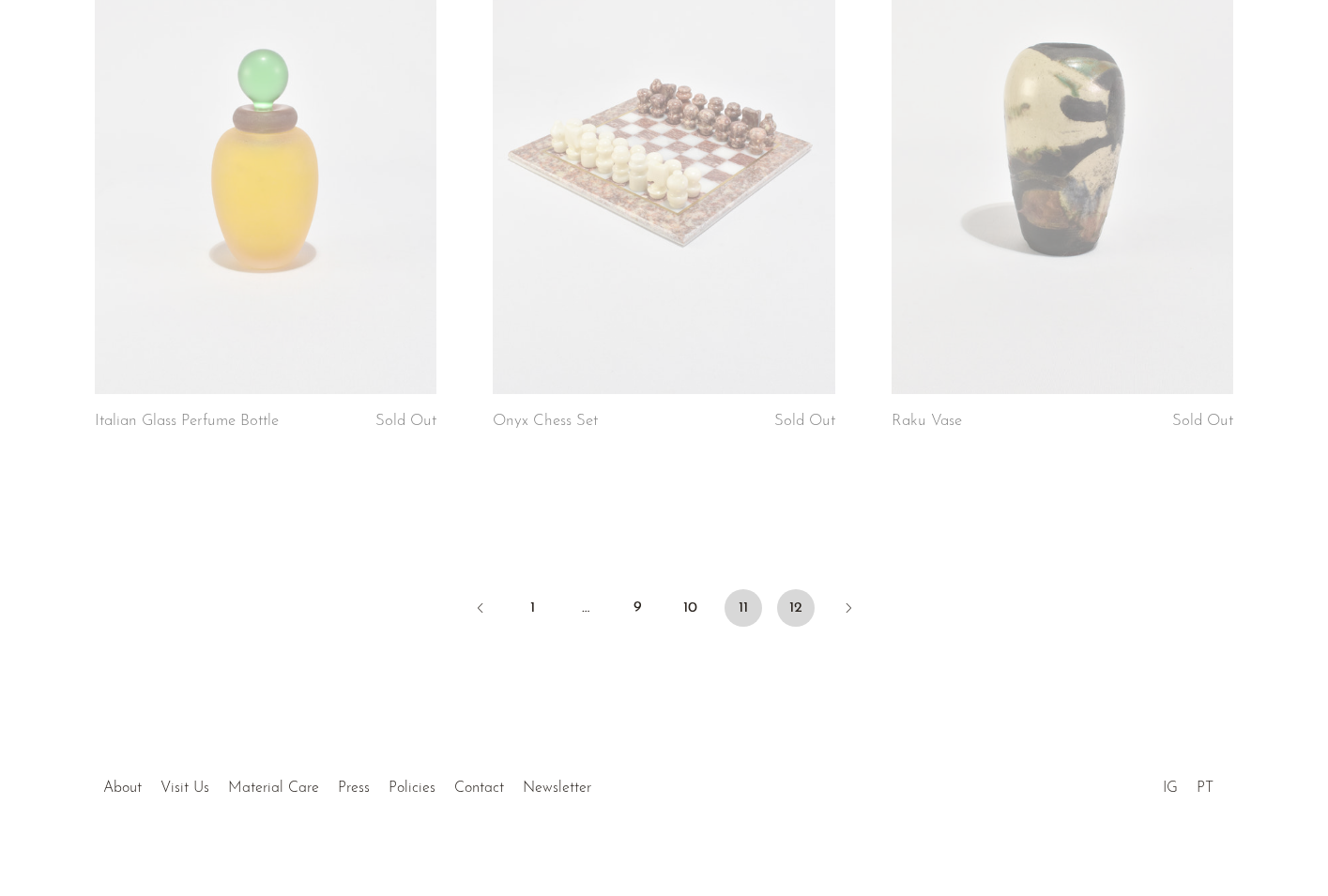
click at [801, 589] on link "12" at bounding box center [796, 608] width 38 height 38
